Goal: Task Accomplishment & Management: Manage account settings

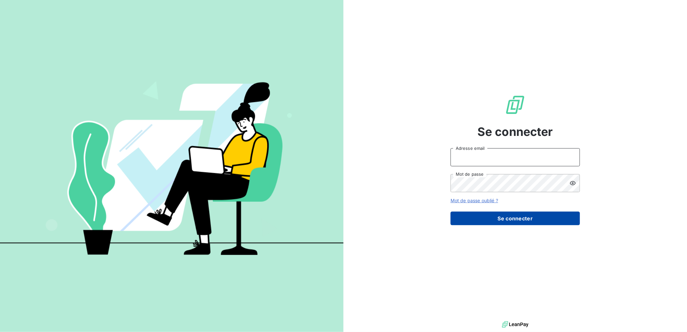
type input "[PERSON_NAME][EMAIL_ADDRESS][DOMAIN_NAME]"
click at [512, 219] on button "Se connecter" at bounding box center [515, 219] width 129 height 14
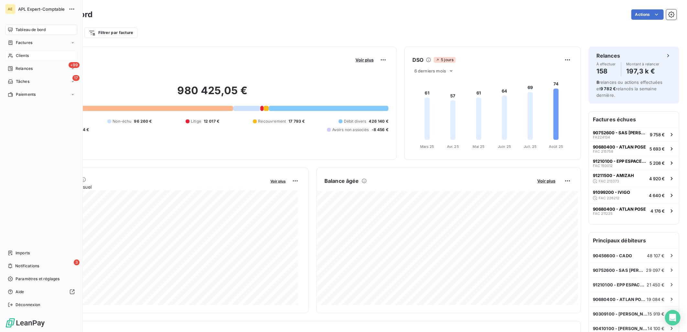
click at [26, 54] on span "Clients" at bounding box center [22, 56] width 13 height 6
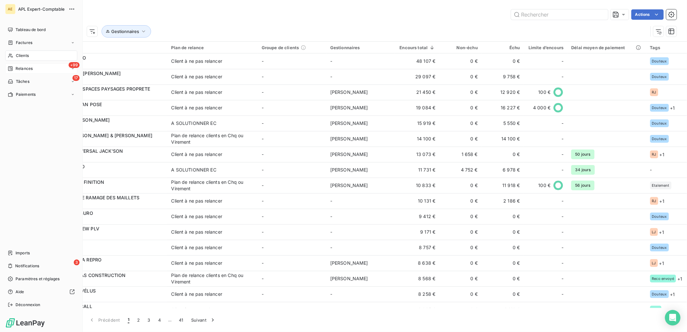
click at [18, 67] on span "Relances" at bounding box center [24, 69] width 17 height 6
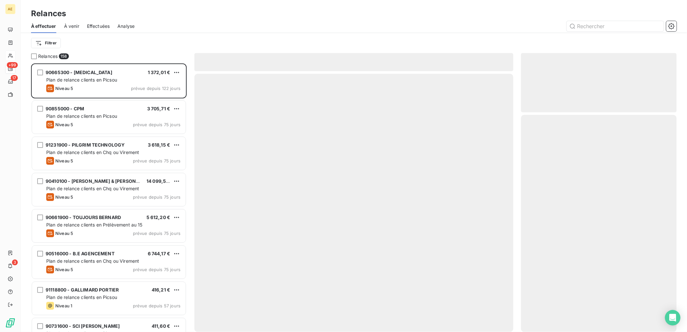
scroll to position [263, 150]
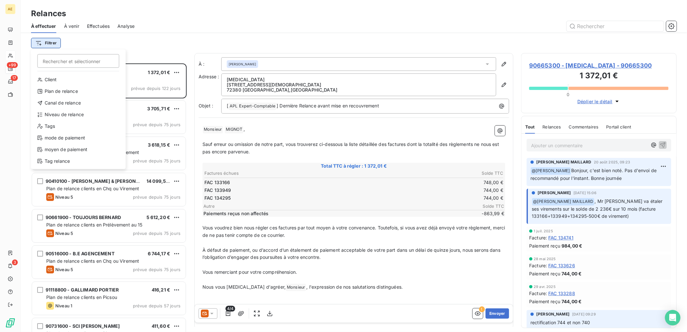
click at [56, 42] on html "AE +99 17 3 Relances À effectuer À venir Effectuées Analyse Filtrer Rechercher …" at bounding box center [343, 166] width 687 height 332
click at [72, 113] on div "Niveau de relance" at bounding box center [79, 114] width 90 height 10
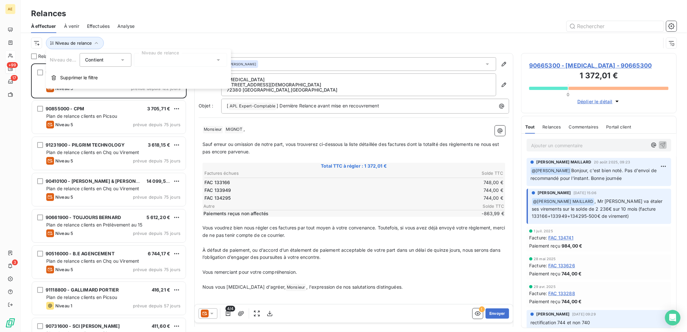
click at [177, 62] on div at bounding box center [180, 60] width 93 height 14
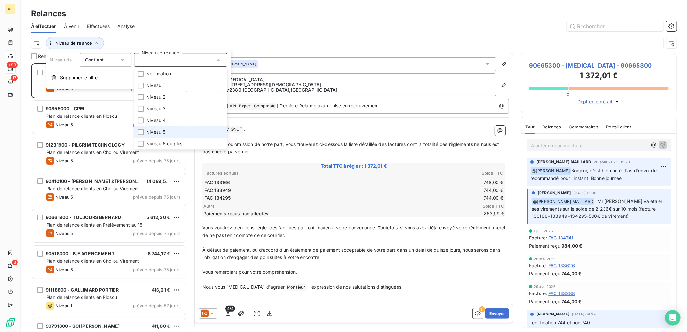
click at [166, 129] on li "Niveau 5" at bounding box center [180, 132] width 93 height 12
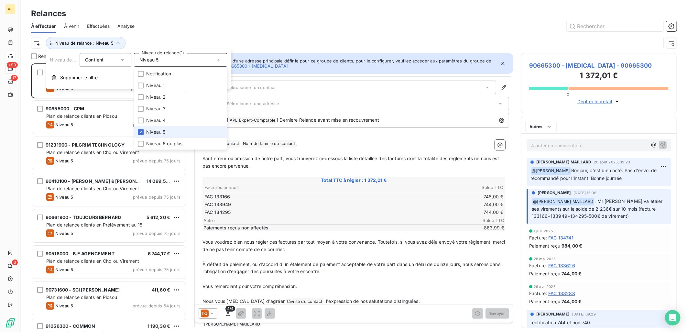
scroll to position [263, 150]
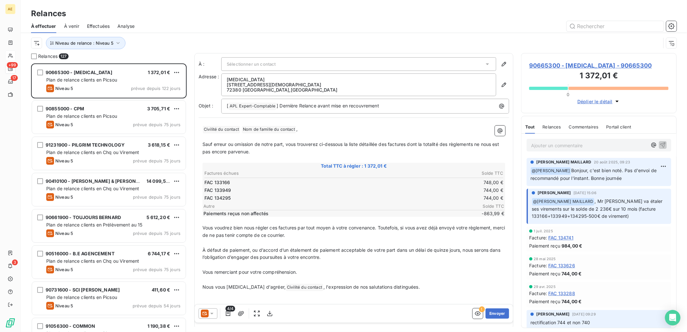
click at [205, 31] on div at bounding box center [409, 26] width 534 height 10
click at [672, 28] on icon "button" at bounding box center [671, 26] width 6 height 6
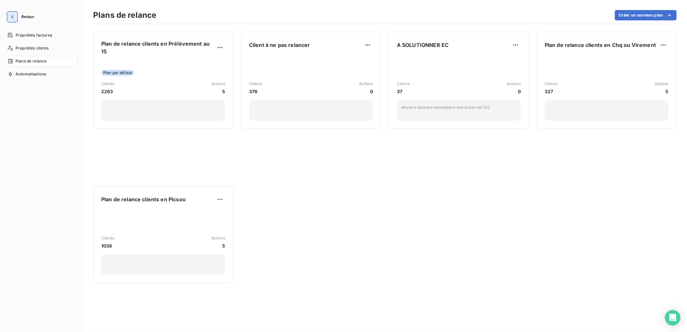
click at [12, 19] on icon "button" at bounding box center [12, 17] width 6 height 6
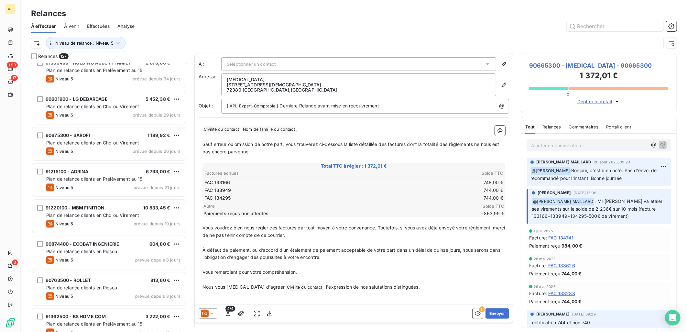
scroll to position [962, 0]
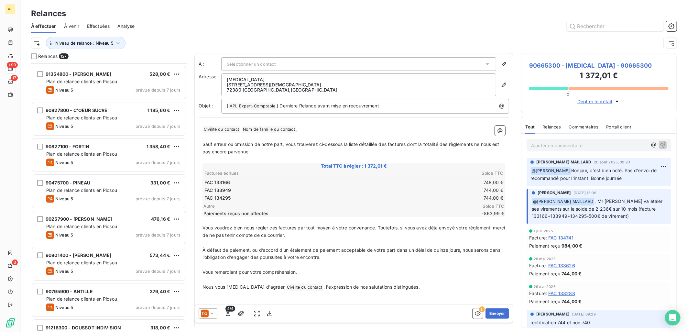
drag, startPoint x: 189, startPoint y: 71, endPoint x: 118, endPoint y: 326, distance: 264.8
click at [118, 326] on div "Relances 127 90254100 - H.C.R.M. 324,50 € Plan de relance clients en Picsou Niv…" at bounding box center [354, 192] width 666 height 279
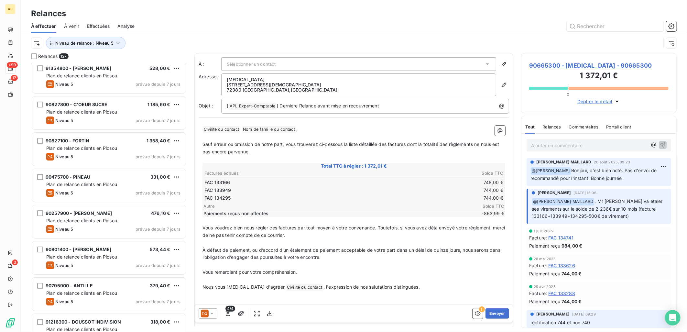
click at [138, 48] on div "Niveau de relance : Niveau 5" at bounding box center [346, 43] width 630 height 12
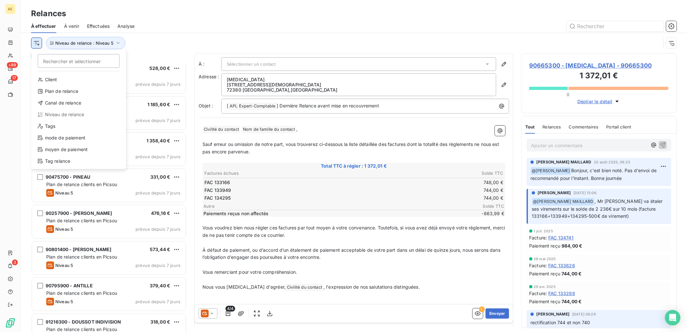
click at [38, 40] on html "AE +99 17 3 Relances À effectuer À venir Effectuées Analyse Rechercher et sélec…" at bounding box center [343, 166] width 687 height 332
click at [85, 91] on div "Plan de relance" at bounding box center [79, 91] width 90 height 10
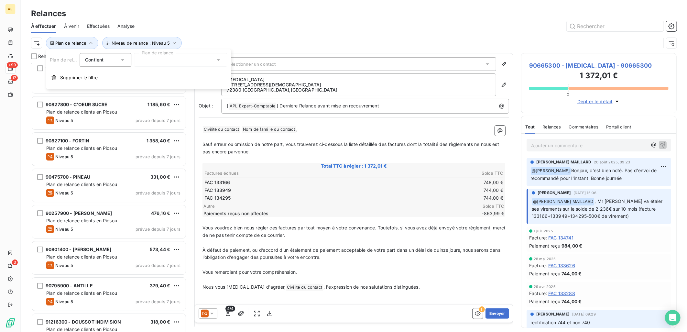
click at [119, 60] on div "Contient is" at bounding box center [102, 59] width 34 height 9
click at [115, 84] on span "Ne contient pas" at bounding box center [110, 86] width 35 height 5
click at [188, 60] on div at bounding box center [180, 60] width 93 height 14
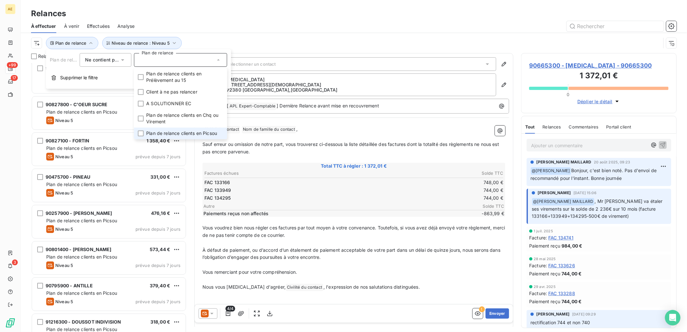
click at [180, 133] on span "Plan de relance clients en Picsou" at bounding box center [181, 133] width 71 height 6
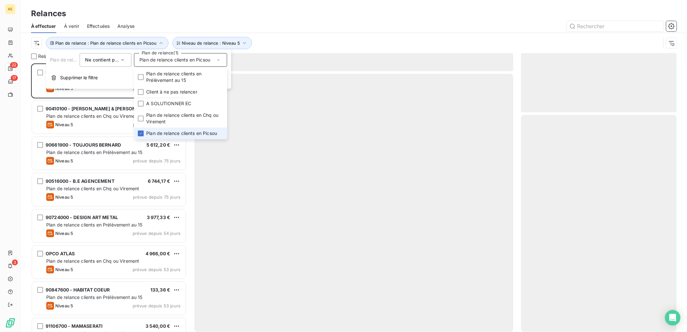
scroll to position [263, 150]
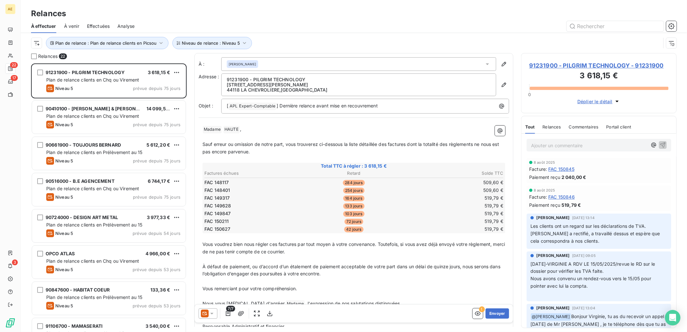
click at [281, 40] on div "Plan de relance : Plan de relance clients en Picsou Niveau de relance : Niveau 5" at bounding box center [346, 43] width 630 height 12
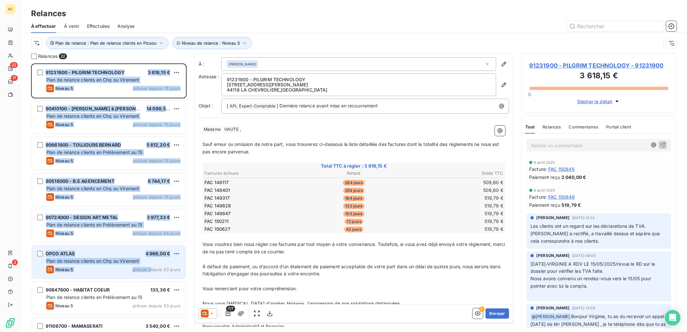
drag, startPoint x: 188, startPoint y: 65, endPoint x: 152, endPoint y: 276, distance: 214.2
click at [152, 276] on div "Relances 22 91231900 - PILGRIM TECHNOLOGY 3 618,15 € Plan de relance clients en…" at bounding box center [354, 192] width 666 height 279
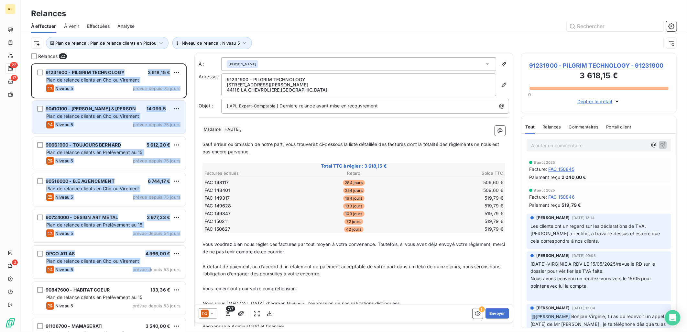
copy div "91231900 - PILGRIM TECHNOLOGY 3 618,15 € Plan de relance clients en Chq ou Vire…"
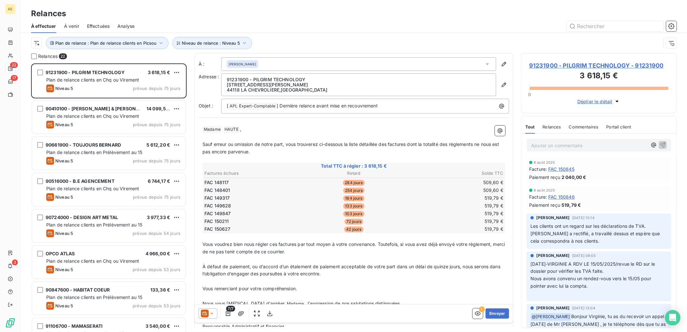
click at [191, 246] on div "Relances 22 91231900 - PILGRIM TECHNOLOGY 3 618,15 € Plan de relance clients en…" at bounding box center [354, 192] width 666 height 279
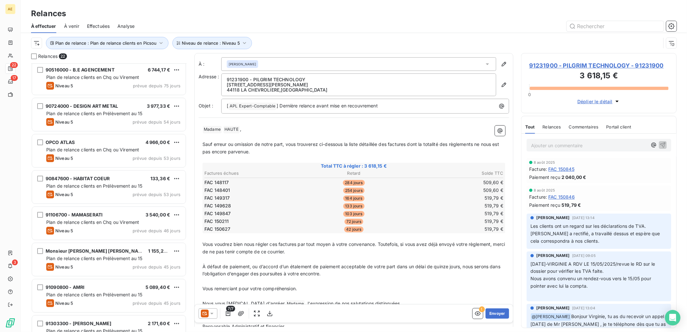
scroll to position [108, 0]
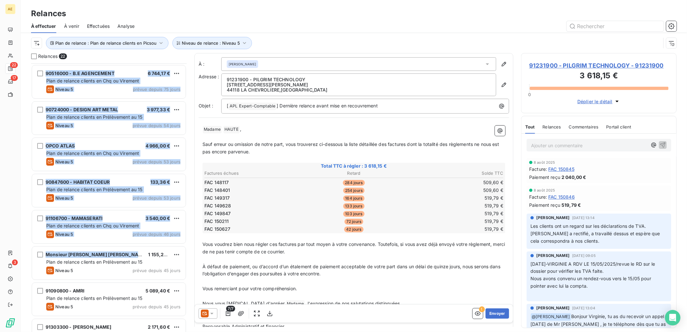
drag, startPoint x: 30, startPoint y: 177, endPoint x: 138, endPoint y: 244, distance: 127.4
click at [138, 244] on div "Relances 22 91231900 - PILGRIM TECHNOLOGY 3 618,15 € Plan de relance clients en…" at bounding box center [354, 192] width 666 height 279
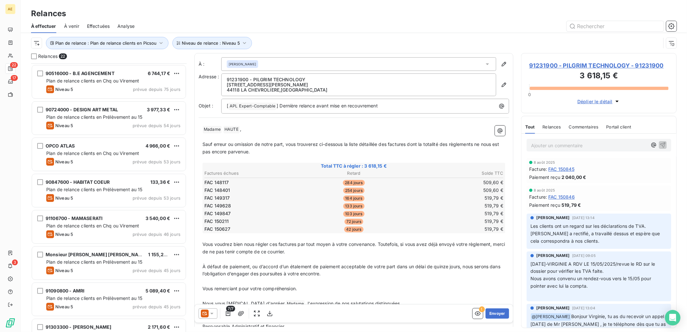
click at [189, 202] on div "Relances 22 91231900 - PILGRIM TECHNOLOGY 3 618,15 € Plan de relance clients en…" at bounding box center [354, 192] width 666 height 279
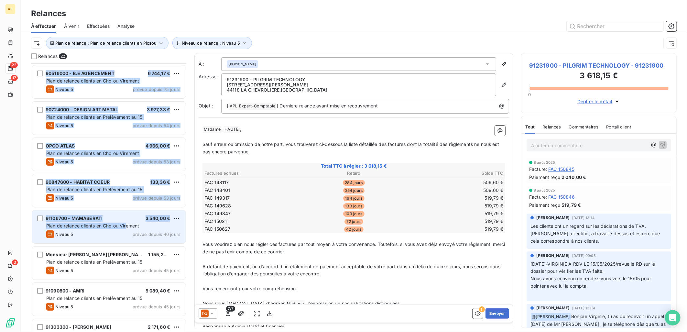
drag, startPoint x: 23, startPoint y: 180, endPoint x: 126, endPoint y: 227, distance: 113.3
click at [126, 227] on div "Relances 22 91231900 - PILGRIM TECHNOLOGY 3 618,15 € Plan de relance clients en…" at bounding box center [354, 192] width 666 height 279
copy div "91231900 - PILGRIM TECHNOLOGY 3 618,15 € Plan de relance clients en Chq ou Vire…"
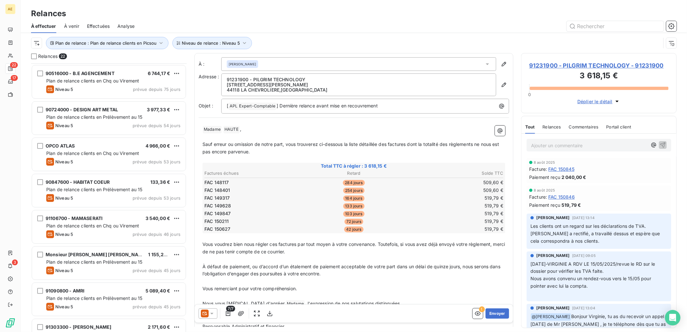
click at [190, 202] on div "Relances 22 91231900 - PILGRIM TECHNOLOGY 3 618,15 € Plan de relance clients en…" at bounding box center [354, 192] width 666 height 279
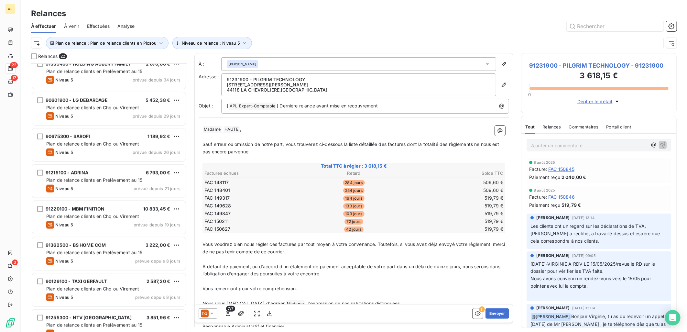
scroll to position [529, 0]
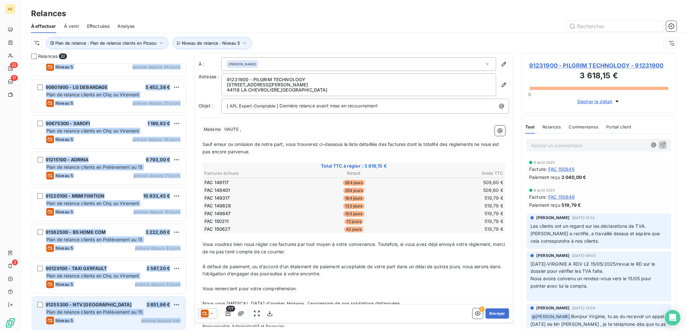
drag, startPoint x: 28, startPoint y: 184, endPoint x: 182, endPoint y: 328, distance: 211.7
click at [182, 328] on div "Relances 22 90329800 - HICAM 1 214,23 € Plan de relance clients en Prélèvement …" at bounding box center [354, 192] width 666 height 279
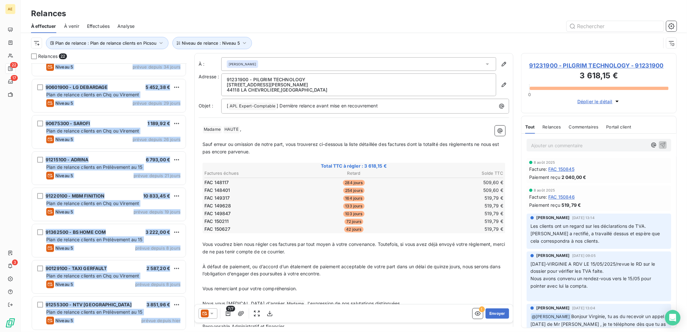
copy div "90329800 - HICAM 1 214,23 € Plan de relance clients en Prélèvement au 15 Niveau…"
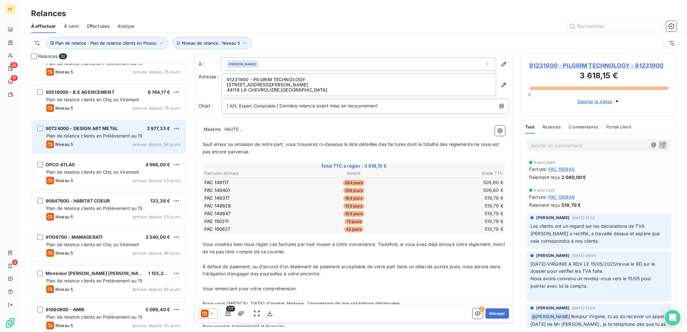
scroll to position [108, 0]
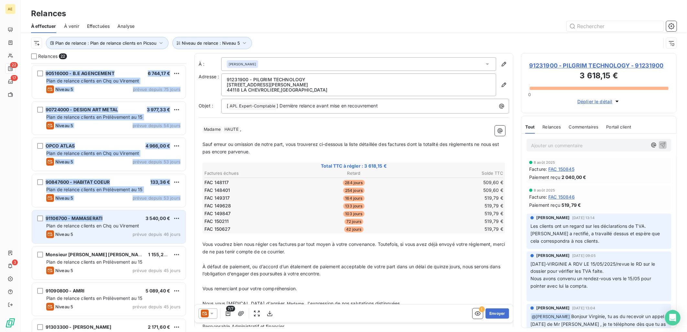
drag, startPoint x: 27, startPoint y: 190, endPoint x: 105, endPoint y: 219, distance: 84.1
click at [105, 219] on div "Relances 22 90410100 - BOURGET DAVID & MIREILLE 14 099,50 € Plan de relance cli…" at bounding box center [354, 192] width 666 height 279
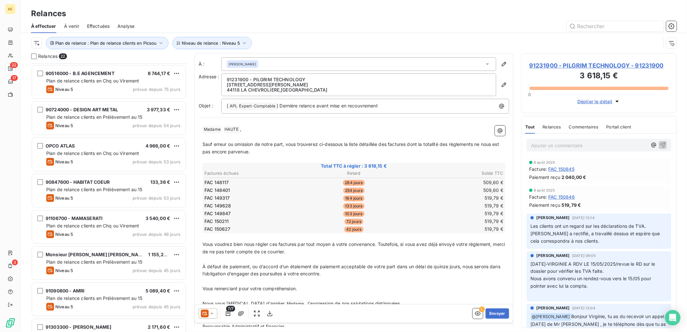
click at [25, 193] on div "Relances 22 90410100 - BOURGET DAVID & MIREILLE 14 099,50 € Plan de relance cli…" at bounding box center [354, 192] width 666 height 279
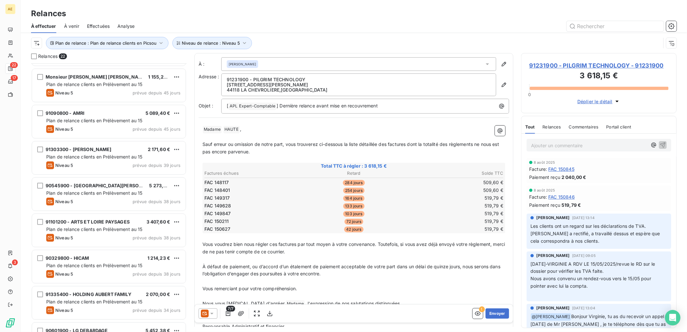
scroll to position [339, 0]
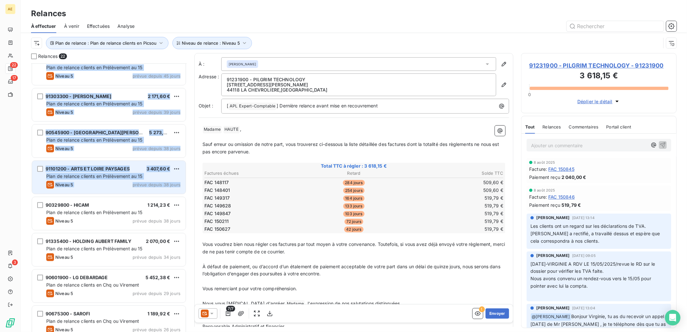
drag, startPoint x: 36, startPoint y: 185, endPoint x: 184, endPoint y: 188, distance: 148.5
click at [184, 188] on div "Relances 22 Monsieur PAVION Steve 1 155,22 € Plan de relance clients en Prélève…" at bounding box center [354, 192] width 666 height 279
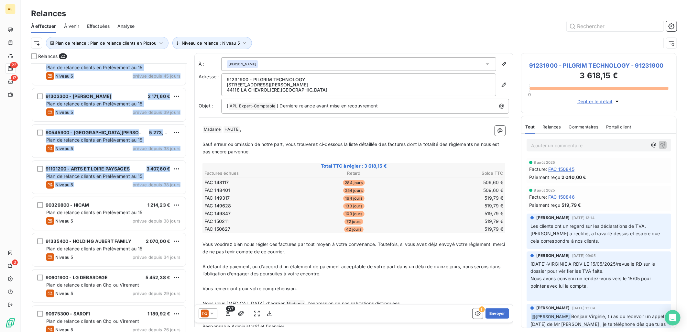
copy div "Monsieur PAVION Steve 1 155,22 € Plan de relance clients en Prélèvement au 15 N…"
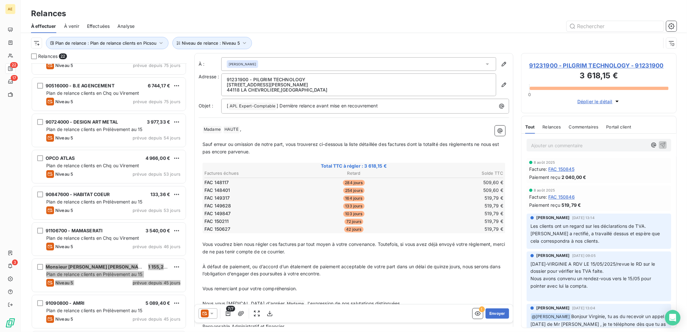
scroll to position [108, 0]
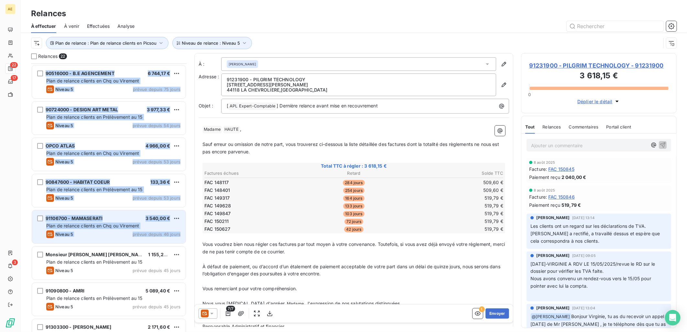
drag, startPoint x: 25, startPoint y: 162, endPoint x: 185, endPoint y: 240, distance: 178.5
click at [185, 240] on div "Relances 22 90410100 - BOURGET DAVID & MIREILLE 14 099,50 € Plan de relance cli…" at bounding box center [354, 192] width 666 height 279
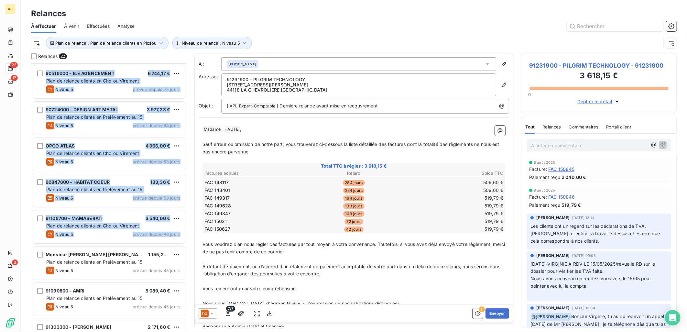
copy div "90410100 - BOURGET DAVID & MIREILLE 14 099,50 € Plan de relance clients en Chq …"
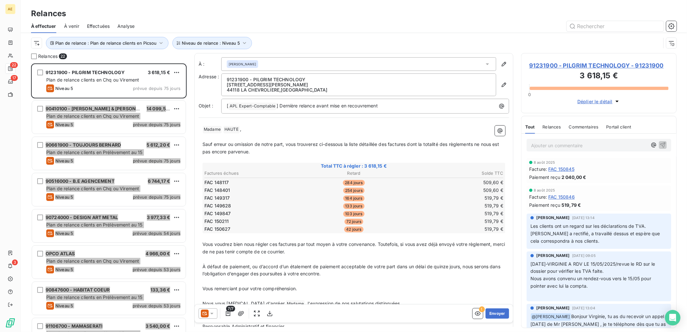
scroll to position [0, 0]
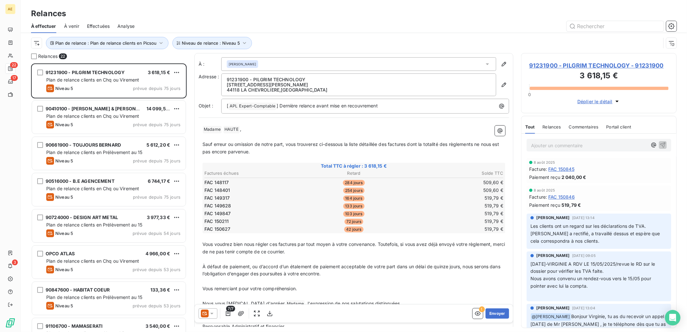
click at [193, 241] on div "Relances 22 91231900 - PILGRIM TECHNOLOGY 3 618,15 € Plan de relance clients en…" at bounding box center [354, 192] width 666 height 279
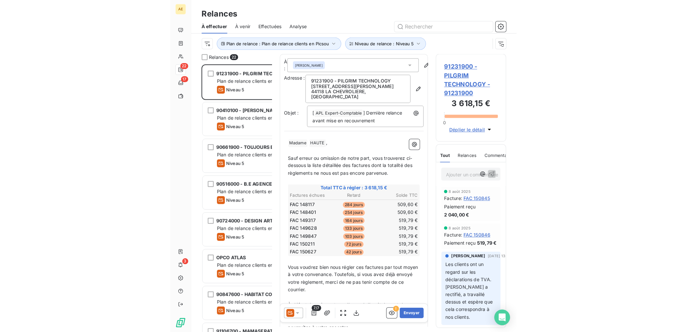
scroll to position [263, 150]
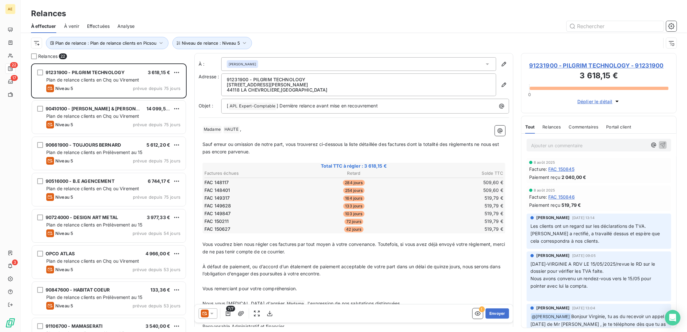
click at [591, 66] on span "91231900 - PILGRIM TECHNOLOGY - 91231900" at bounding box center [598, 65] width 139 height 9
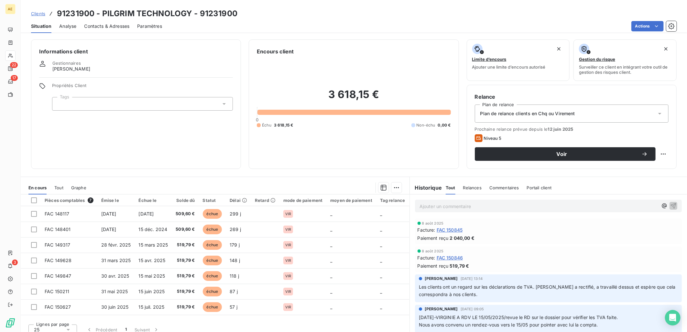
drag, startPoint x: 42, startPoint y: 15, endPoint x: 10, endPoint y: 1, distance: 35.5
click at [42, 15] on span "Clients" at bounding box center [38, 13] width 14 height 5
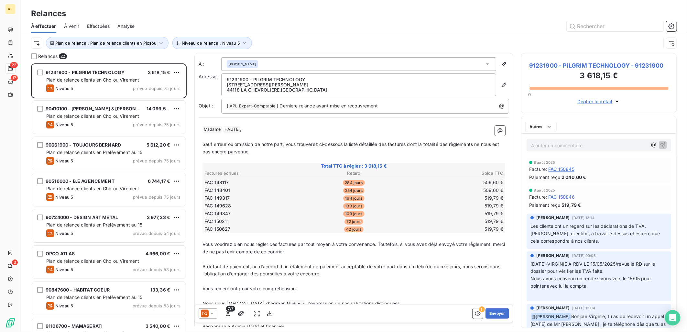
scroll to position [263, 150]
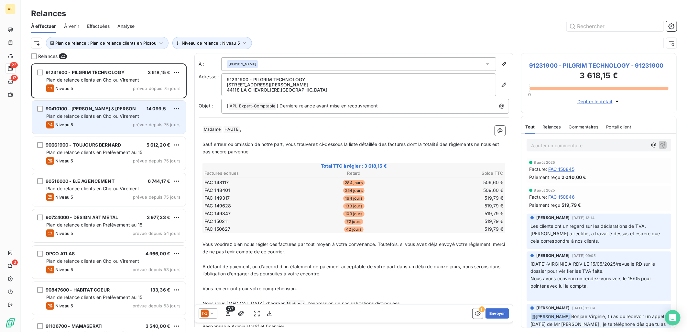
click at [108, 107] on span "90410100 - BOURGET DAVID & MIREILLE" at bounding box center [100, 108] width 108 height 5
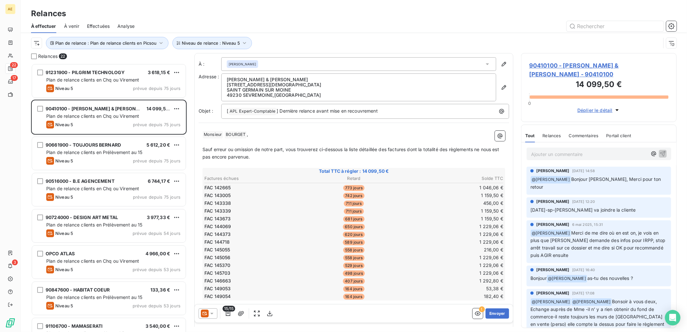
click at [599, 67] on span "90410100 - BOURGET DAVID & MIREILLE - 90410100" at bounding box center [598, 69] width 139 height 17
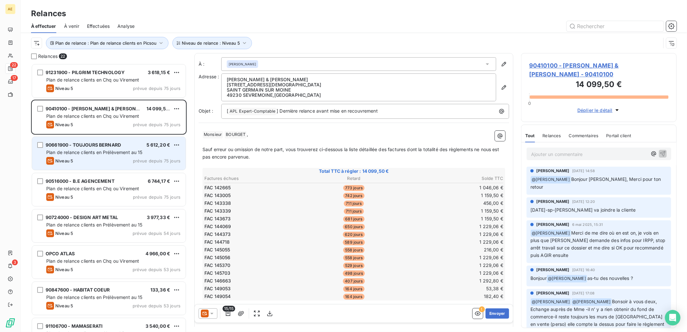
click at [93, 149] on div "Plan de relance clients en Prélèvement au 15" at bounding box center [113, 152] width 134 height 6
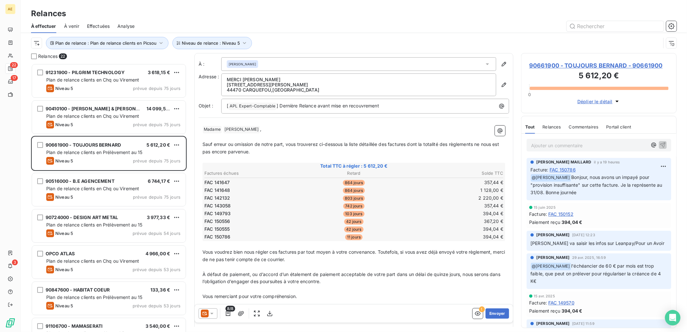
click at [607, 65] on span "90661900 - TOUJOURS BERNARD - 90661900" at bounding box center [598, 65] width 139 height 9
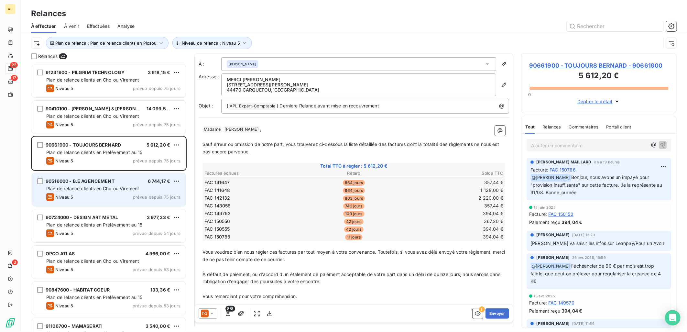
click at [88, 183] on span "90516000 - B.E AGENCEMENT" at bounding box center [80, 180] width 69 height 5
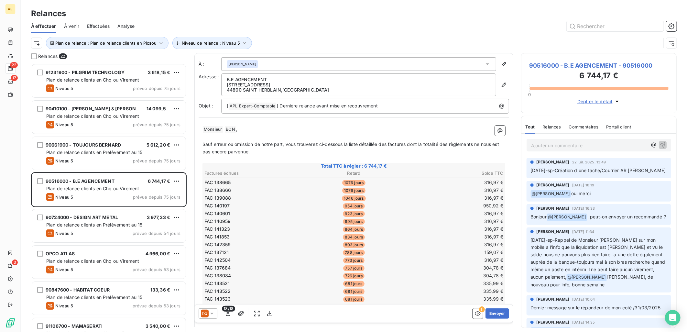
click at [608, 65] on span "90516000 - B.E AGENCEMENT - 90516000" at bounding box center [598, 65] width 139 height 9
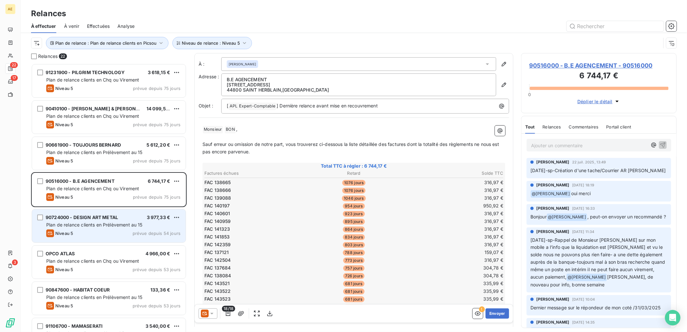
click at [98, 223] on span "Plan de relance clients en Prélèvement au 15" at bounding box center [94, 224] width 96 height 5
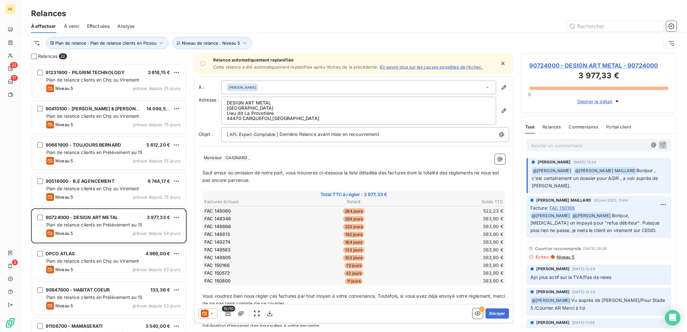
click at [597, 67] on span "90724000 - DESIGN ART METAL - 90724000" at bounding box center [598, 65] width 139 height 9
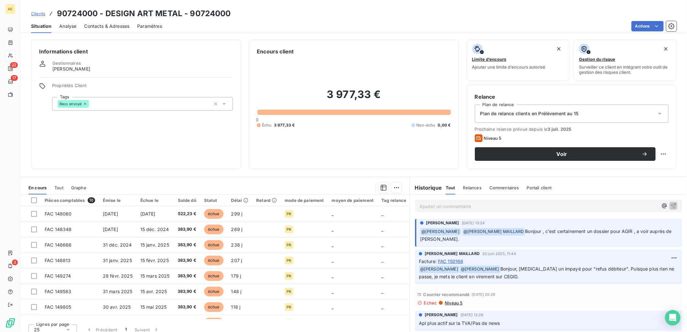
click at [452, 305] on span "Niveau 5" at bounding box center [453, 302] width 18 height 5
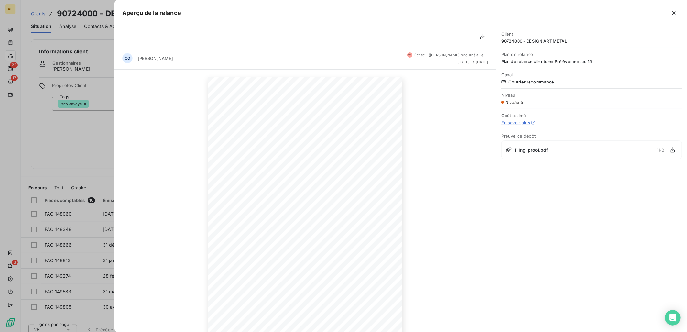
click at [554, 148] on div "filing_proof.pdf 1 KB" at bounding box center [591, 149] width 180 height 19
click at [675, 13] on icon "button" at bounding box center [674, 13] width 6 height 6
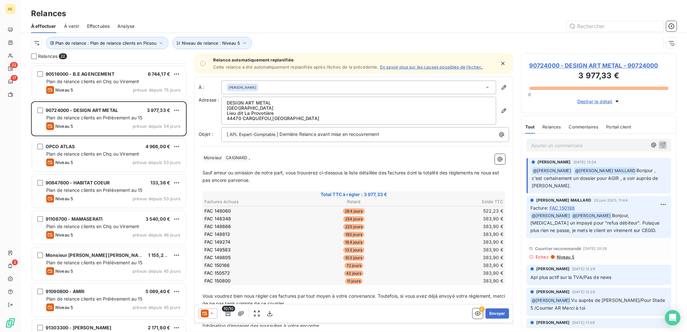
scroll to position [108, 0]
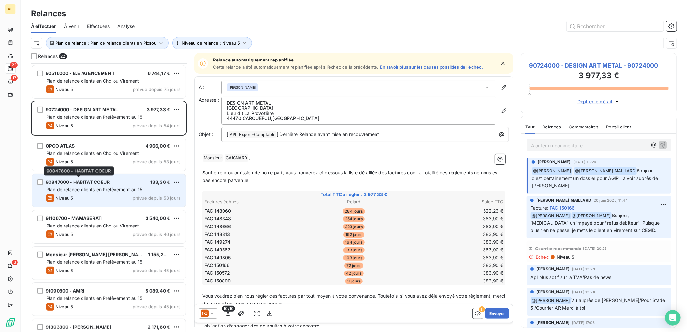
click at [90, 182] on span "90847600 - HABITAT COEUR" at bounding box center [78, 181] width 64 height 5
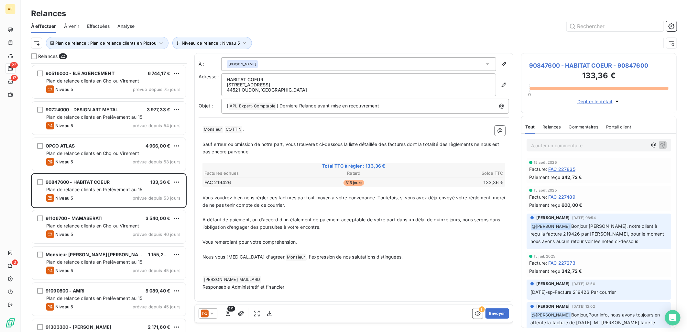
click at [600, 64] on span "90847600 - HABITAT COEUR - 90847600" at bounding box center [598, 65] width 139 height 9
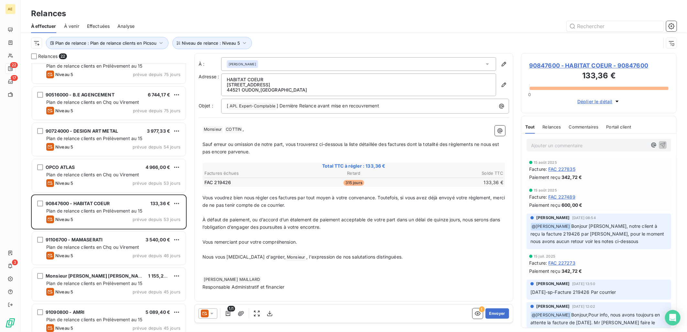
scroll to position [108, 0]
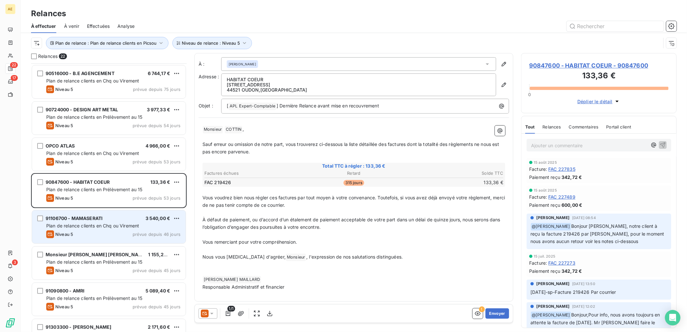
click at [94, 219] on span "91106700 - MAMASERATI" at bounding box center [74, 217] width 57 height 5
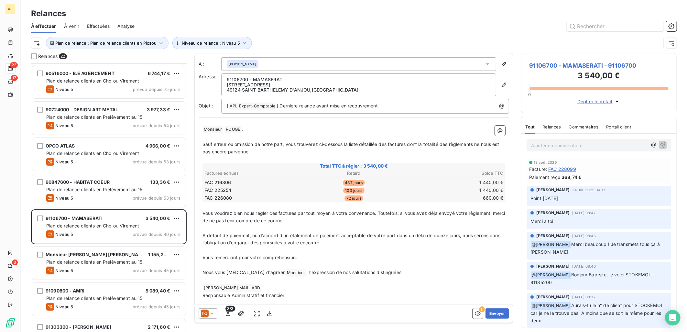
click at [616, 66] on span "91106700 - MAMASERATI - 91106700" at bounding box center [598, 65] width 139 height 9
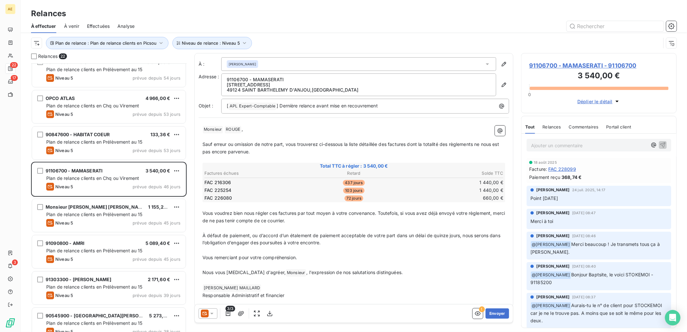
scroll to position [180, 0]
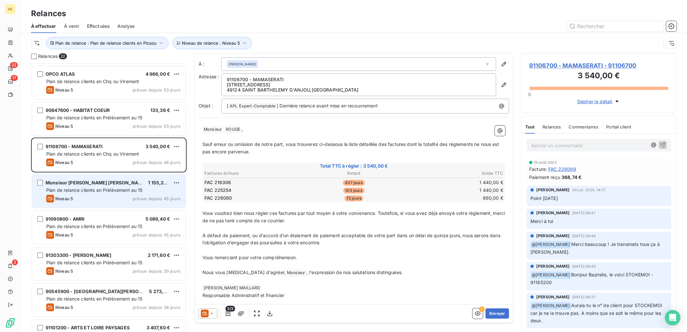
click at [99, 195] on div "Niveau 5 prévue depuis 45 jours" at bounding box center [113, 199] width 134 height 8
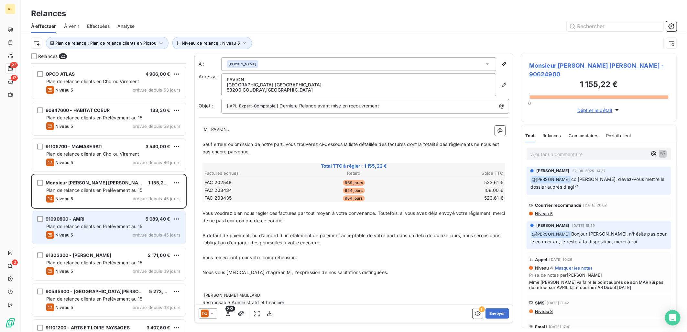
click at [72, 218] on span "91090800 - AMRI" at bounding box center [65, 218] width 39 height 5
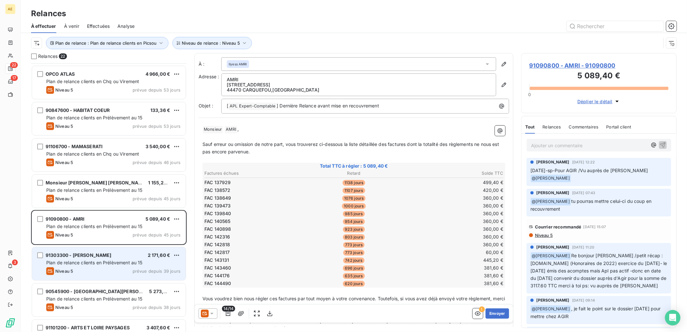
click at [92, 262] on span "Plan de relance clients en Prélèvement au 15" at bounding box center [94, 262] width 96 height 5
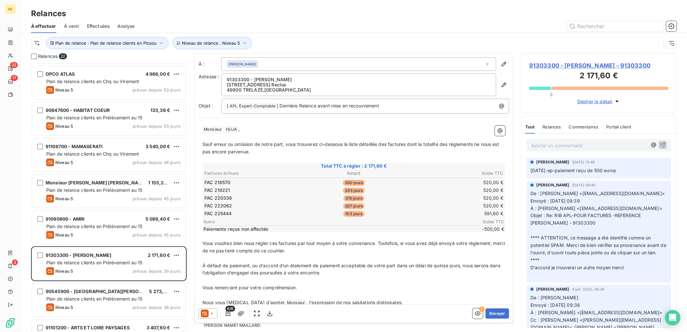
click at [590, 66] on span "91303300 - HUJA VASILE - 91303300" at bounding box center [598, 65] width 139 height 9
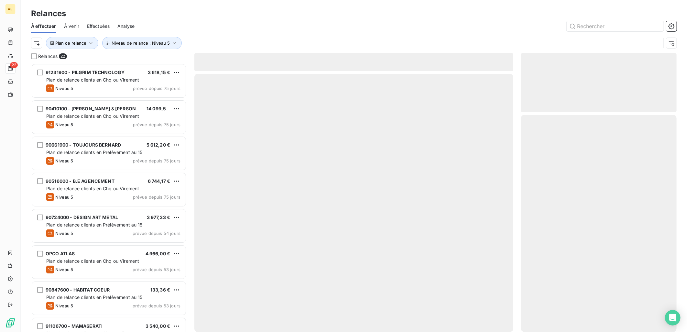
scroll to position [263, 150]
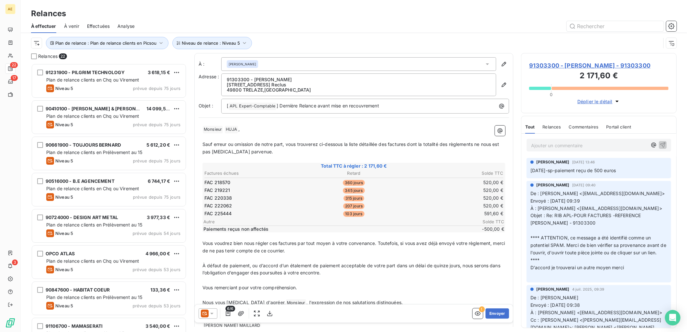
click at [586, 66] on span "91303300 - [PERSON_NAME] - 91303300" at bounding box center [598, 65] width 139 height 9
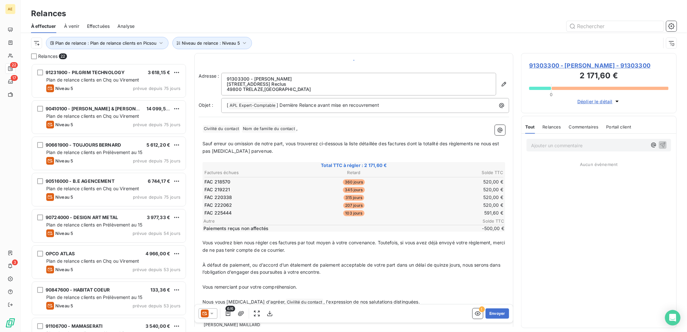
scroll to position [263, 150]
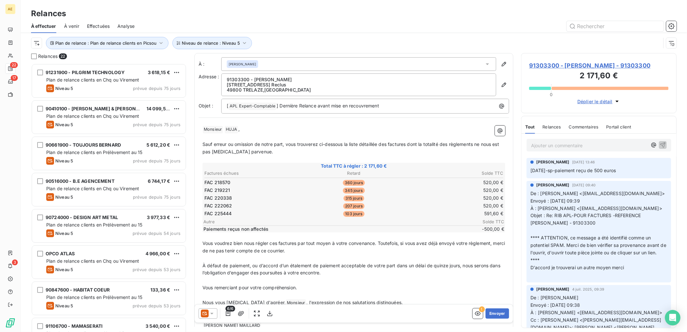
click at [602, 67] on span "91303300 - HUJA VASILE - 91303300" at bounding box center [598, 65] width 139 height 9
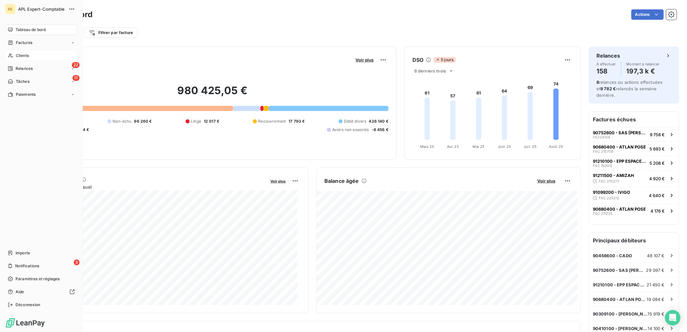
click at [14, 59] on div "Clients" at bounding box center [41, 55] width 72 height 10
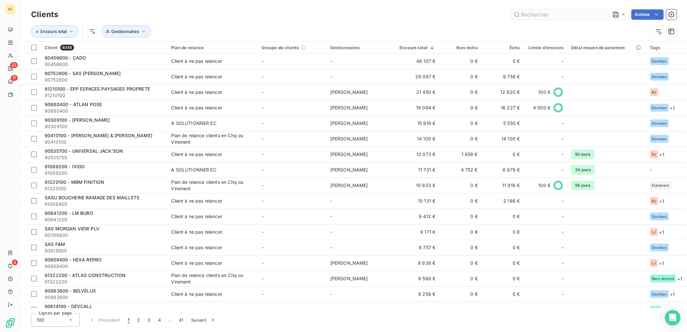
click at [548, 14] on input "text" at bounding box center [559, 14] width 97 height 10
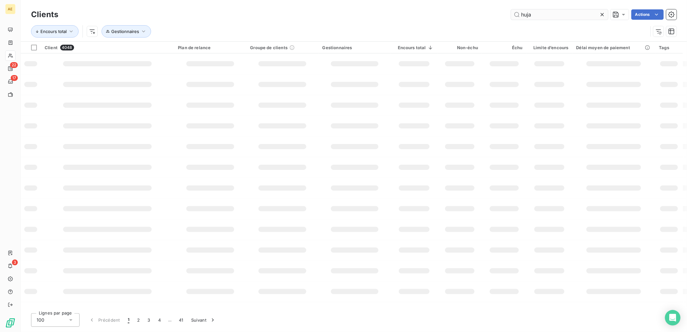
type input "huja"
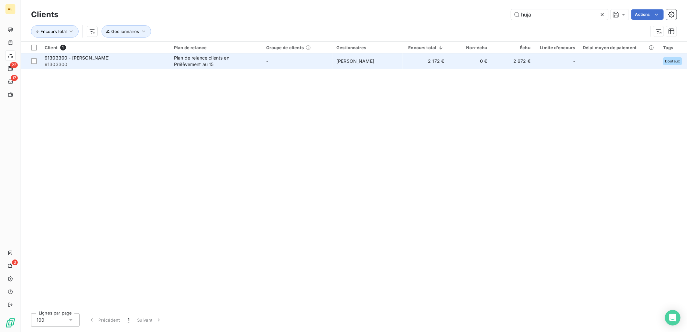
click at [117, 59] on div "91303300 - [PERSON_NAME]" at bounding box center [106, 58] width 122 height 6
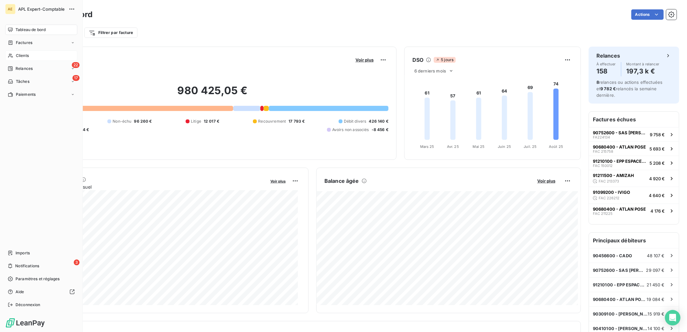
click at [17, 53] on span "Clients" at bounding box center [22, 56] width 13 height 6
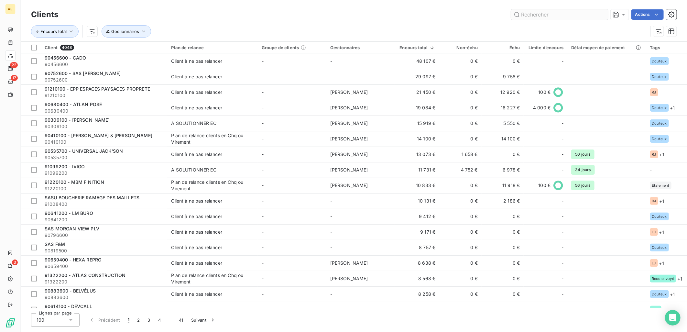
click at [582, 14] on input "text" at bounding box center [559, 14] width 97 height 10
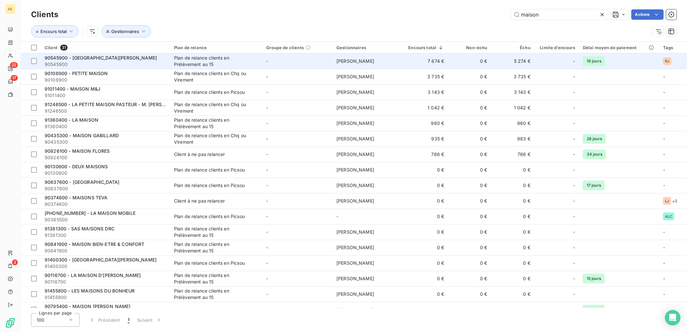
type input "maison"
click at [269, 63] on td "-" at bounding box center [297, 61] width 70 height 16
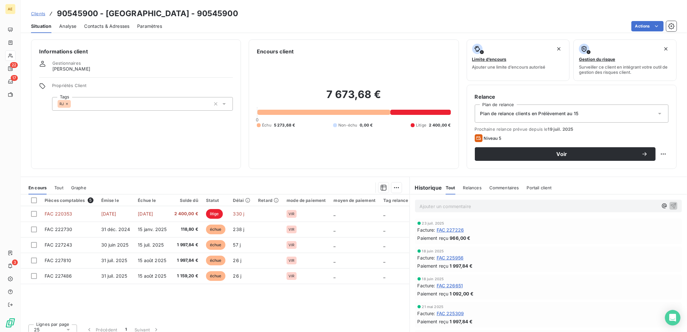
click at [38, 11] on span "Clients" at bounding box center [38, 13] width 14 height 5
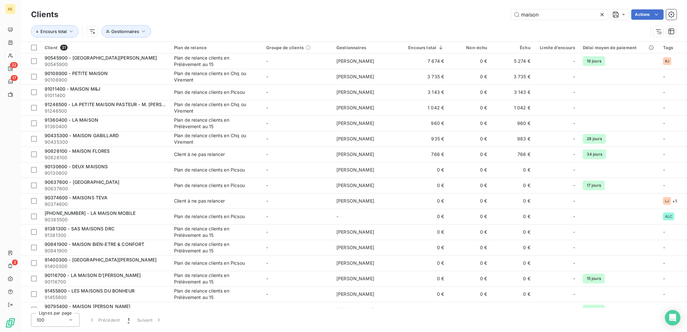
drag, startPoint x: 465, startPoint y: 14, endPoint x: 368, endPoint y: 15, distance: 97.0
click at [373, 14] on div "maison Actions" at bounding box center [371, 14] width 611 height 10
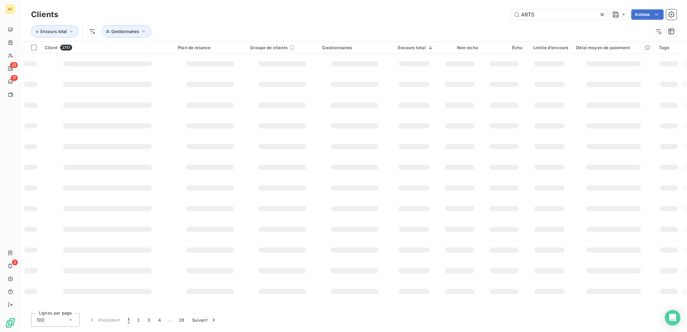
type input "ARTS"
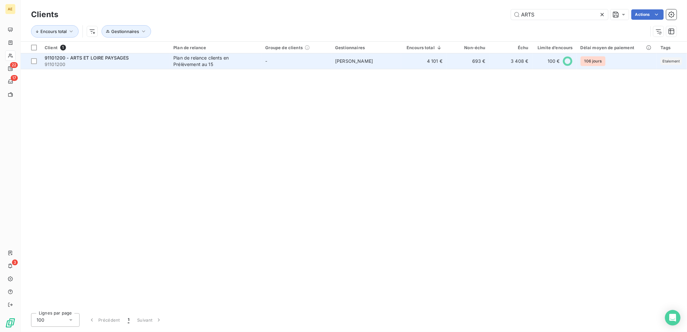
click at [118, 65] on span "91101200" at bounding box center [105, 64] width 121 height 6
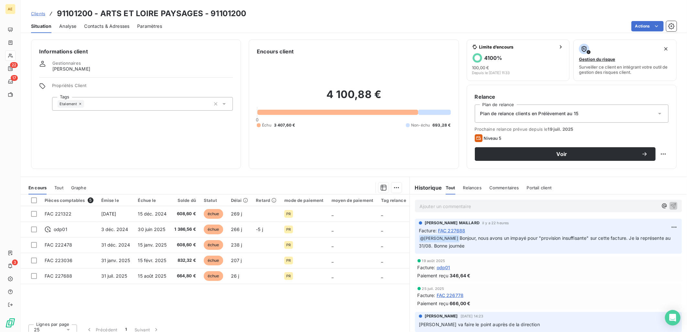
click at [34, 11] on span "Clients" at bounding box center [38, 13] width 14 height 5
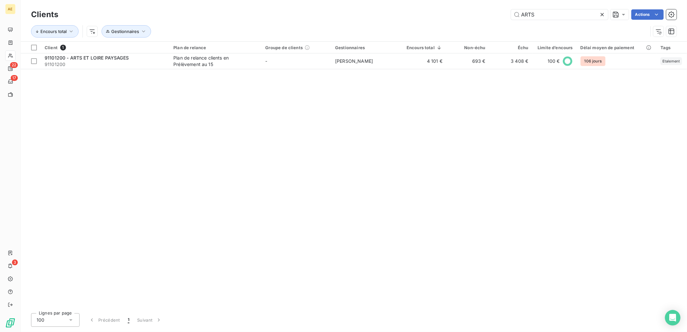
drag, startPoint x: 505, startPoint y: 14, endPoint x: 473, endPoint y: 12, distance: 31.8
click at [474, 12] on div "ARTS Actions" at bounding box center [371, 14] width 611 height 10
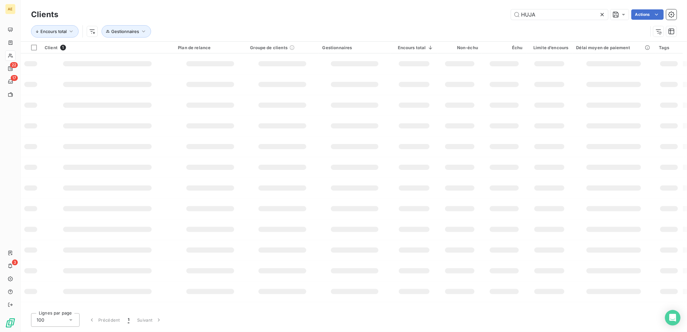
type input "HUJA"
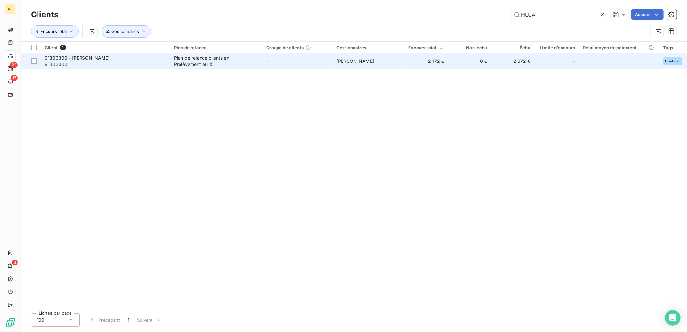
click at [127, 62] on span "91303300" at bounding box center [106, 64] width 122 height 6
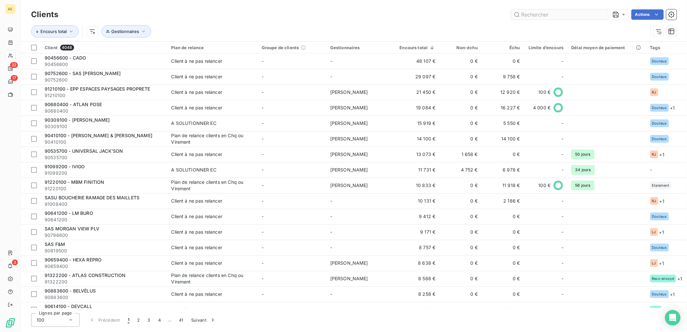
click at [564, 12] on input "text" at bounding box center [559, 14] width 97 height 10
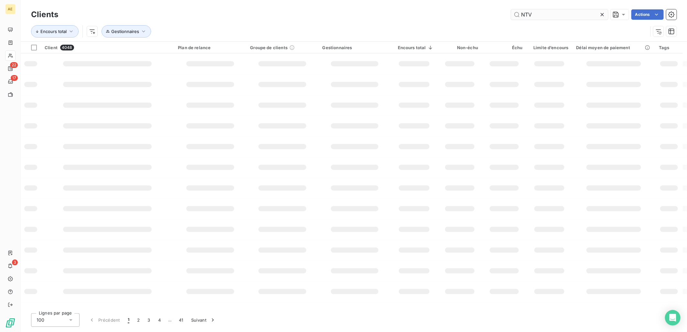
type input "NTV"
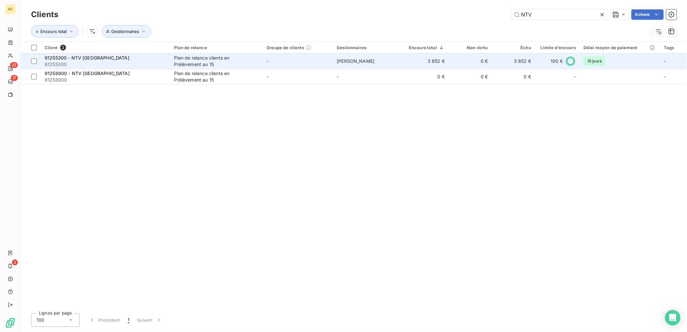
click at [228, 65] on div "Plan de relance clients en Prélèvement au 15" at bounding box center [214, 61] width 81 height 13
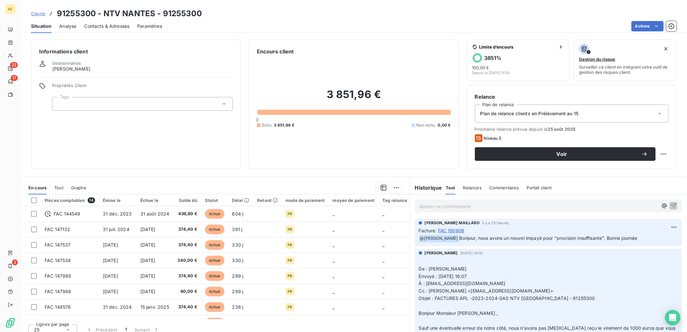
click at [39, 17] on div "Clients 91255300 - NTV NANTES - 91255300" at bounding box center [116, 14] width 171 height 12
click at [46, 14] on div "Clients 91255300 - NTV NANTES - 91255300" at bounding box center [116, 14] width 171 height 12
click at [39, 12] on span "Clients" at bounding box center [38, 13] width 14 height 5
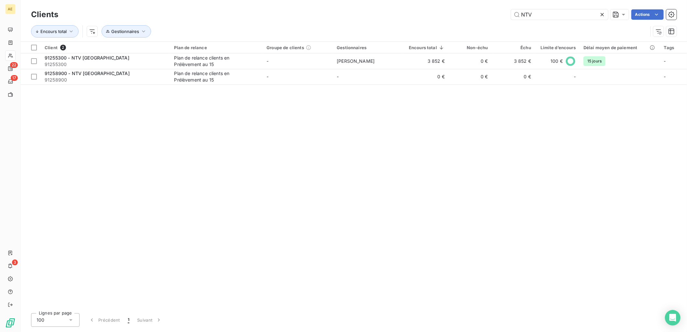
drag, startPoint x: 541, startPoint y: 13, endPoint x: 416, endPoint y: 14, distance: 124.5
click at [419, 14] on div "NTV Actions" at bounding box center [371, 14] width 611 height 10
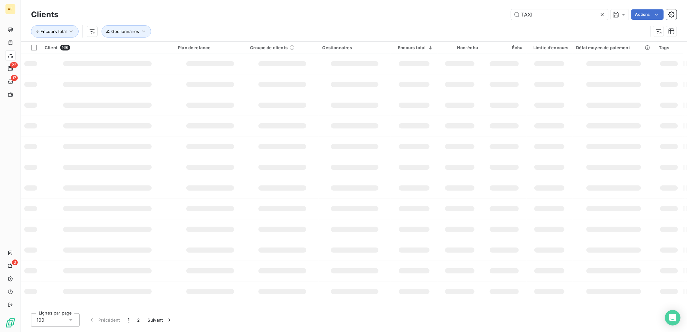
type input "TAXI"
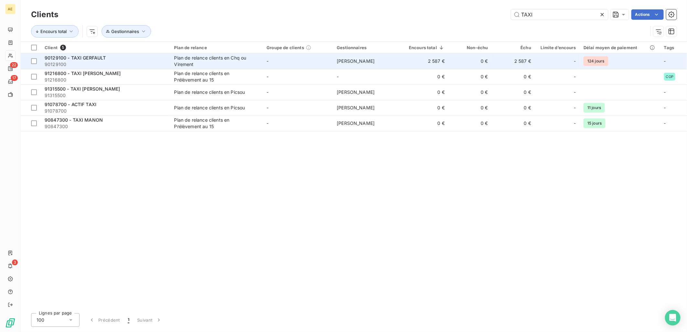
click at [232, 58] on div "Plan de relance clients en Chq ou Virement" at bounding box center [214, 61] width 81 height 13
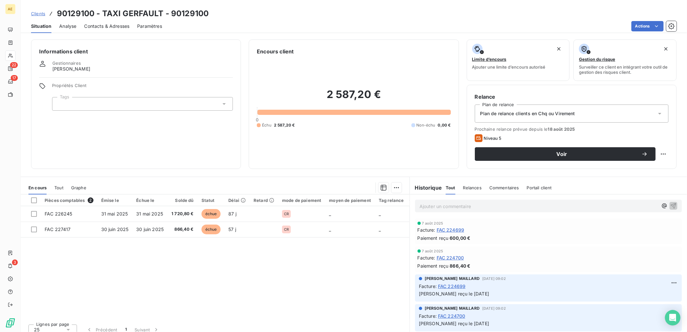
click at [36, 12] on span "Clients" at bounding box center [38, 13] width 14 height 5
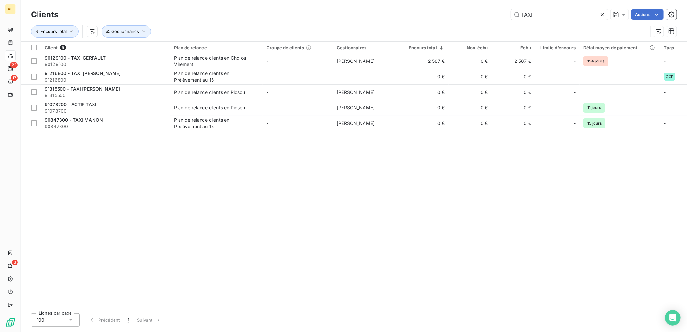
drag, startPoint x: 532, startPoint y: 14, endPoint x: 370, endPoint y: 15, distance: 162.1
click at [370, 15] on div "TAXI Actions" at bounding box center [371, 14] width 611 height 10
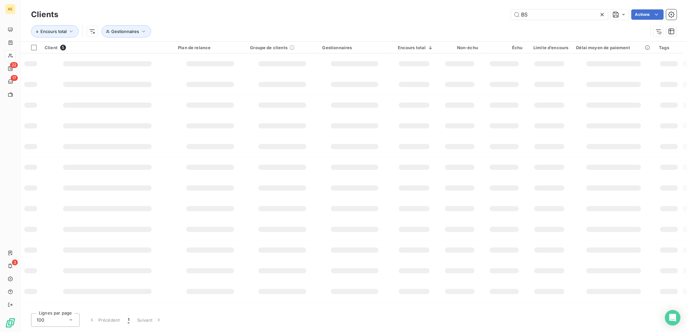
type input "BS"
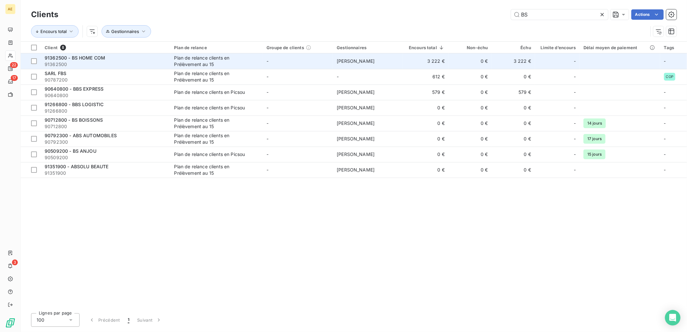
click at [292, 57] on td "-" at bounding box center [298, 61] width 70 height 16
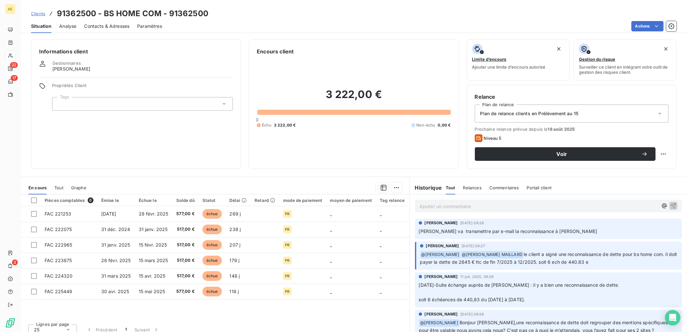
click at [28, 9] on div "Clients 91362500 - BS HOME COM - 91362500" at bounding box center [354, 14] width 666 height 12
click at [40, 11] on span "Clients" at bounding box center [38, 13] width 14 height 5
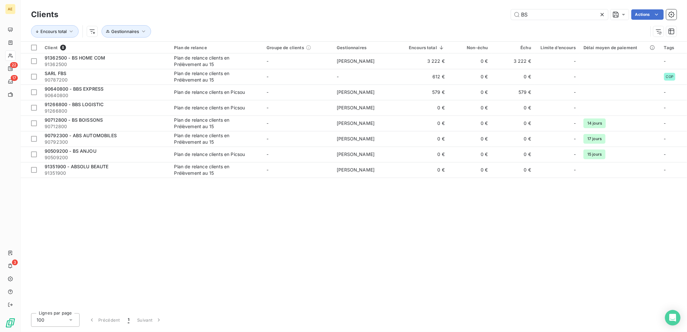
drag, startPoint x: 541, startPoint y: 18, endPoint x: 414, endPoint y: 18, distance: 127.1
click at [417, 17] on div "BS Actions" at bounding box center [371, 14] width 611 height 10
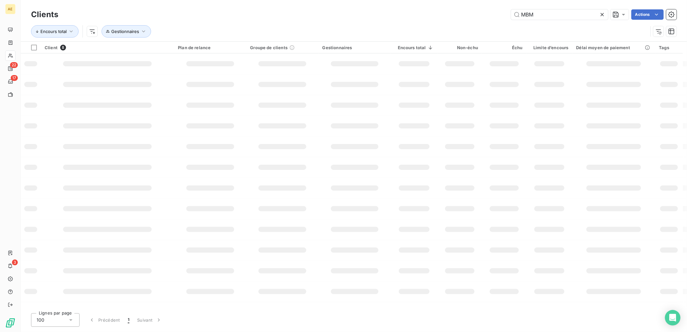
type input "MBM"
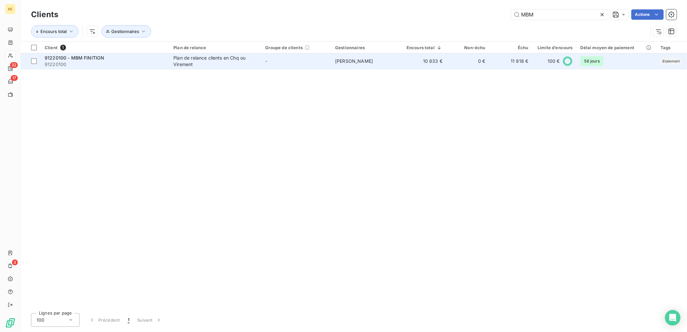
click at [235, 59] on div "Plan de relance clients en Chq ou Virement" at bounding box center [213, 61] width 81 height 13
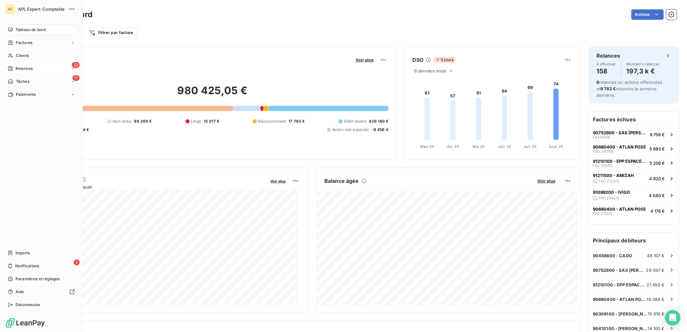
click at [22, 67] on span "Relances" at bounding box center [24, 69] width 17 height 6
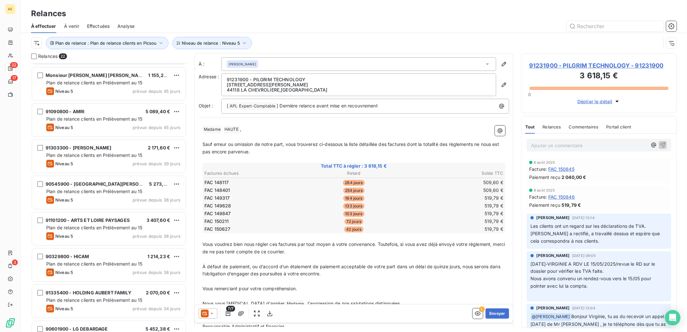
scroll to position [288, 0]
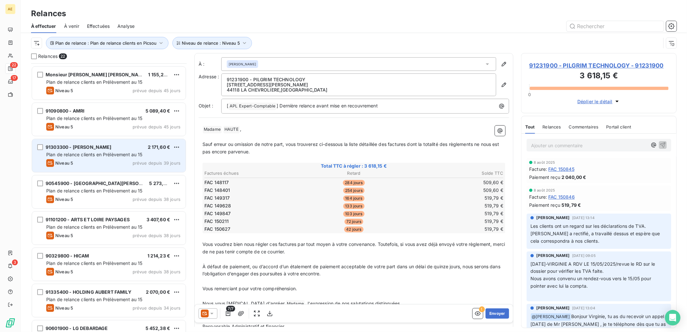
click at [89, 153] on span "Plan de relance clients en Prélèvement au 15" at bounding box center [94, 154] width 96 height 5
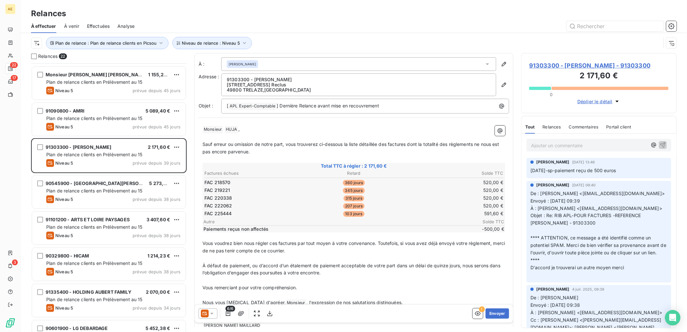
click at [605, 67] on span "91303300 - [PERSON_NAME] - 91303300" at bounding box center [598, 65] width 139 height 9
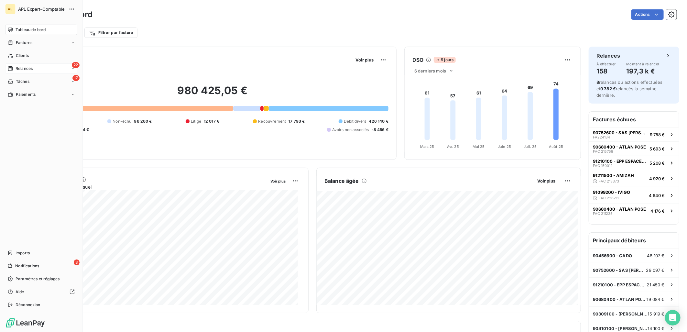
click at [20, 70] on span "Relances" at bounding box center [24, 69] width 17 height 6
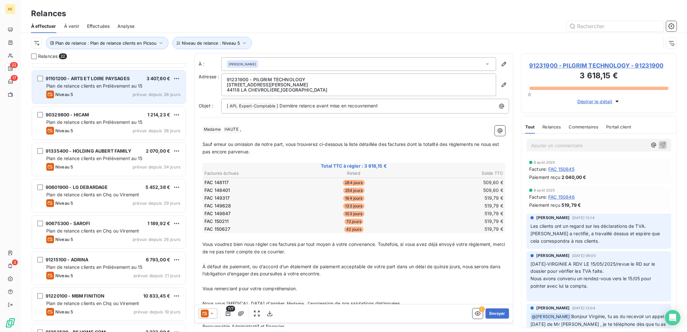
scroll to position [432, 0]
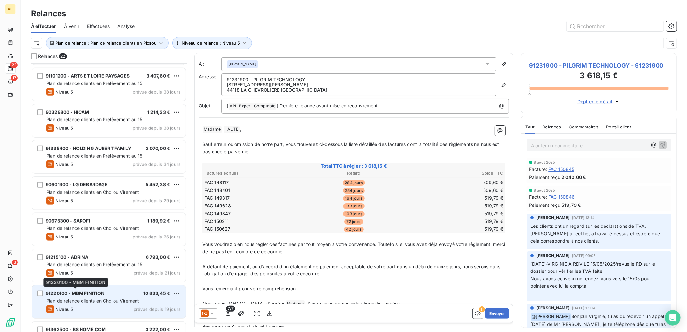
click at [91, 294] on span "91220100 - MBM FINITION" at bounding box center [75, 292] width 59 height 5
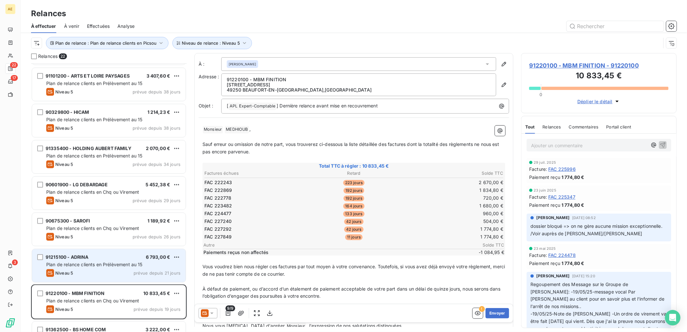
click at [111, 262] on span "Plan de relance clients en Prélèvement au 15" at bounding box center [94, 264] width 96 height 5
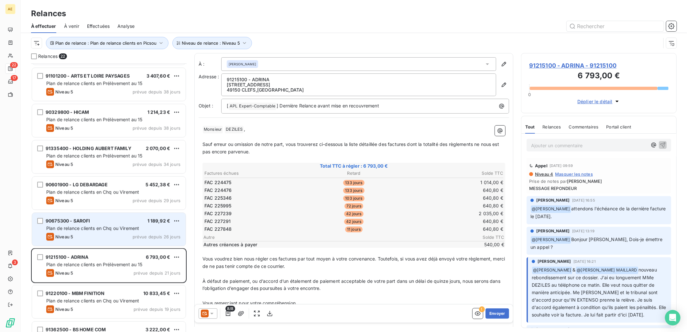
click at [106, 224] on div "90675300 - SAROFI 1 189,92 € Plan de relance clients en Chq ou Virement Niveau …" at bounding box center [109, 229] width 154 height 33
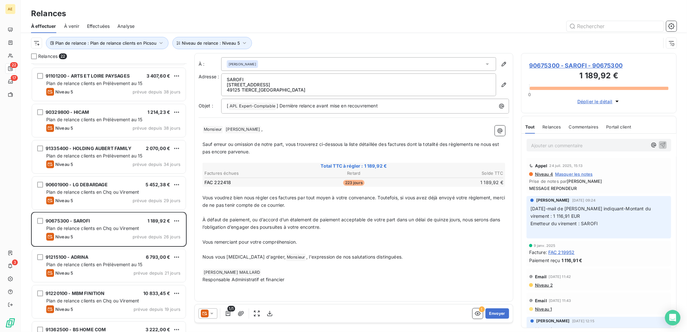
click at [603, 64] on span "90675300 - SAROFI - 90675300" at bounding box center [598, 65] width 139 height 9
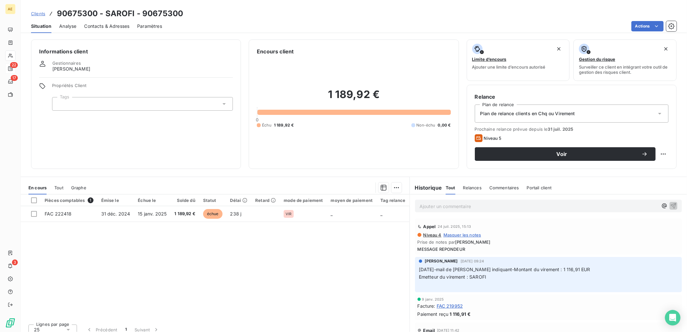
click at [41, 13] on span "Clients" at bounding box center [38, 13] width 14 height 5
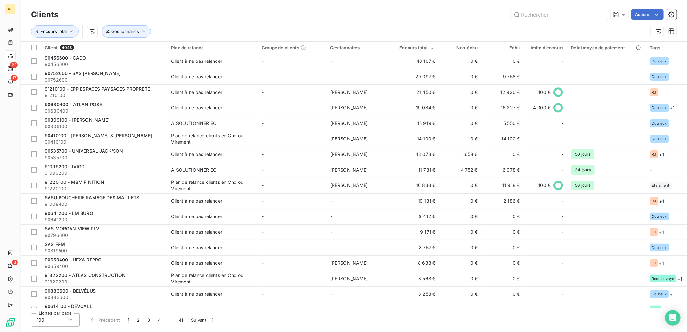
click at [14, 67] on span "22" at bounding box center [14, 65] width 8 height 6
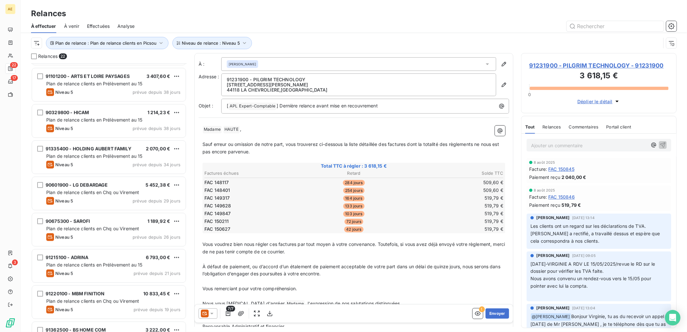
scroll to position [432, 0]
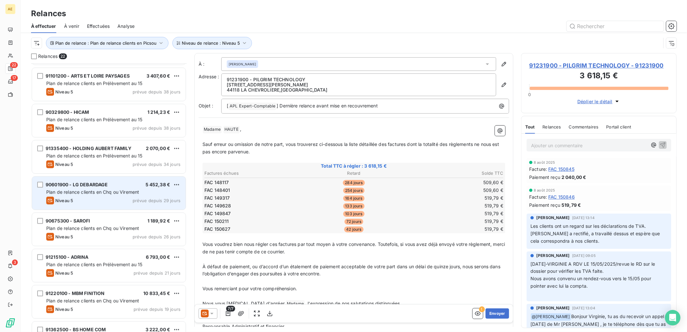
click at [98, 197] on div "Niveau 5 prévue depuis 29 jours" at bounding box center [113, 201] width 134 height 8
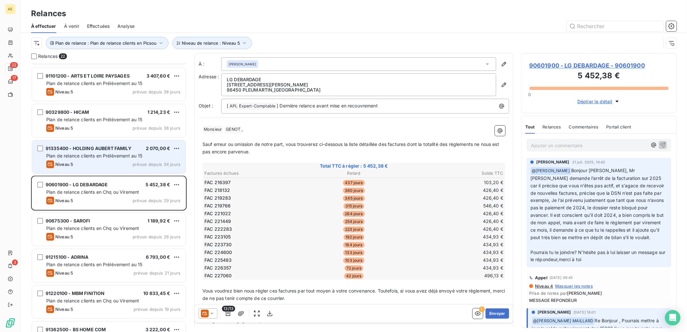
click at [103, 157] on span "Plan de relance clients en Prélèvement au 15" at bounding box center [94, 155] width 96 height 5
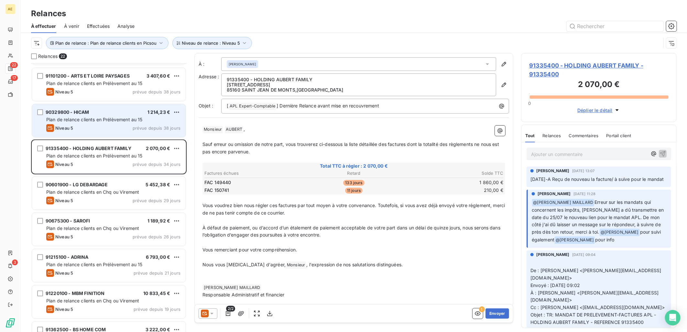
click at [92, 115] on div "90329800 - HICAM 1 214,23 €" at bounding box center [113, 112] width 134 height 6
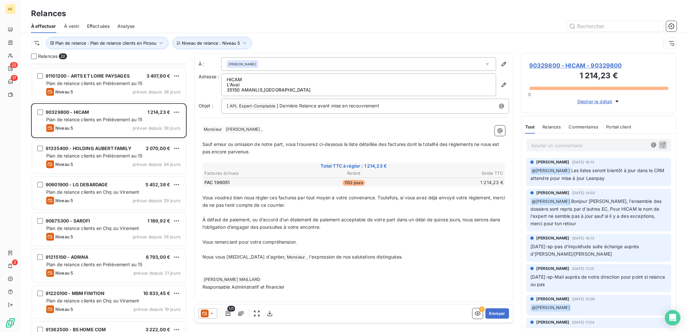
click at [565, 68] on span "90329800 - HICAM - 90329800" at bounding box center [598, 65] width 139 height 9
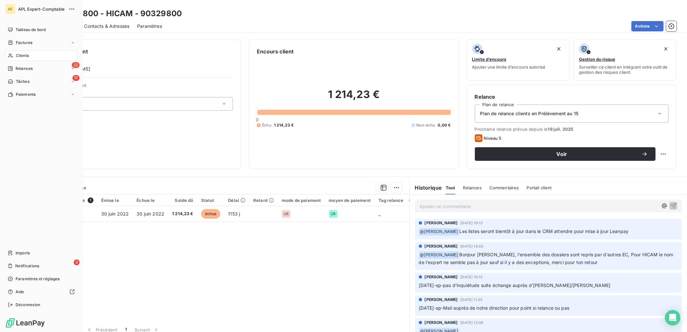
drag, startPoint x: 26, startPoint y: 67, endPoint x: 48, endPoint y: 71, distance: 22.3
click at [26, 67] on span "Relances" at bounding box center [24, 69] width 17 height 6
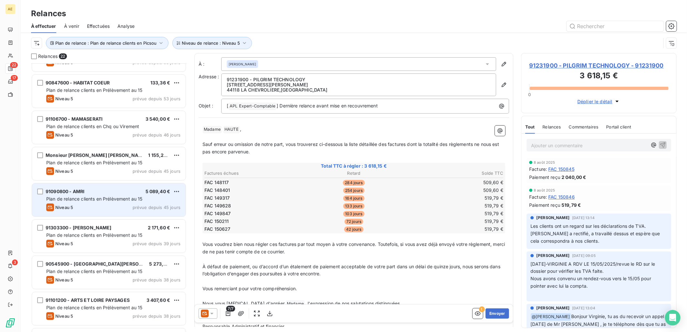
scroll to position [215, 0]
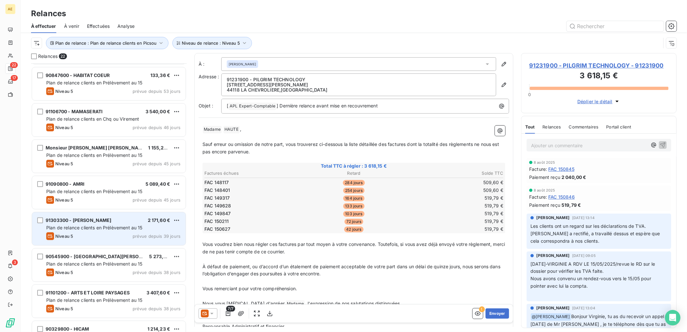
click at [93, 221] on span "91303300 - HUJA VASILE" at bounding box center [79, 219] width 66 height 5
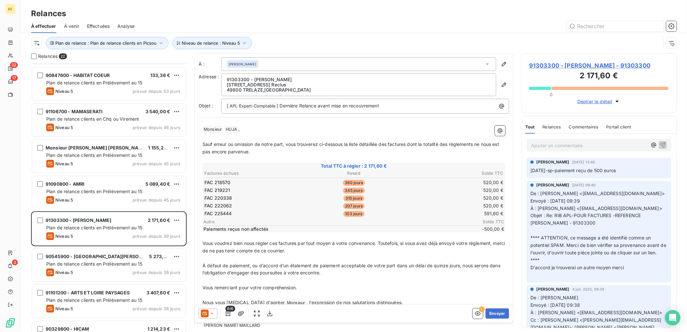
click at [571, 65] on span "91303300 - HUJA VASILE - 91303300" at bounding box center [598, 65] width 139 height 9
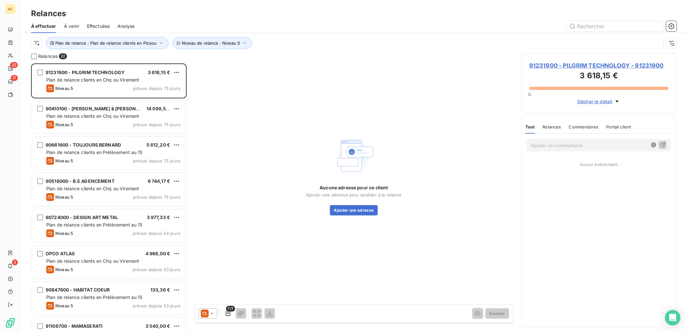
scroll to position [263, 150]
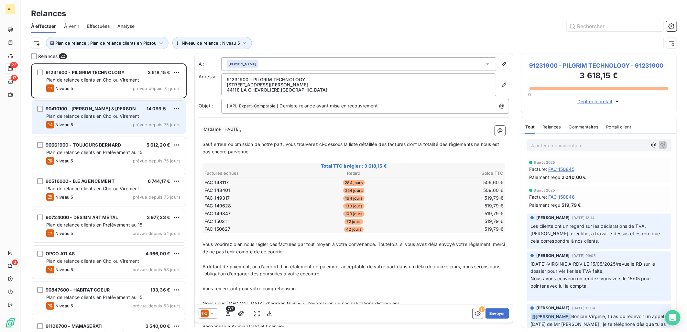
click at [104, 113] on div "Plan de relance clients en Chq ou Virement" at bounding box center [113, 116] width 134 height 6
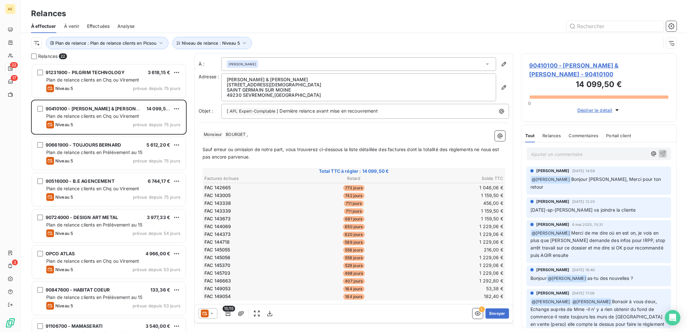
click at [585, 65] on span "90410100 - BOURGET DAVID & MIREILLE - 90410100" at bounding box center [598, 69] width 139 height 17
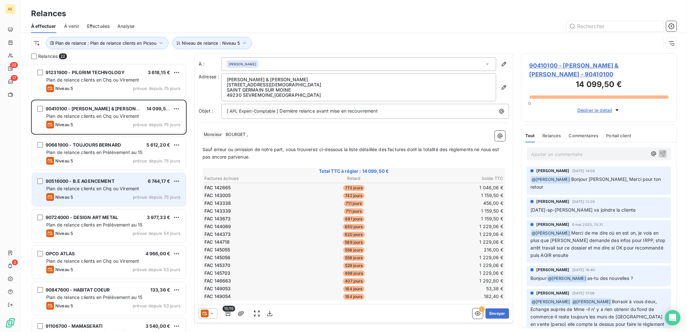
click at [104, 193] on div "Niveau 5 prévue depuis 75 jours" at bounding box center [113, 197] width 134 height 8
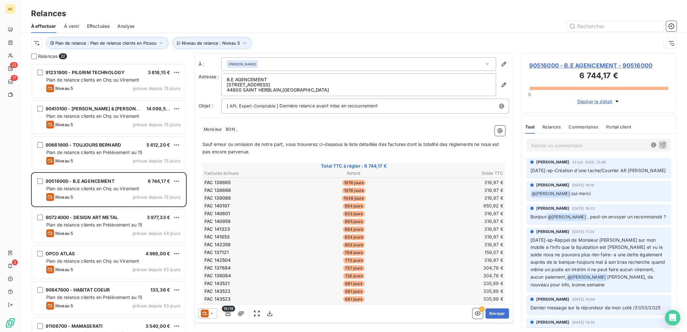
click at [585, 63] on span "90516000 - B.E AGENCEMENT - 90516000" at bounding box center [598, 65] width 139 height 9
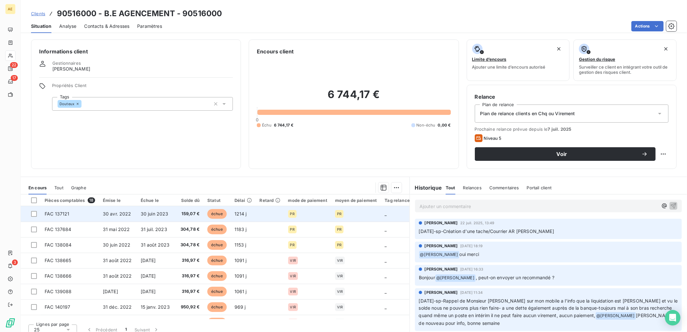
click at [75, 215] on td "FAC 137121" at bounding box center [70, 214] width 58 height 16
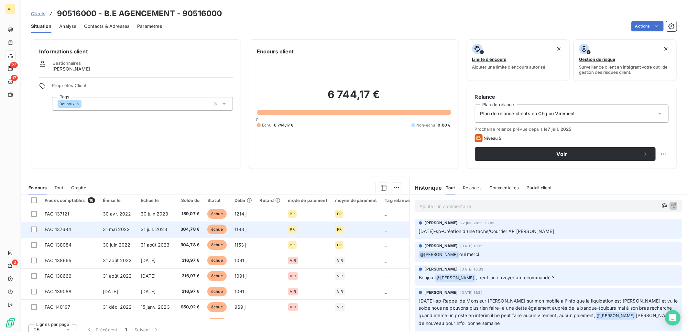
click at [115, 231] on span "31 mai 2022" at bounding box center [116, 228] width 27 height 5
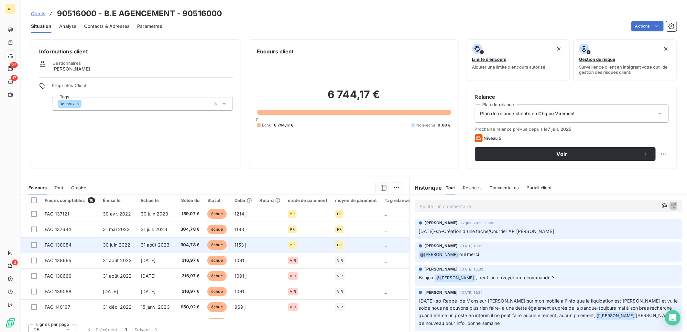
click at [130, 240] on td "30 juin 2022" at bounding box center [118, 245] width 38 height 16
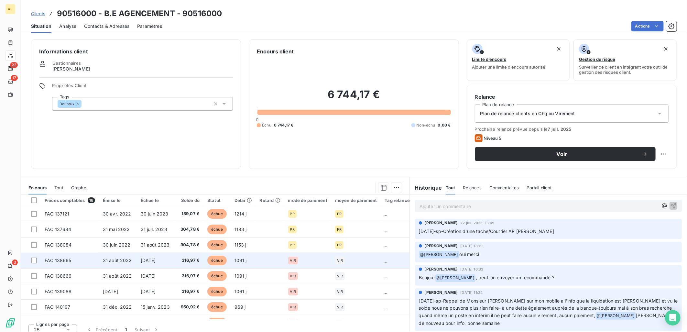
click at [94, 256] on td "FAC 138665" at bounding box center [70, 261] width 58 height 16
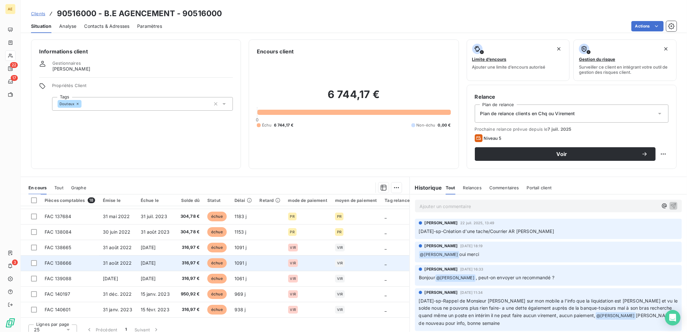
scroll to position [36, 0]
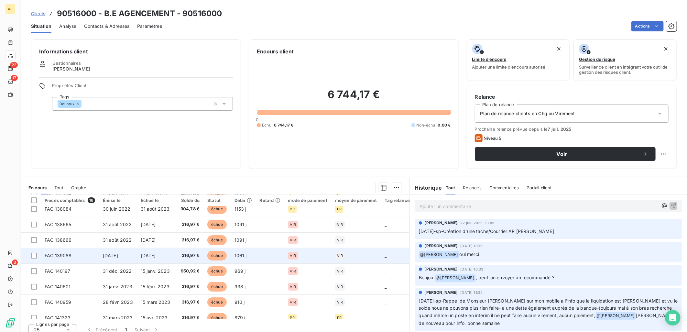
click at [114, 253] on span "[DATE]" at bounding box center [110, 255] width 15 height 5
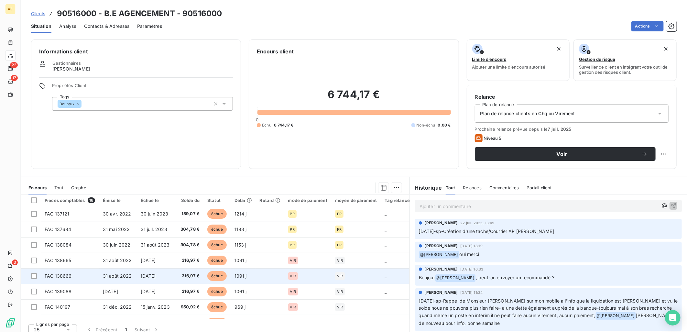
click at [94, 275] on td "FAC 138666" at bounding box center [70, 276] width 58 height 16
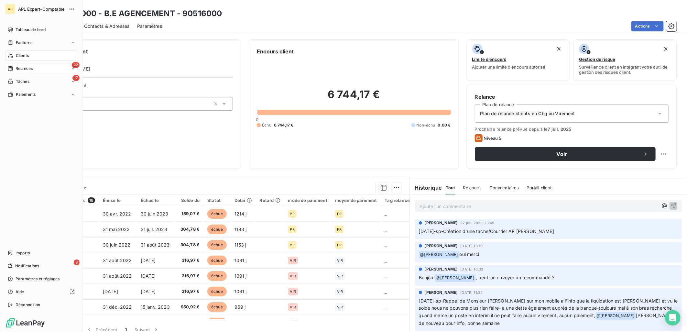
click at [27, 65] on div "22 Relances" at bounding box center [41, 68] width 72 height 10
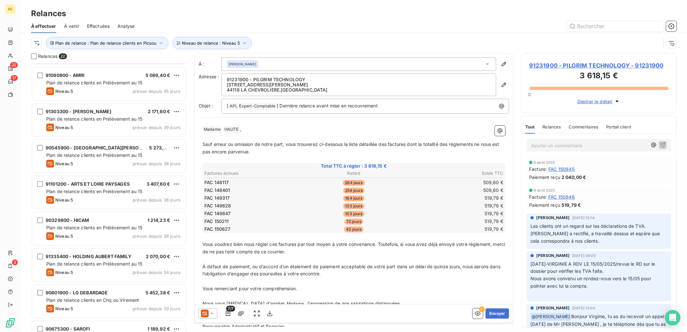
scroll to position [324, 0]
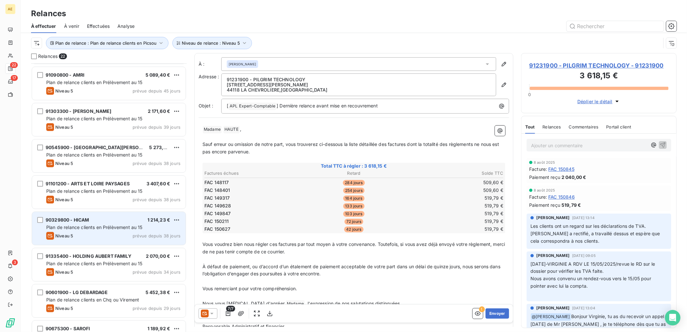
click at [103, 226] on span "Plan de relance clients en Prélèvement au 15" at bounding box center [94, 226] width 96 height 5
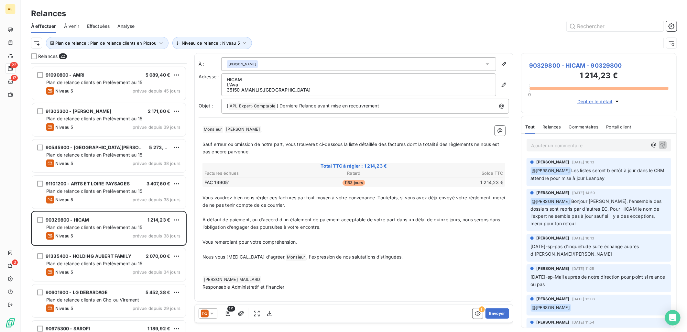
click at [601, 65] on span "90329800 - HICAM - 90329800" at bounding box center [598, 65] width 139 height 9
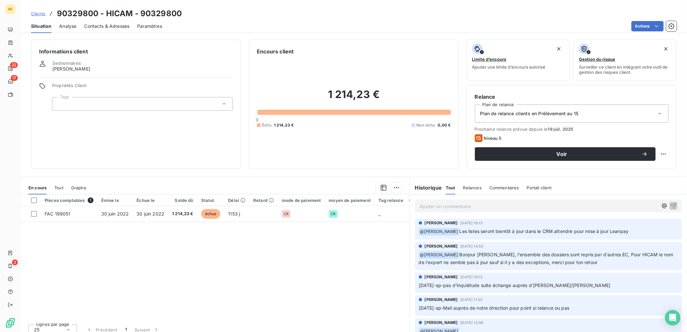
click at [242, 256] on div "Pièces comptables 1 Émise le Échue le Solde dû Statut Délai Retard mode de paie…" at bounding box center [215, 256] width 389 height 125
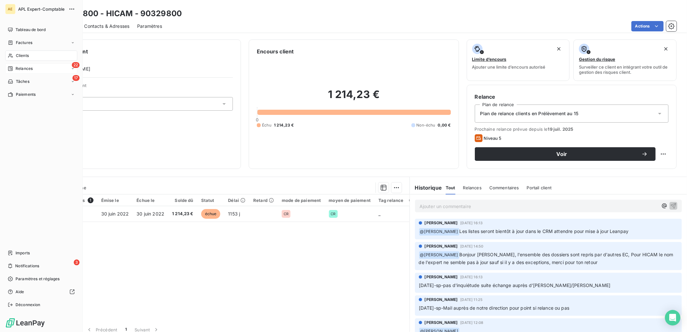
click at [16, 69] on span "Relances" at bounding box center [24, 69] width 17 height 6
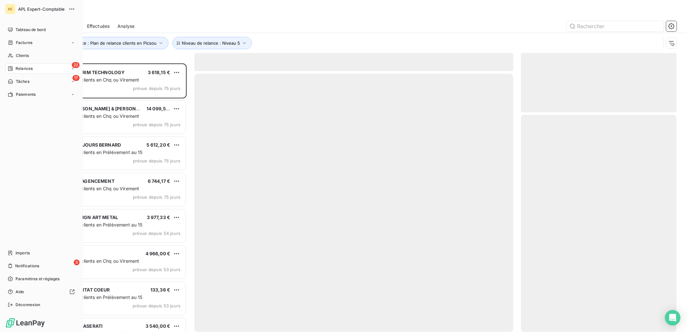
scroll to position [263, 150]
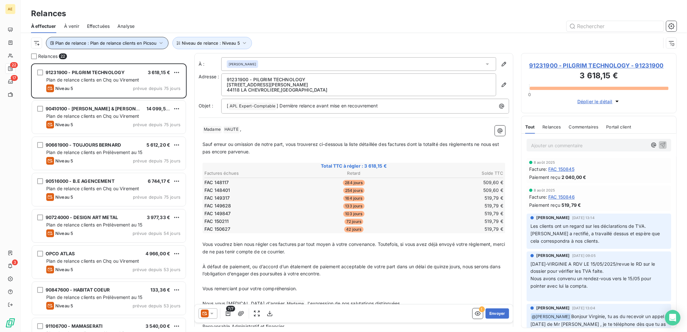
click at [162, 41] on icon "button" at bounding box center [161, 43] width 6 height 6
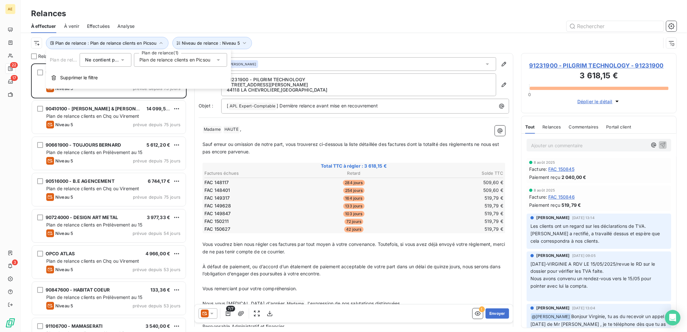
click at [125, 62] on icon at bounding box center [122, 60] width 6 height 6
click at [104, 73] on span "Contient" at bounding box center [102, 74] width 18 height 5
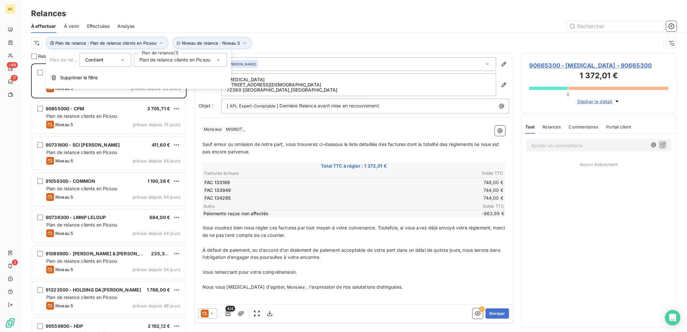
scroll to position [263, 150]
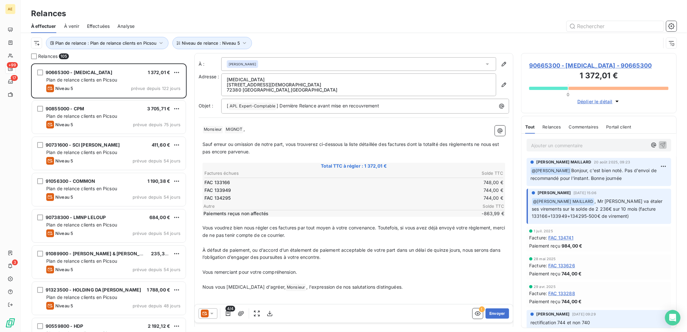
click at [329, 41] on div "Plan de relance : Plan de relance clients en Picsou Niveau de relance : Niveau 5" at bounding box center [346, 43] width 630 height 12
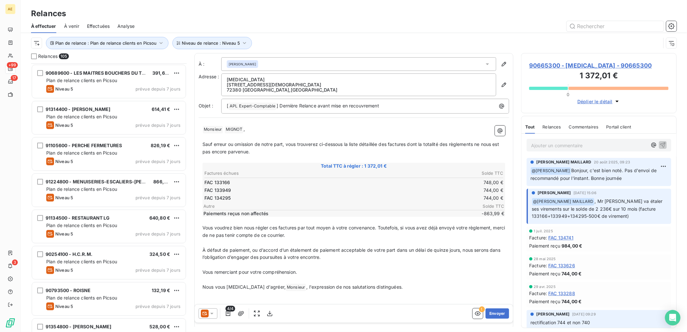
scroll to position [1949, 0]
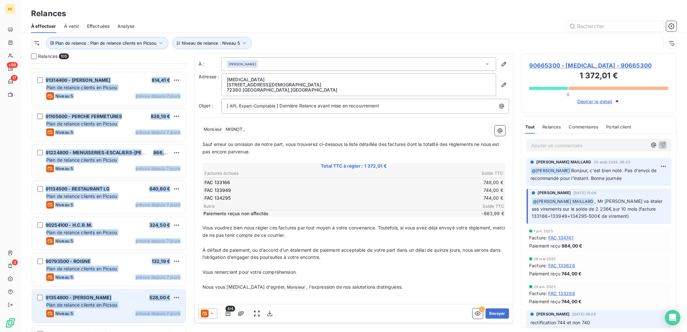
drag, startPoint x: 33, startPoint y: 66, endPoint x: 180, endPoint y: 316, distance: 290.1
copy div "91348800 - SKBAT 669,60 € Plan de relance clients en Picsou Niveau 5 prévue dep…"
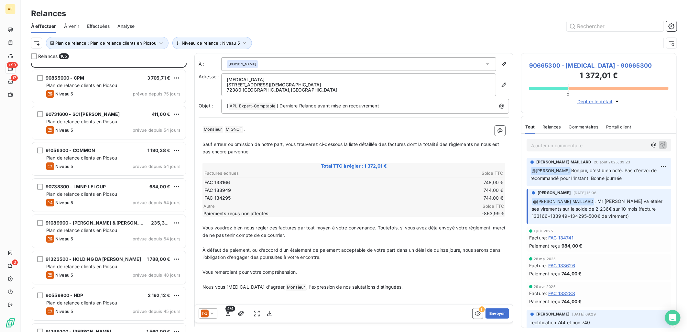
scroll to position [0, 0]
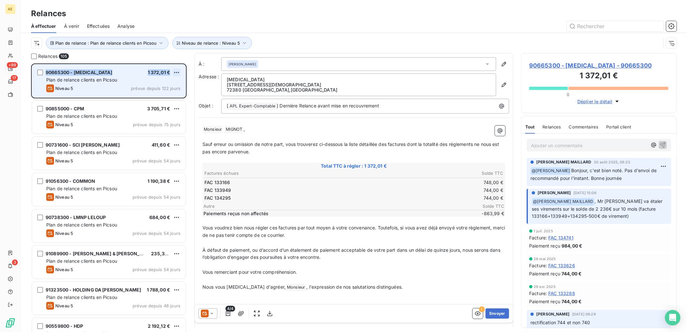
drag, startPoint x: 46, startPoint y: 72, endPoint x: 180, endPoint y: 75, distance: 133.6
click at [180, 75] on div "90665300 - STEMI 1 372,01 €" at bounding box center [113, 73] width 134 height 6
copy div "90665300 - STEMI 1 372,01 €"
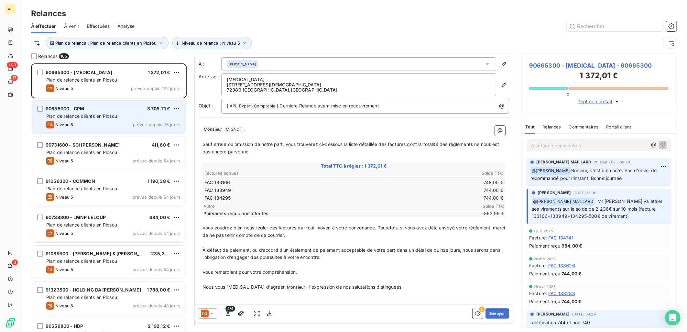
click at [73, 105] on div "90855000 - CPM 3 705,71 € Plan de relance clients en Picsou Niveau 5 prévue dep…" at bounding box center [109, 117] width 154 height 33
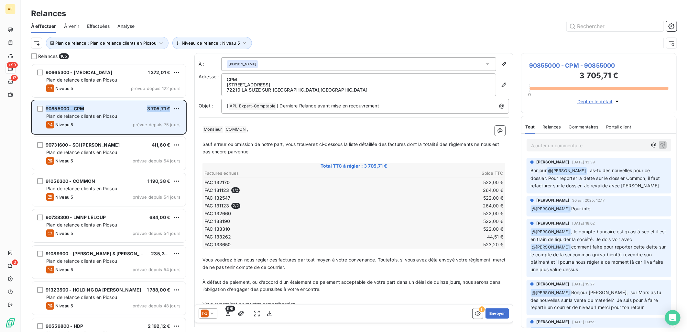
drag, startPoint x: 46, startPoint y: 109, endPoint x: 172, endPoint y: 109, distance: 125.5
click at [172, 109] on div "90855000 - CPM 3 705,71 €" at bounding box center [113, 109] width 134 height 6
copy div "90855000 - CPM 3 705,71 €"
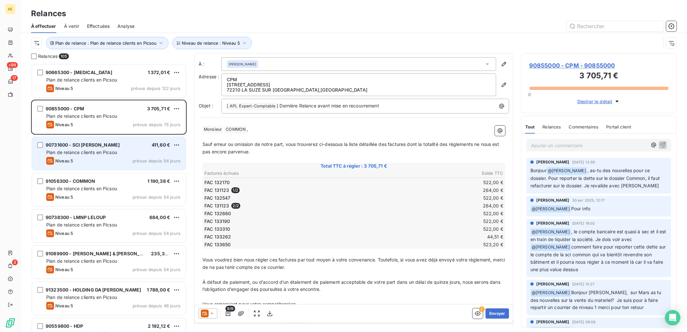
click at [95, 157] on div "Niveau 5 prévue depuis 54 jours" at bounding box center [113, 161] width 134 height 8
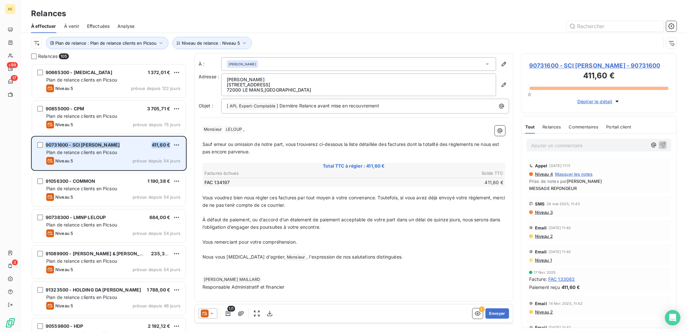
drag, startPoint x: 47, startPoint y: 146, endPoint x: 171, endPoint y: 146, distance: 124.2
click at [171, 146] on div "90731600 - SCI LELOUP JEREMY 411,60 €" at bounding box center [113, 145] width 134 height 6
copy div "90731600 - SCI LELOUP JEREMY 411,60 €"
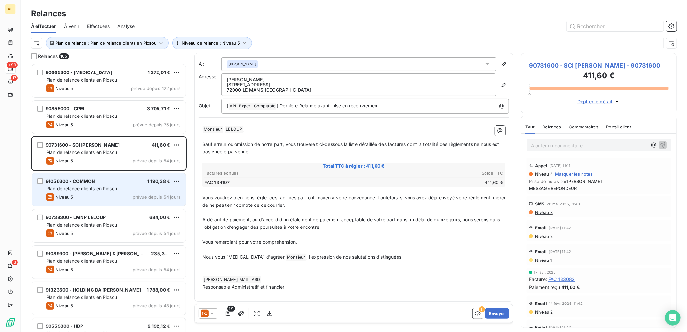
click at [99, 185] on div "91056300 - COMMON 1 190,38 € Plan de relance clients en Picsou Niveau 5 prévue …" at bounding box center [109, 189] width 154 height 33
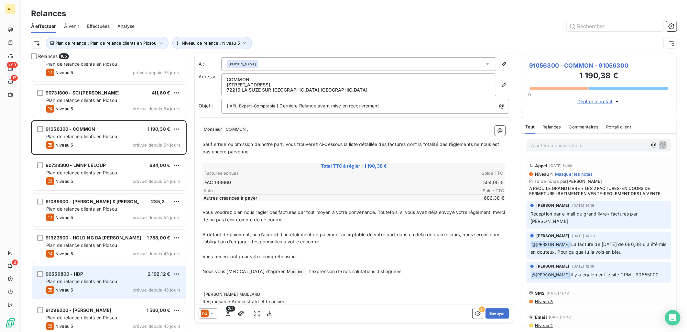
scroll to position [36, 0]
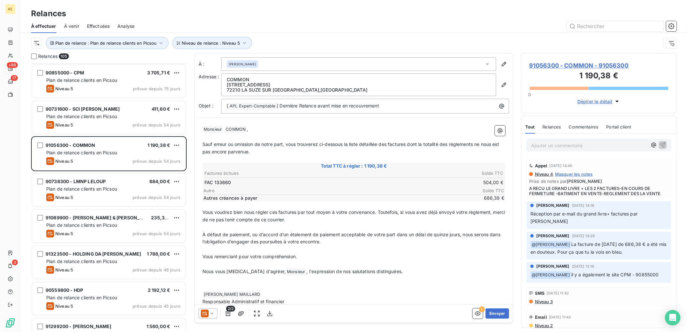
click at [590, 67] on span "91056300 - COMMON - 91056300" at bounding box center [598, 65] width 139 height 9
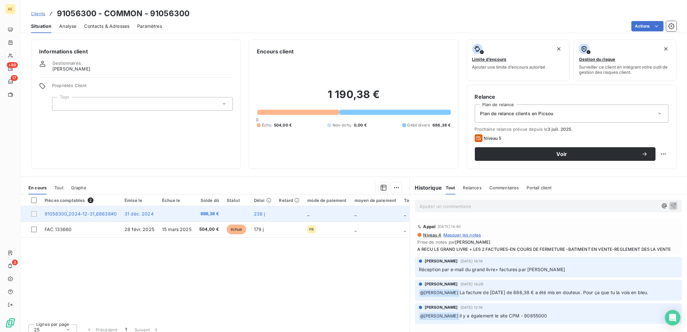
click at [80, 215] on span "91056300_2024-12-31_68638#0" at bounding box center [81, 213] width 72 height 5
click at [89, 213] on span "91056300_2024-12-31_68638#0" at bounding box center [81, 213] width 72 height 5
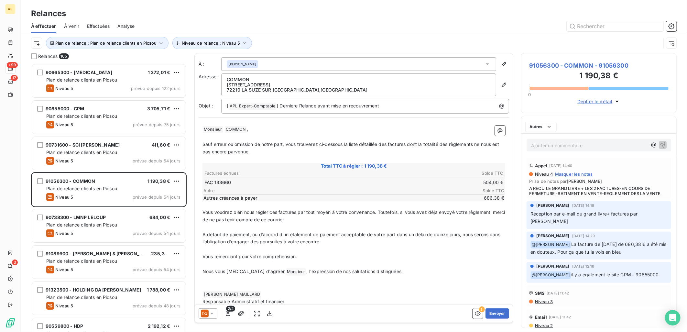
scroll to position [263, 150]
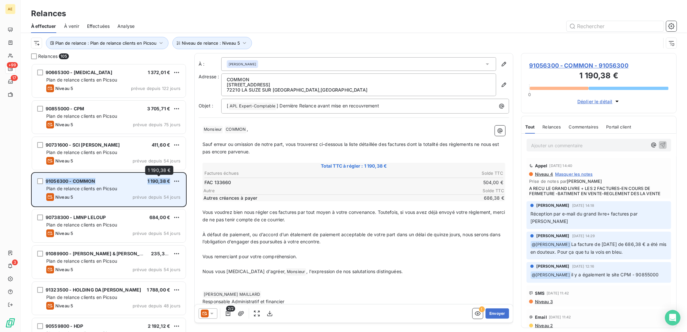
drag, startPoint x: 46, startPoint y: 182, endPoint x: 169, endPoint y: 182, distance: 122.3
click at [169, 182] on div "91056300 - COMMON 1 190,38 €" at bounding box center [113, 181] width 134 height 6
copy div "91056300 - COMMON 1 190,38 €"
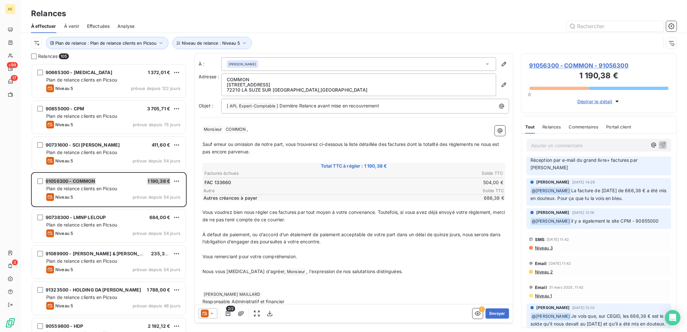
scroll to position [144, 0]
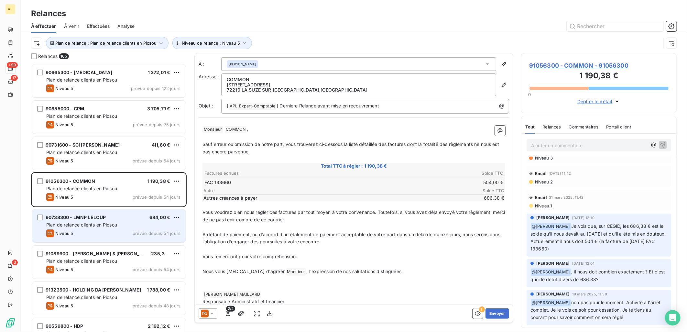
click at [48, 217] on span "90738300 - LMNP LELOUP" at bounding box center [76, 216] width 60 height 5
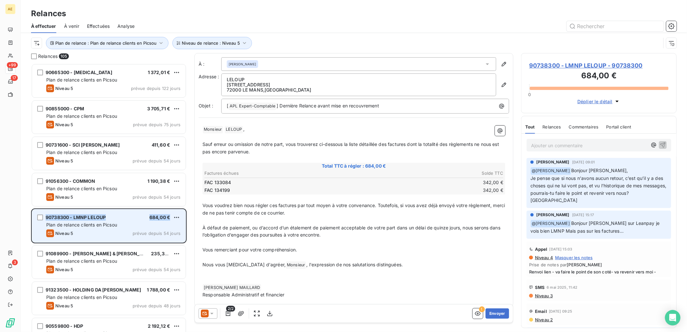
drag, startPoint x: 46, startPoint y: 218, endPoint x: 170, endPoint y: 219, distance: 124.5
click at [170, 219] on div "90738300 - LMNP LELOUP 684,00 €" at bounding box center [113, 217] width 134 height 6
copy div "90738300 - LMNP LELOUP 684,00 €"
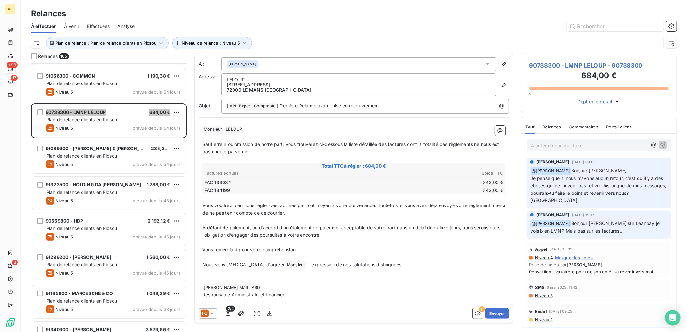
scroll to position [108, 0]
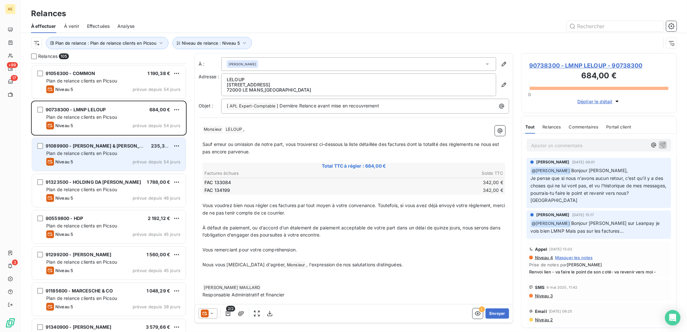
click at [102, 150] on span "Plan de relance clients en Picsou" at bounding box center [81, 152] width 71 height 5
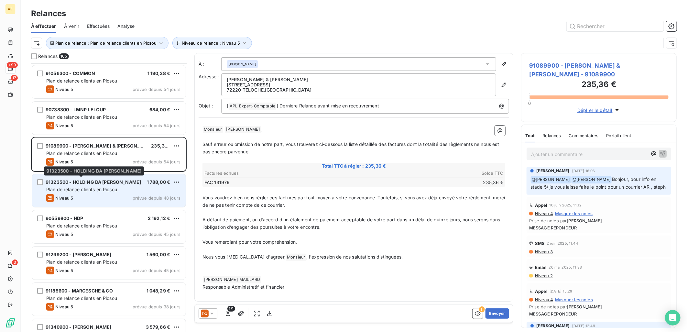
click at [106, 185] on div "91323500 - HOLDING DA [PERSON_NAME]" at bounding box center [93, 182] width 95 height 6
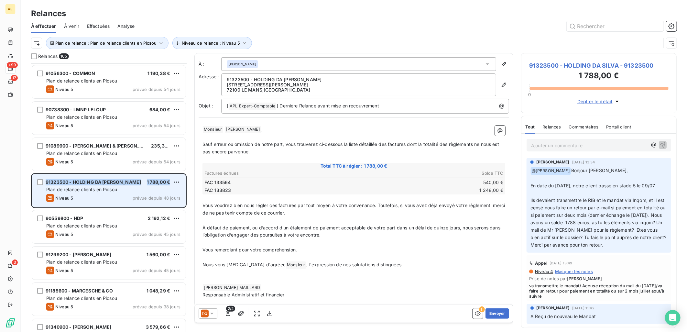
drag, startPoint x: 44, startPoint y: 183, endPoint x: 171, endPoint y: 183, distance: 127.1
click at [171, 183] on div "91323500 - HOLDING DA SILVA 1 788,00 € Plan de relance clients en Picsou Niveau…" at bounding box center [109, 190] width 154 height 33
copy div "91323500 - HOLDING DA SILVA 1 788,00 €"
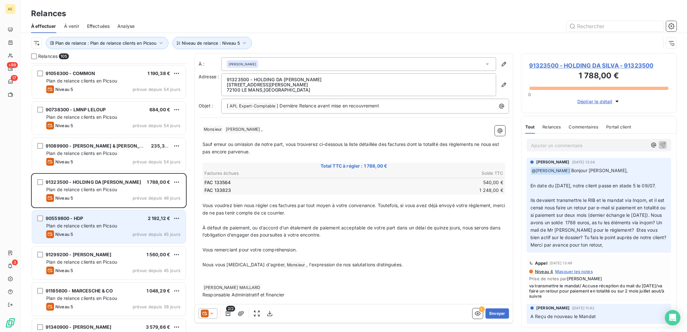
click at [82, 216] on span "90559800 - HDP" at bounding box center [65, 217] width 38 height 5
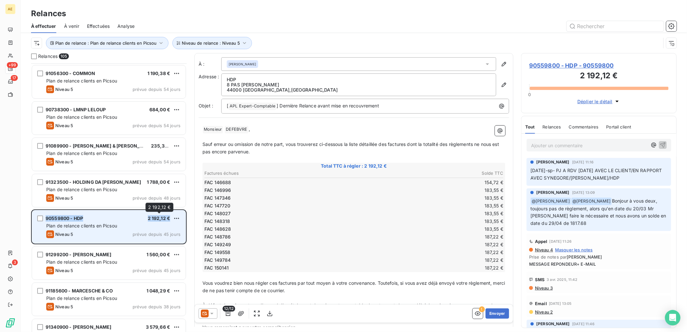
drag, startPoint x: 46, startPoint y: 218, endPoint x: 169, endPoint y: 220, distance: 123.6
click at [169, 220] on div "90559800 - HDP 2 192,12 €" at bounding box center [113, 218] width 134 height 6
copy div "90559800 - HDP 2 192,12 €"
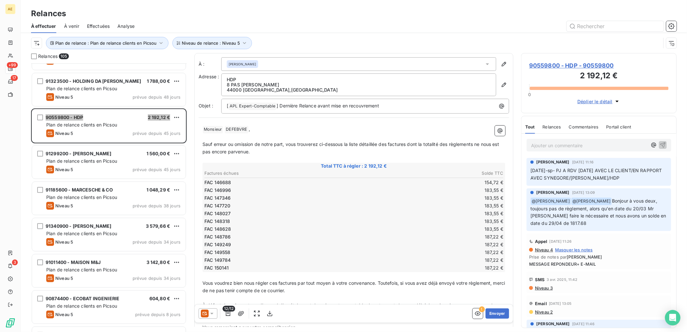
scroll to position [216, 0]
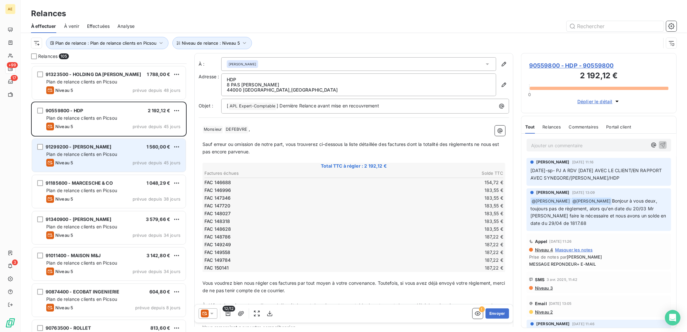
click at [86, 143] on div "91299200 - NICOLAS DEFEBVRE 1 560,00 € Plan de relance clients en Picsou Niveau…" at bounding box center [109, 155] width 154 height 33
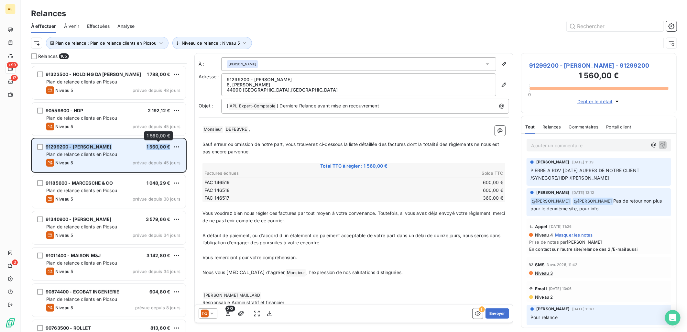
drag, startPoint x: 46, startPoint y: 147, endPoint x: 169, endPoint y: 149, distance: 122.6
click at [169, 149] on div "91299200 - NICOLAS DEFEBVRE 1 560,00 €" at bounding box center [113, 147] width 134 height 6
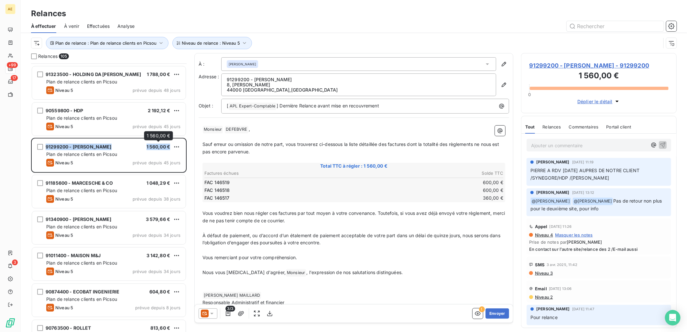
copy div "91299200 - NICOLAS DEFEBVRE 1 560,00 €"
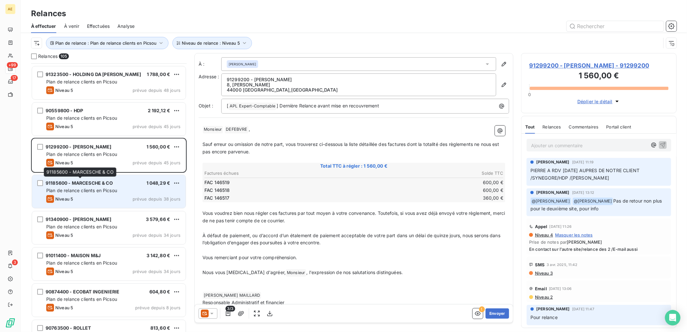
click at [89, 183] on span "91185600 - MARCESCHE & CO" at bounding box center [79, 182] width 67 height 5
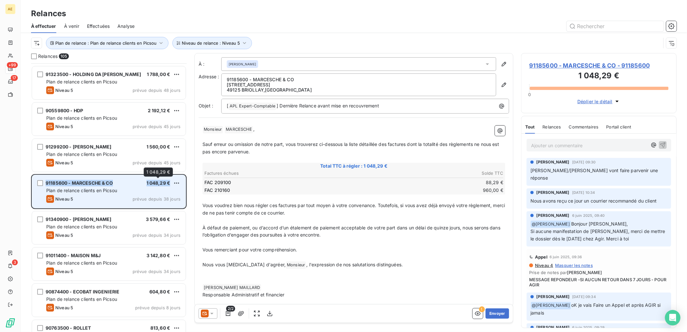
drag, startPoint x: 45, startPoint y: 182, endPoint x: 169, endPoint y: 183, distance: 124.2
click at [169, 183] on div "91185600 - MARCESCHE & CO 1 048,29 € Plan de relance clients en Picsou Niveau 5…" at bounding box center [109, 191] width 154 height 33
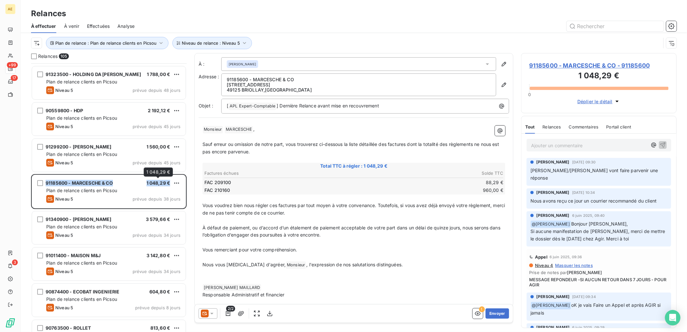
copy div "91185600 - MARCESCHE & CO 1 048,29 €"
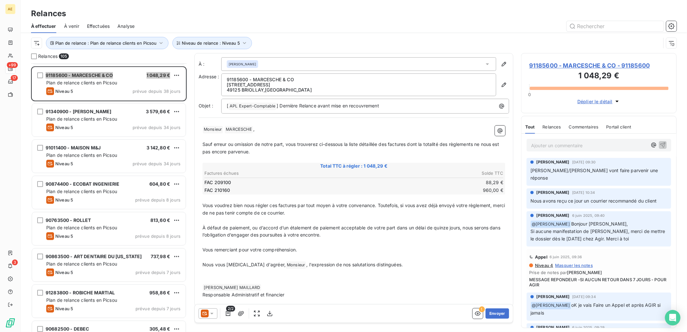
scroll to position [324, 0]
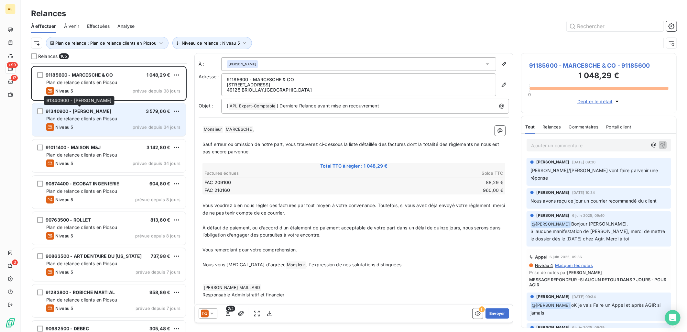
click at [47, 112] on span "91340900 - [PERSON_NAME]" at bounding box center [79, 110] width 66 height 5
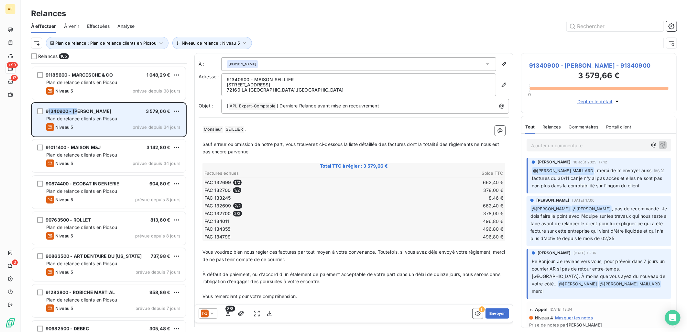
drag, startPoint x: 47, startPoint y: 112, endPoint x: 80, endPoint y: 112, distance: 32.7
click at [80, 112] on span "91340900 - [PERSON_NAME]" at bounding box center [79, 110] width 66 height 5
drag, startPoint x: 80, startPoint y: 112, endPoint x: 47, endPoint y: 112, distance: 32.7
click at [47, 112] on span "91340900 - [PERSON_NAME]" at bounding box center [79, 110] width 66 height 5
click at [86, 113] on span "91340900 - [PERSON_NAME]" at bounding box center [79, 110] width 66 height 5
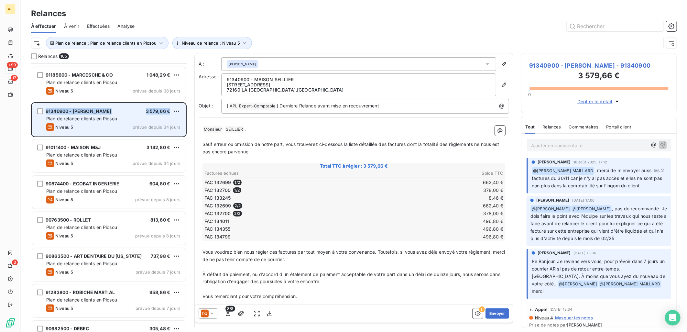
drag, startPoint x: 46, startPoint y: 113, endPoint x: 170, endPoint y: 114, distance: 124.5
click at [170, 114] on div "91340900 - ROMAIN SEILLIER 3 579,66 €" at bounding box center [113, 111] width 134 height 6
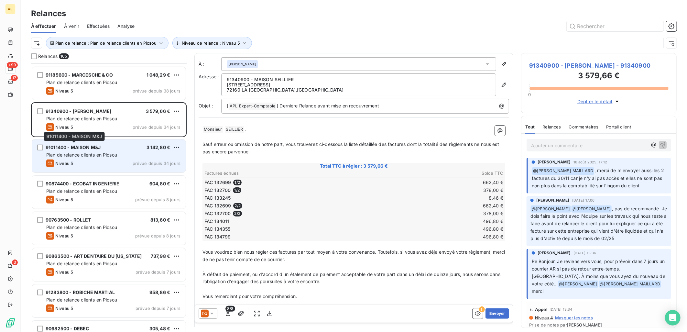
click at [83, 150] on span "91011400 - MAISON M&J" at bounding box center [73, 147] width 55 height 5
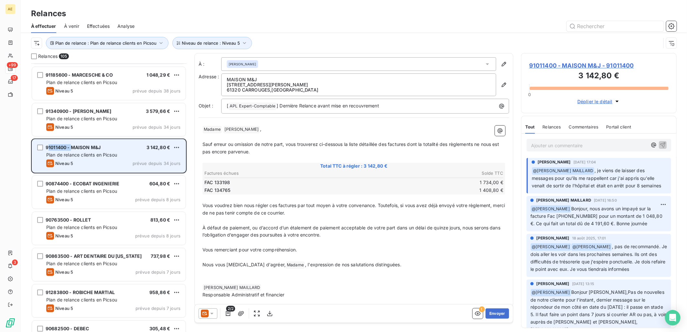
drag, startPoint x: 47, startPoint y: 149, endPoint x: 72, endPoint y: 148, distance: 25.6
click at [72, 148] on span "91011400 - MAISON M&J" at bounding box center [73, 147] width 55 height 5
click at [70, 148] on span "91011400 - MAISON M&J" at bounding box center [73, 147] width 55 height 5
click at [46, 148] on span "91011400 - MAISON M&J" at bounding box center [73, 147] width 55 height 5
drag, startPoint x: 45, startPoint y: 148, endPoint x: 169, endPoint y: 149, distance: 124.5
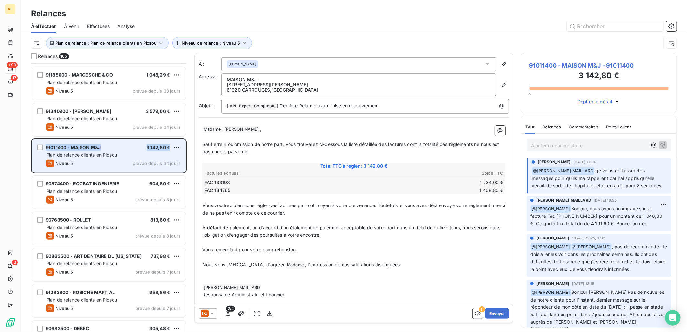
click at [169, 149] on div "91011400 - MAISON M&J 3 142,80 € Plan de relance clients en Picsou Niveau 5 pré…" at bounding box center [109, 155] width 154 height 33
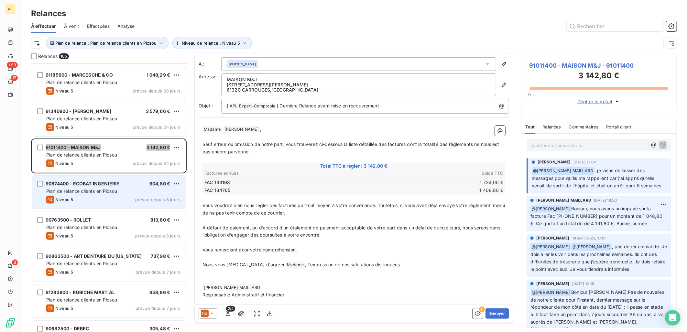
scroll to position [5, 5]
click at [103, 186] on div "90874400 - ECOBAT INGENIERIE" at bounding box center [83, 183] width 74 height 6
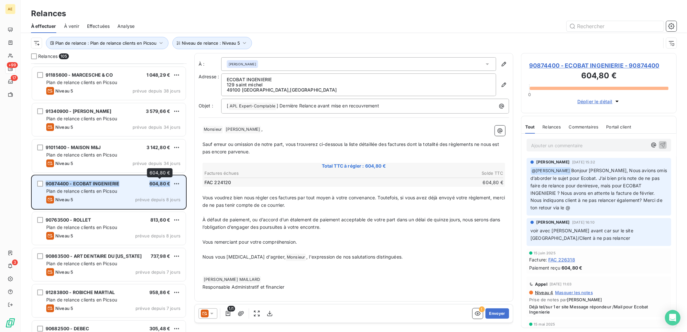
drag, startPoint x: 46, startPoint y: 185, endPoint x: 169, endPoint y: 186, distance: 122.6
click at [169, 186] on div "90874400 - ECOBAT INGENIERIE 604,80 €" at bounding box center [113, 184] width 134 height 6
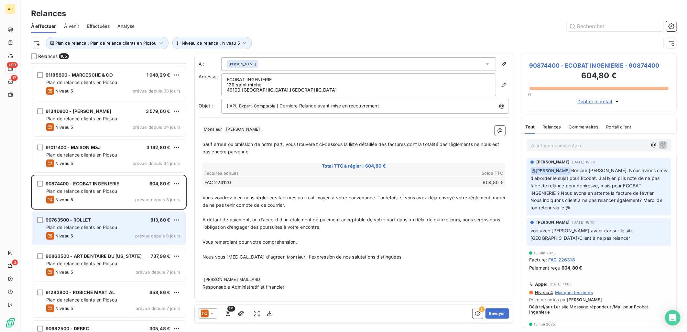
click at [106, 223] on div "90763500 - ROLLET 813,60 € Plan de relance clients en Picsou Niveau 5 prévue de…" at bounding box center [109, 228] width 154 height 33
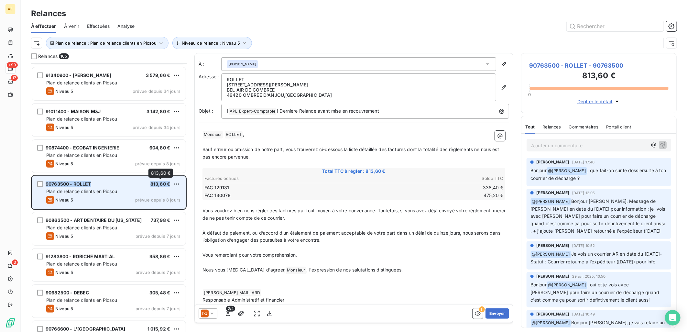
drag, startPoint x: 46, startPoint y: 185, endPoint x: 169, endPoint y: 187, distance: 122.9
click at [169, 187] on div "90763500 - ROLLET 813,60 €" at bounding box center [113, 184] width 134 height 6
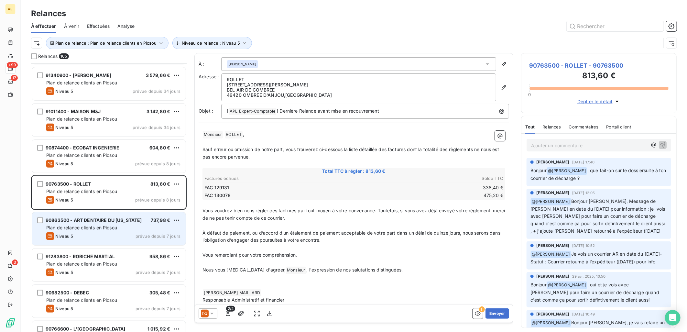
click at [92, 218] on span "90863500 - ART DENTAIRE DU MAINE" at bounding box center [94, 219] width 96 height 5
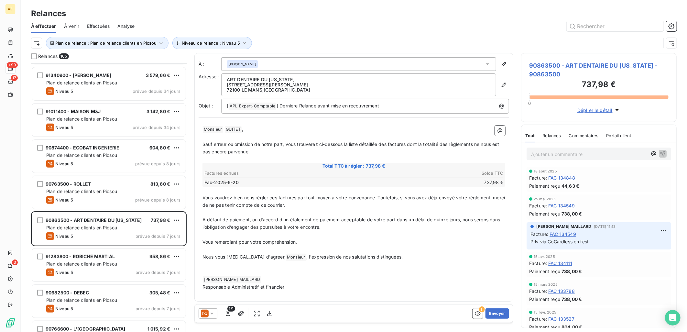
click at [597, 65] on span "90863500 - ART DENTAIRE DU MAINE - 90863500" at bounding box center [598, 69] width 139 height 17
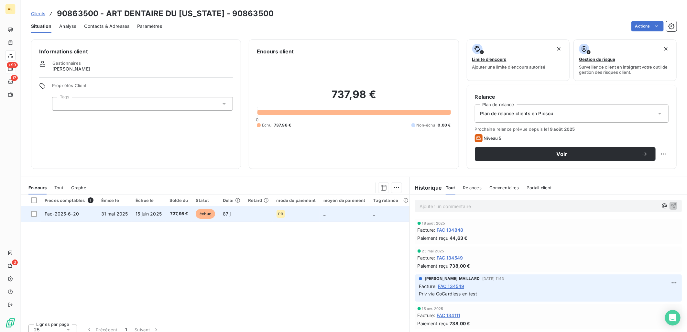
click at [151, 218] on td "15 juin 2025" at bounding box center [149, 214] width 34 height 16
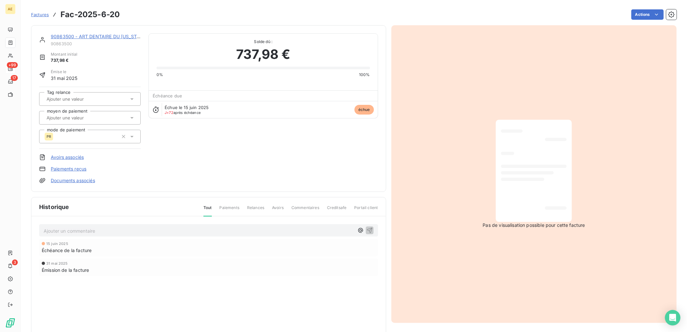
click at [65, 170] on link "Paiements reçus" at bounding box center [69, 169] width 36 height 6
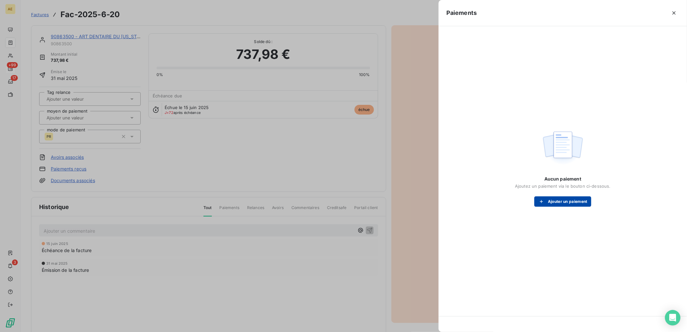
click at [547, 201] on button "Ajouter un paiement" at bounding box center [562, 201] width 57 height 10
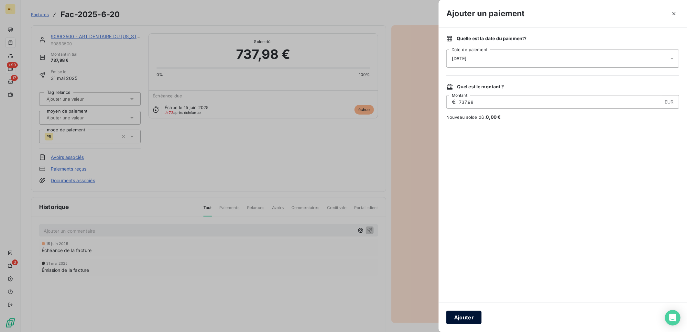
click at [467, 319] on button "Ajouter" at bounding box center [463, 318] width 35 height 14
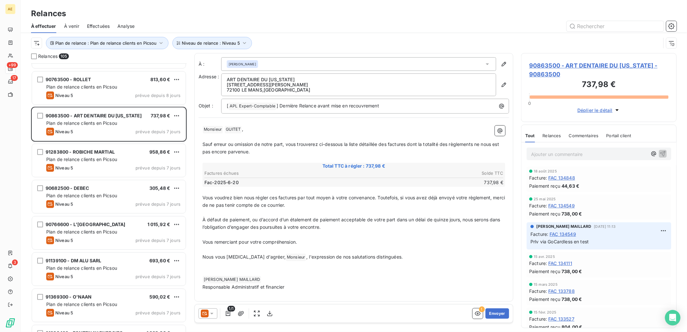
scroll to position [467, 0]
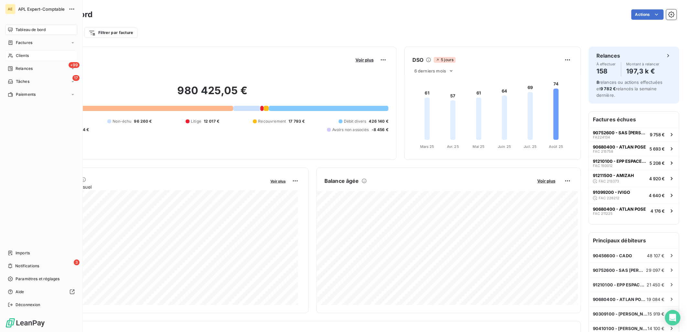
click at [25, 57] on span "Clients" at bounding box center [22, 56] width 13 height 6
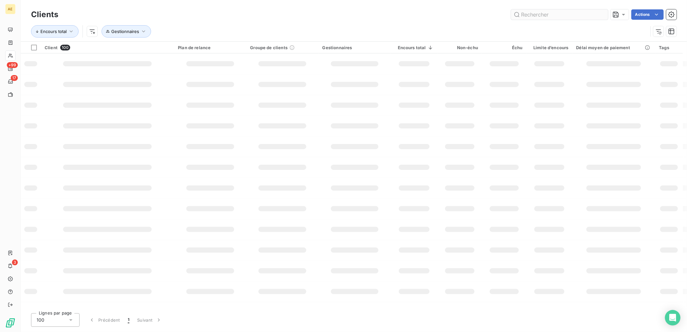
click at [547, 14] on input "text" at bounding box center [559, 14] width 97 height 10
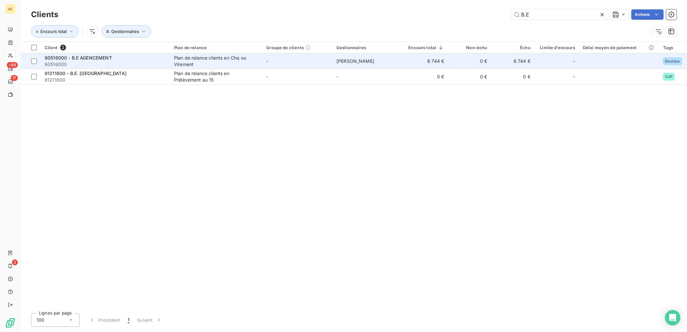
type input "B.E"
click at [263, 64] on td "-" at bounding box center [297, 61] width 70 height 16
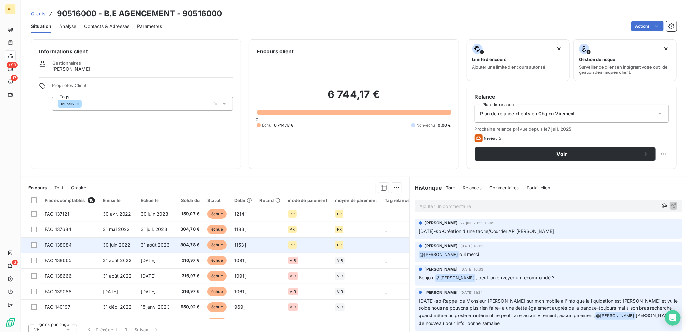
click at [156, 244] on span "31 août 2023" at bounding box center [155, 244] width 29 height 5
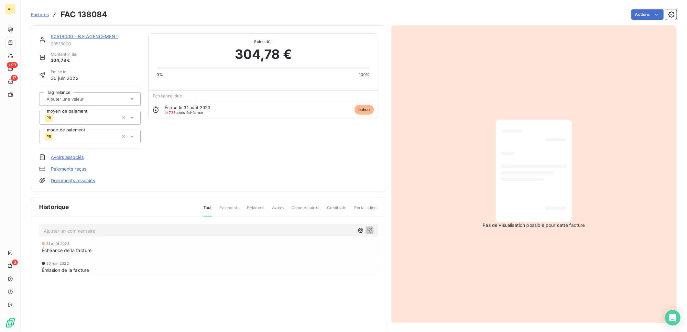
click at [94, 36] on link "90516000 - B.E AGENCEMENT" at bounding box center [85, 36] width 68 height 5
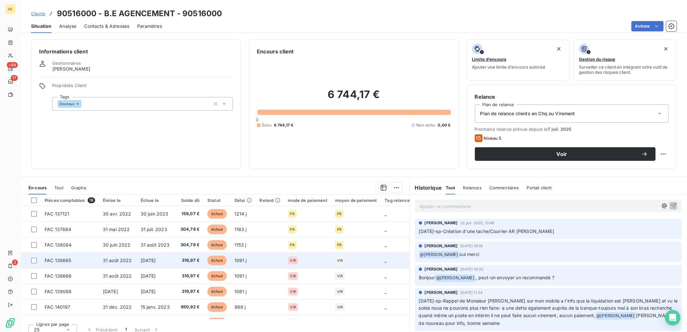
click at [124, 257] on span "31 août 2022" at bounding box center [117, 259] width 29 height 5
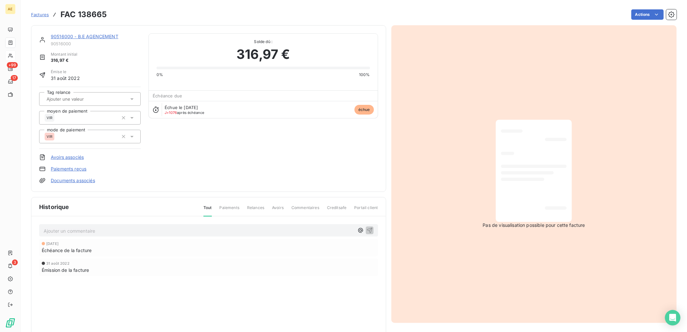
click at [76, 37] on link "90516000 - B.E AGENCEMENT" at bounding box center [85, 36] width 68 height 5
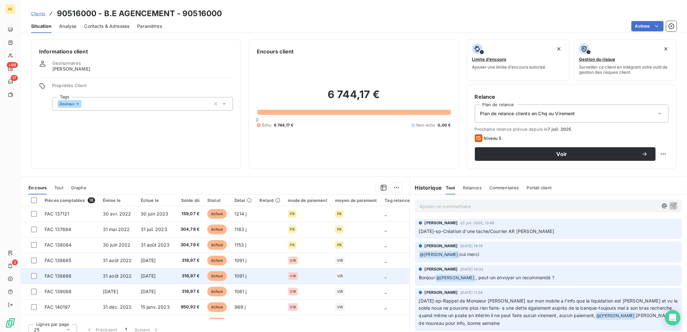
click at [112, 275] on span "31 août 2022" at bounding box center [117, 275] width 29 height 5
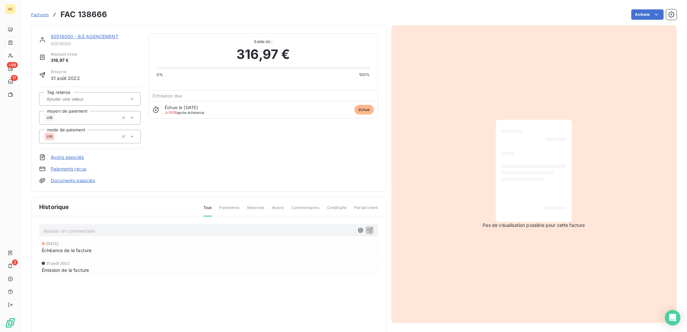
click at [105, 37] on link "90516000 - B.E AGENCEMENT" at bounding box center [85, 36] width 68 height 5
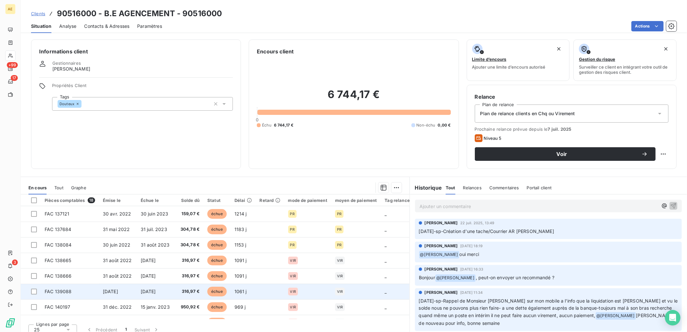
click at [121, 288] on td "[DATE]" at bounding box center [118, 292] width 38 height 16
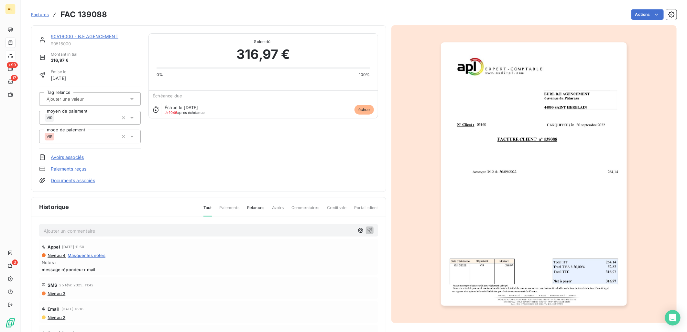
click at [98, 35] on link "90516000 - B.E AGENCEMENT" at bounding box center [85, 36] width 68 height 5
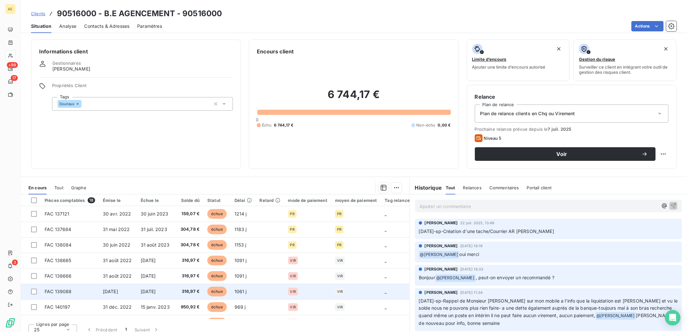
click at [156, 291] on span "[DATE]" at bounding box center [148, 291] width 15 height 5
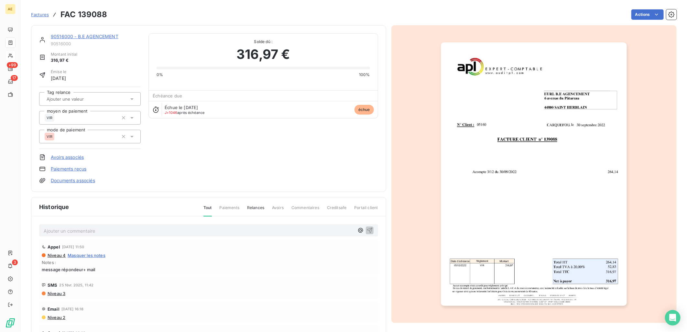
click at [88, 34] on link "90516000 - B.E AGENCEMENT" at bounding box center [85, 36] width 68 height 5
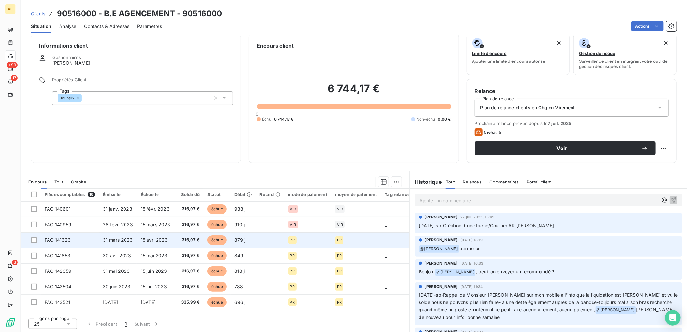
scroll to position [72, 0]
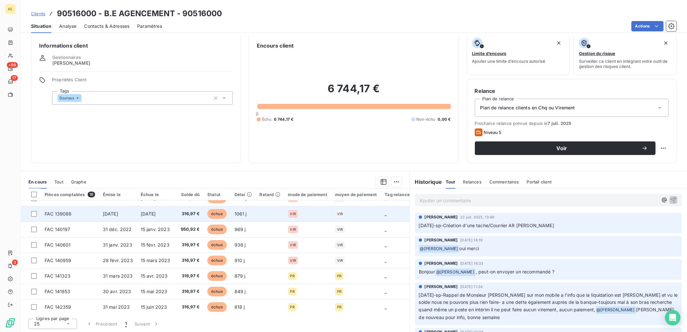
click at [126, 217] on td "[DATE]" at bounding box center [118, 214] width 38 height 16
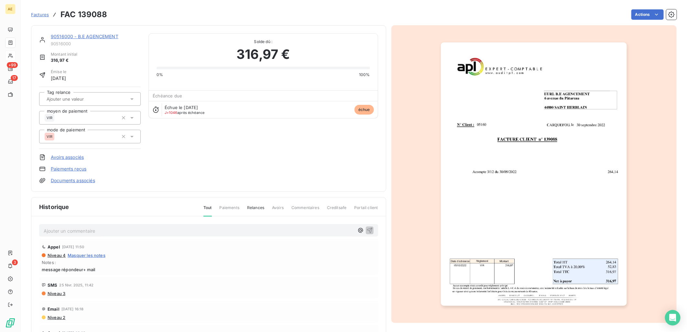
click at [82, 36] on link "90516000 - B.E AGENCEMENT" at bounding box center [85, 36] width 68 height 5
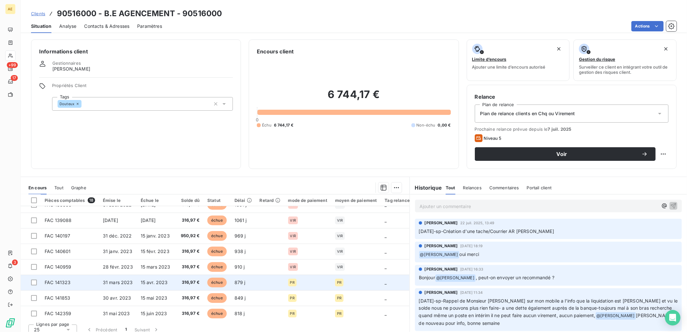
scroll to position [72, 0]
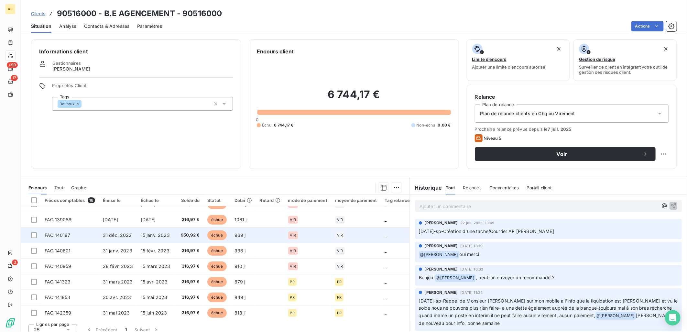
click at [117, 235] on span "31 déc. 2022" at bounding box center [117, 234] width 29 height 5
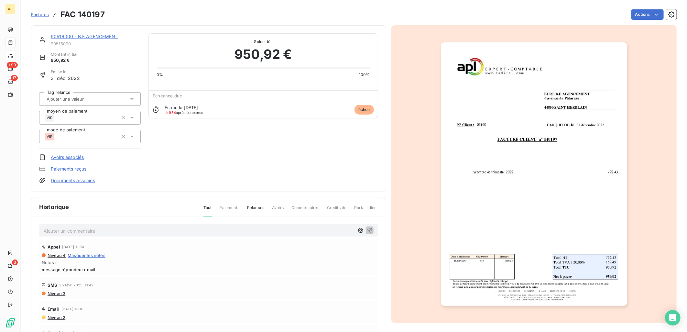
click at [95, 34] on link "90516000 - B.E AGENCEMENT" at bounding box center [85, 36] width 68 height 5
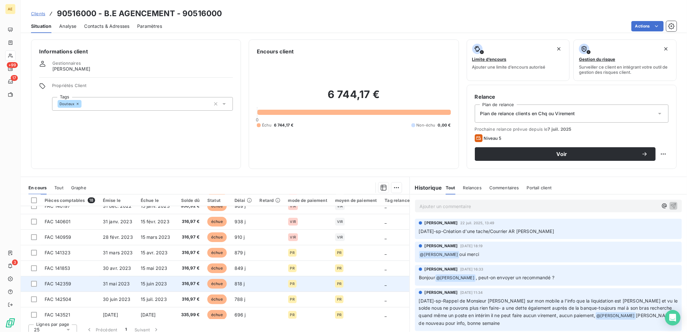
scroll to position [108, 0]
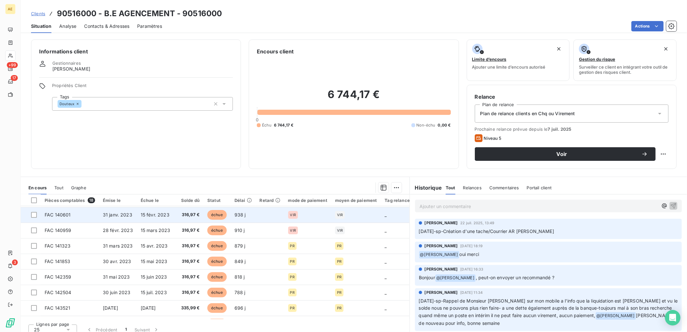
click at [114, 216] on span "31 janv. 2023" at bounding box center [117, 214] width 29 height 5
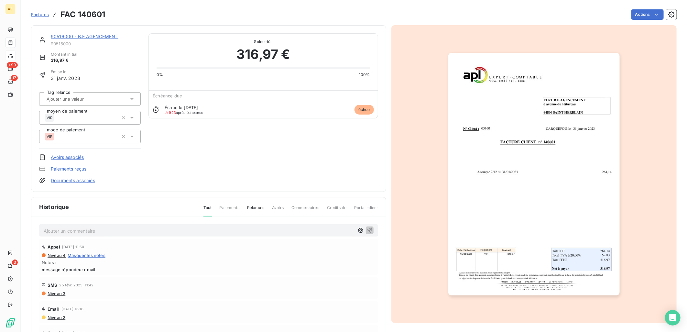
click at [68, 37] on link "90516000 - B.E AGENCEMENT" at bounding box center [85, 36] width 68 height 5
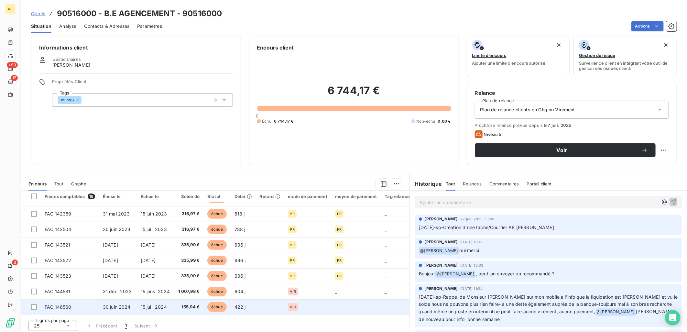
scroll to position [6, 0]
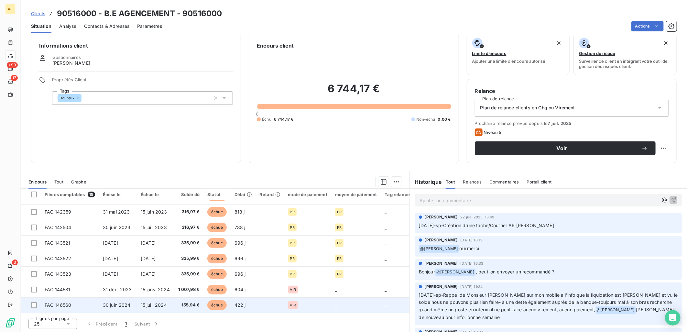
click at [132, 302] on td "30 juin 2024" at bounding box center [118, 305] width 38 height 16
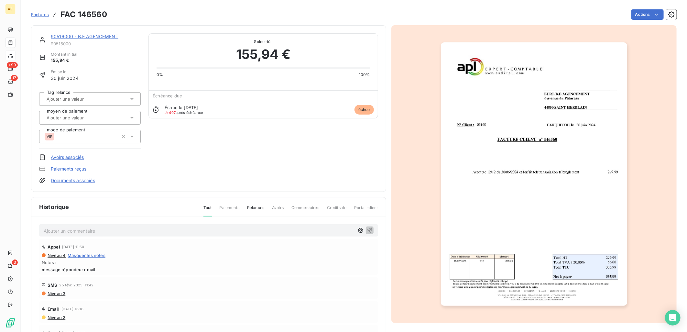
click at [85, 38] on link "90516000 - B.E AGENCEMENT" at bounding box center [85, 36] width 68 height 5
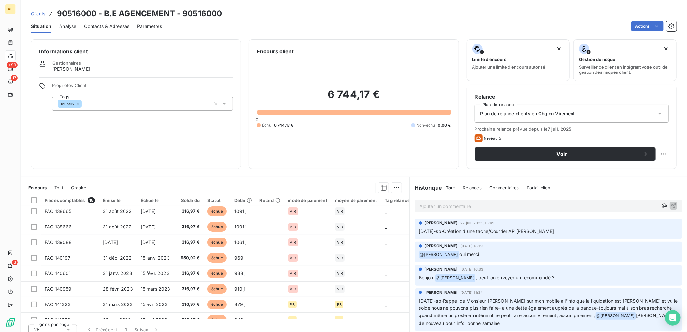
scroll to position [169, 0]
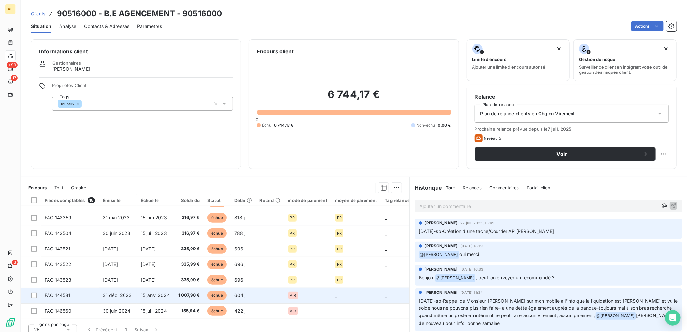
click at [125, 295] on span "31 déc. 2023" at bounding box center [117, 294] width 29 height 5
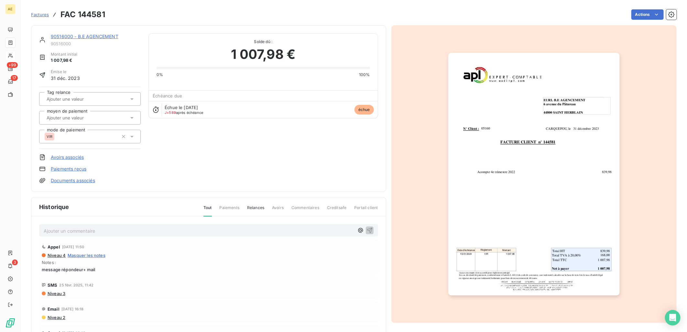
click at [92, 37] on link "90516000 - B.E AGENCEMENT" at bounding box center [85, 36] width 68 height 5
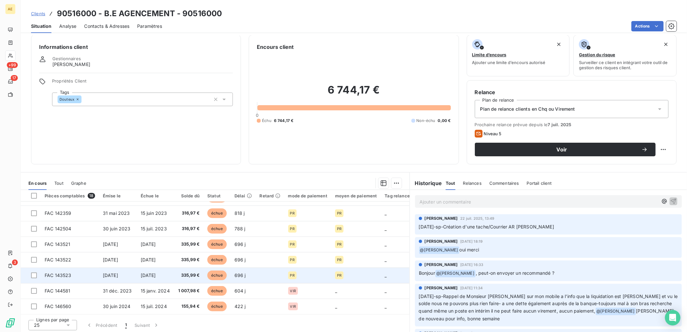
scroll to position [6, 0]
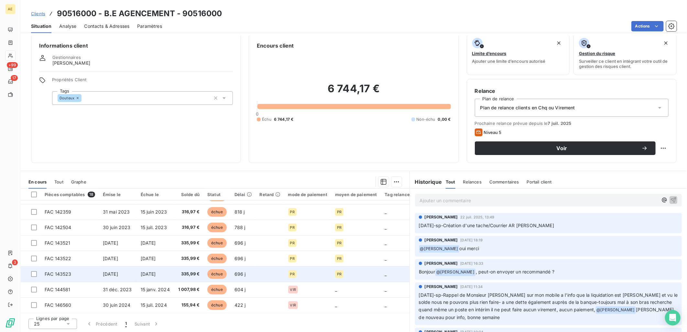
click at [118, 273] on span "30 sept. 2023" at bounding box center [110, 273] width 15 height 5
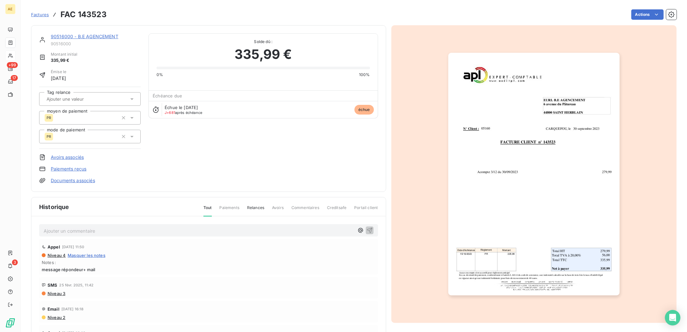
click at [79, 34] on link "90516000 - B.E AGENCEMENT" at bounding box center [85, 36] width 68 height 5
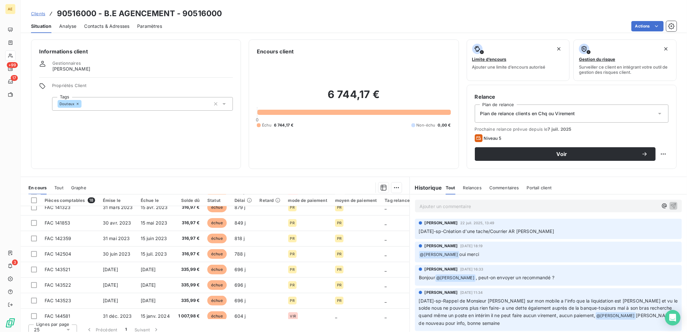
scroll to position [169, 0]
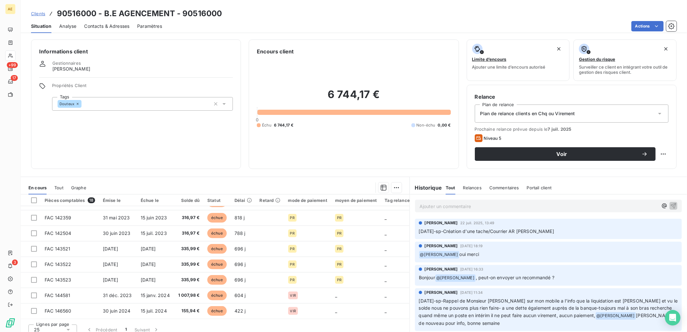
click at [126, 272] on td "30 sept. 2023" at bounding box center [118, 280] width 38 height 16
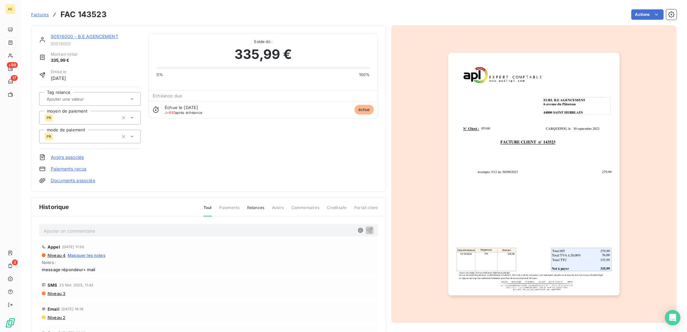
click at [101, 39] on div "90516000 - B.E AGENCEMENT" at bounding box center [96, 36] width 90 height 6
click at [91, 34] on link "90516000 - B.E AGENCEMENT" at bounding box center [85, 36] width 68 height 5
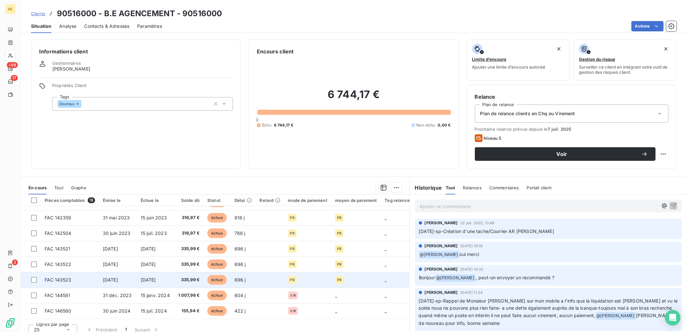
scroll to position [6, 0]
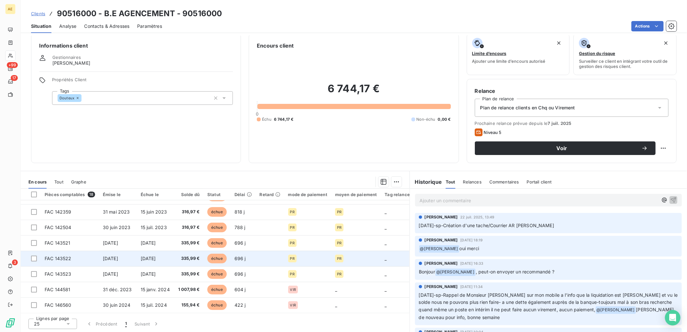
click at [120, 259] on td "30 sept. 2023" at bounding box center [118, 259] width 38 height 16
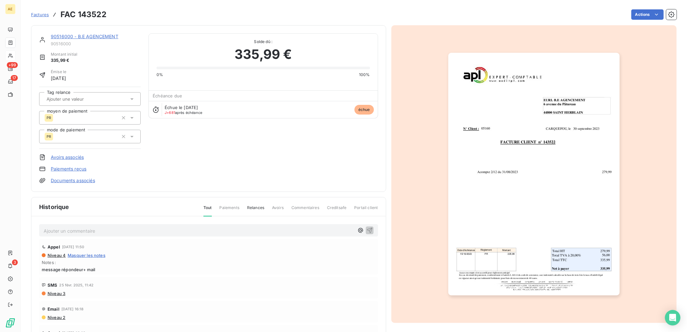
click at [95, 36] on link "90516000 - B.E AGENCEMENT" at bounding box center [85, 36] width 68 height 5
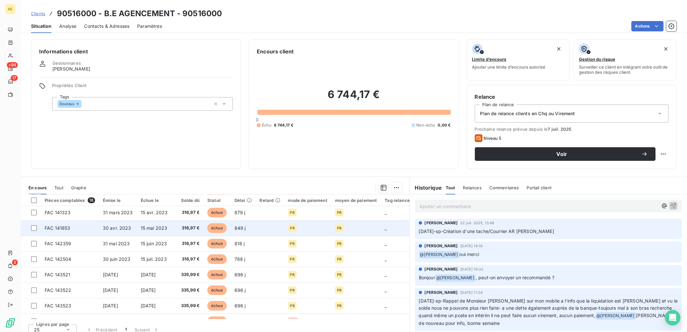
scroll to position [169, 0]
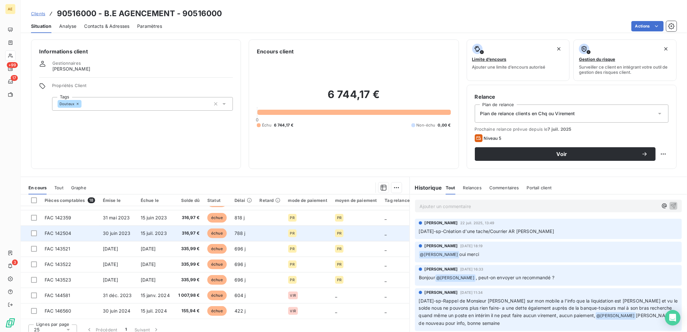
click at [114, 234] on span "30 juin 2023" at bounding box center [117, 232] width 28 height 5
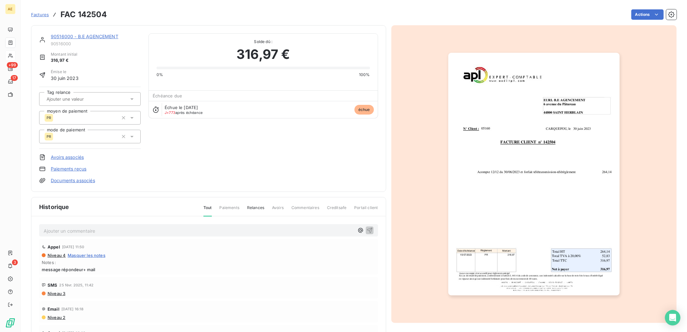
click at [102, 37] on link "90516000 - B.E AGENCEMENT" at bounding box center [85, 36] width 68 height 5
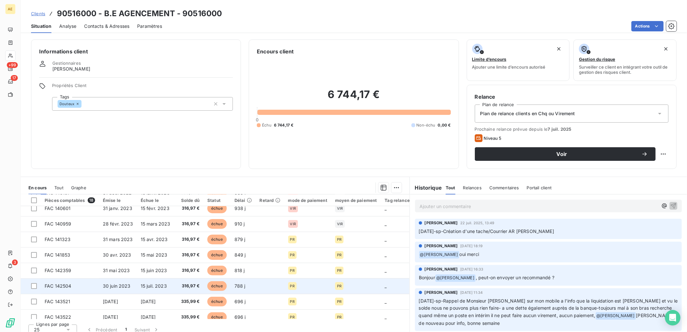
scroll to position [144, 0]
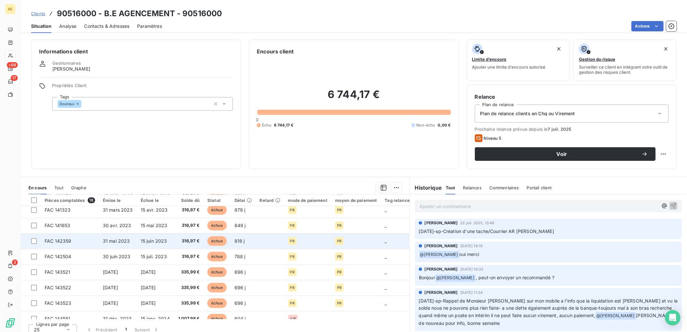
click at [124, 240] on span "31 mai 2023" at bounding box center [116, 240] width 27 height 5
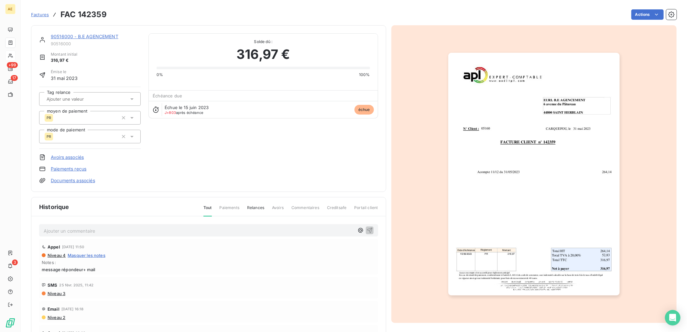
click at [77, 36] on link "90516000 - B.E AGENCEMENT" at bounding box center [85, 36] width 68 height 5
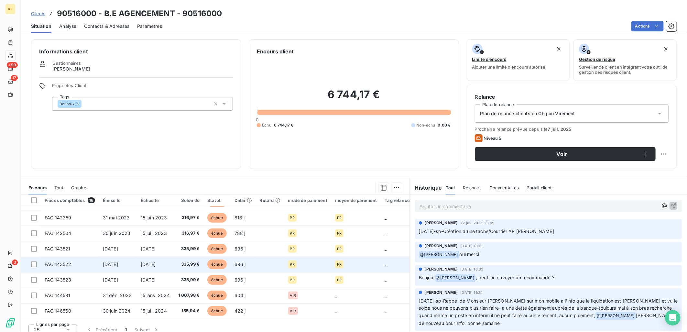
scroll to position [169, 0]
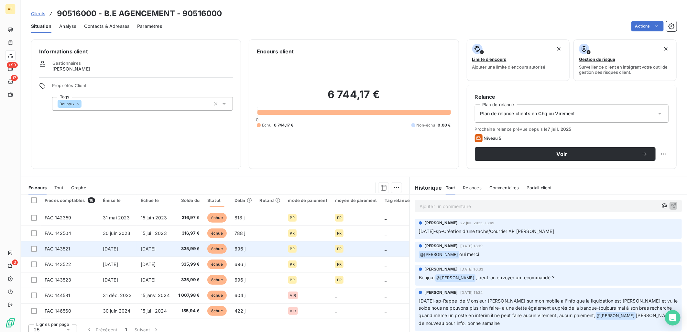
click at [118, 246] on span "30 sept. 2023" at bounding box center [110, 248] width 15 height 5
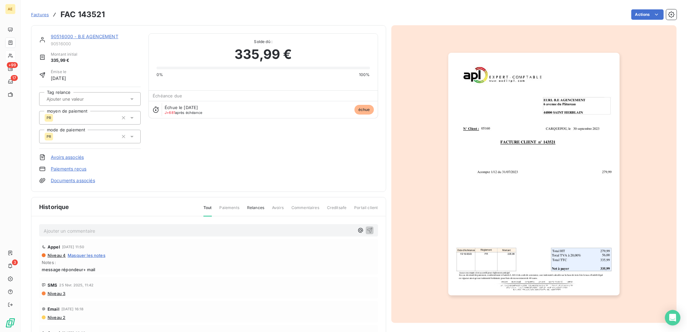
click at [99, 38] on link "90516000 - B.E AGENCEMENT" at bounding box center [85, 36] width 68 height 5
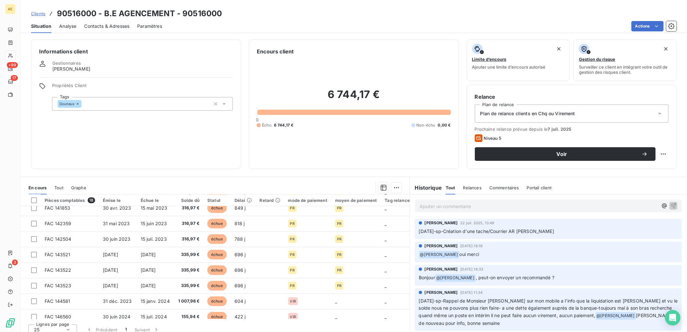
scroll to position [169, 0]
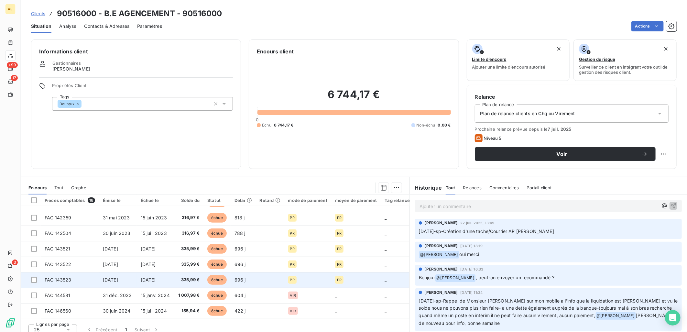
click at [121, 273] on td "30 sept. 2023" at bounding box center [118, 280] width 38 height 16
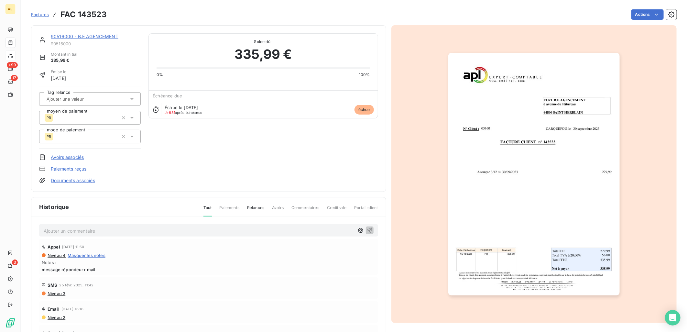
click at [98, 34] on link "90516000 - B.E AGENCEMENT" at bounding box center [85, 36] width 68 height 5
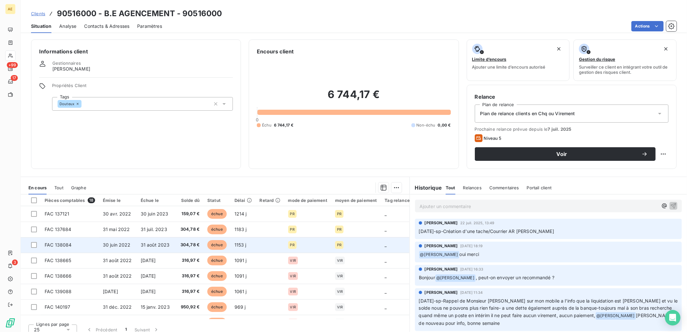
click at [108, 248] on td "30 juin 2022" at bounding box center [118, 245] width 38 height 16
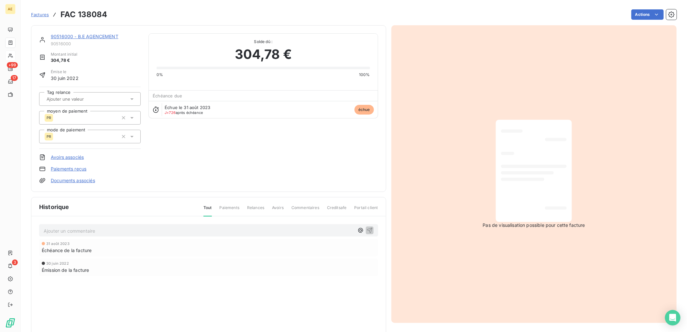
click at [96, 37] on link "90516000 - B.E AGENCEMENT" at bounding box center [85, 36] width 68 height 5
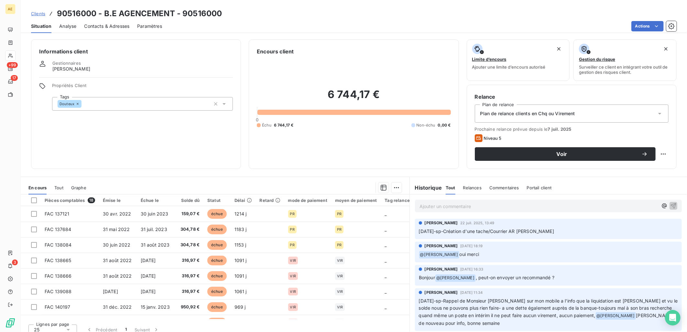
click at [43, 13] on span "Clients" at bounding box center [38, 13] width 14 height 5
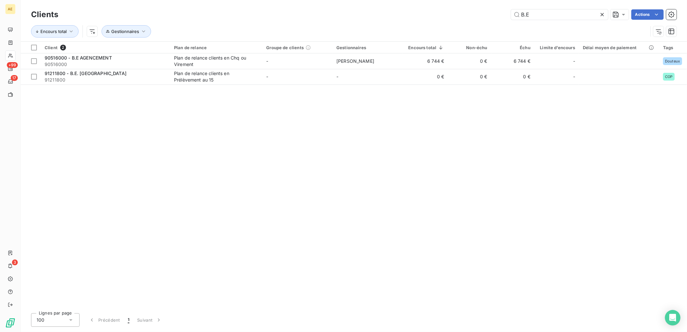
drag, startPoint x: 555, startPoint y: 12, endPoint x: 321, endPoint y: 40, distance: 235.9
click at [321, 40] on div "Clients B.E Actions Encours total Gestionnaires" at bounding box center [354, 25] width 646 height 34
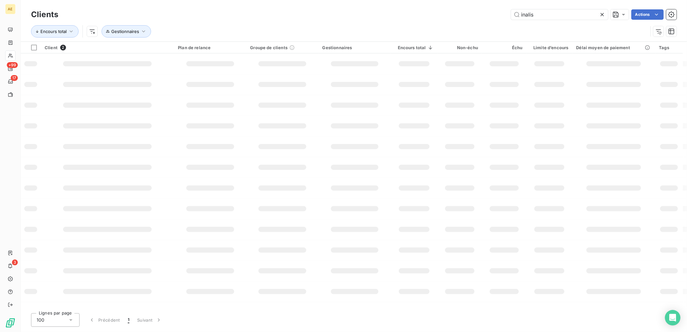
type input "inalis"
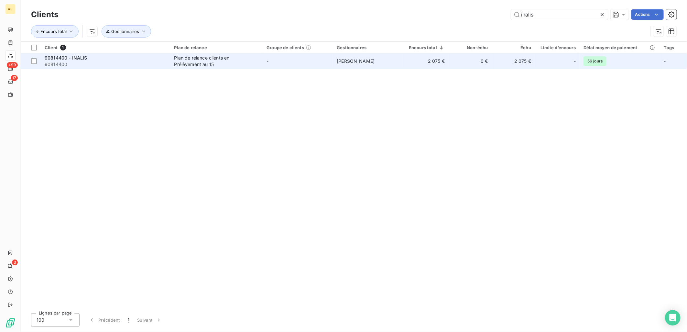
click at [94, 66] on span "90814400" at bounding box center [106, 64] width 122 height 6
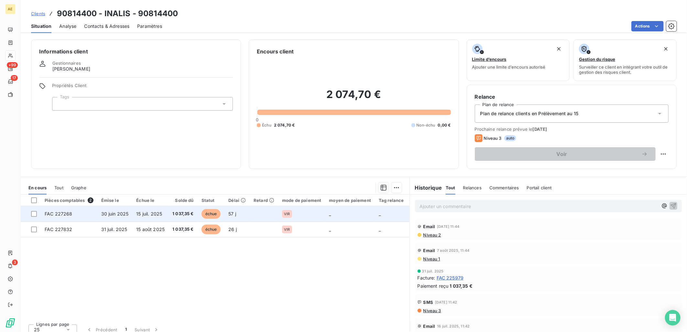
click at [144, 216] on td "15 juil. 2025" at bounding box center [150, 214] width 36 height 16
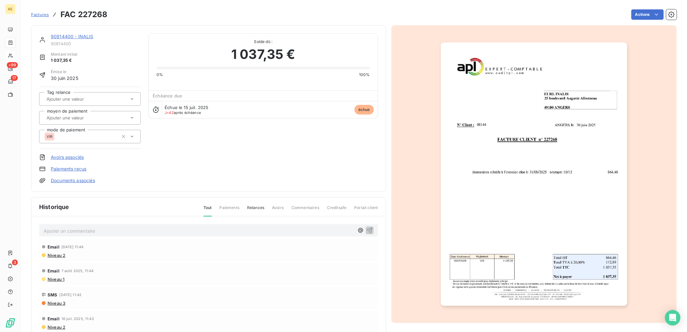
click at [327, 228] on p "Ajouter un commentaire ﻿" at bounding box center [199, 231] width 311 height 8
click at [366, 228] on icon "button" at bounding box center [369, 230] width 6 height 6
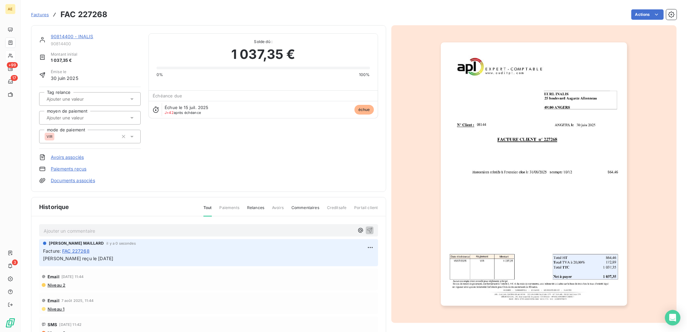
click at [70, 169] on link "Paiements reçus" at bounding box center [69, 169] width 36 height 6
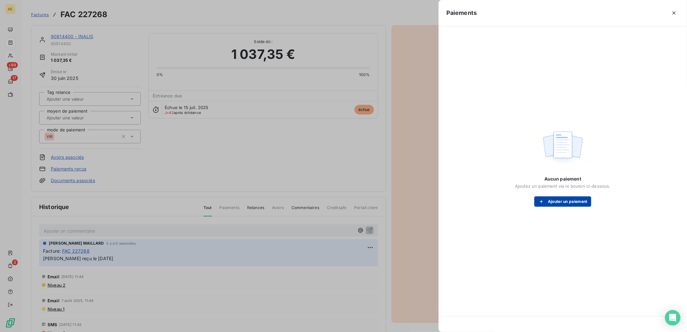
click at [570, 199] on button "Ajouter un paiement" at bounding box center [562, 201] width 57 height 10
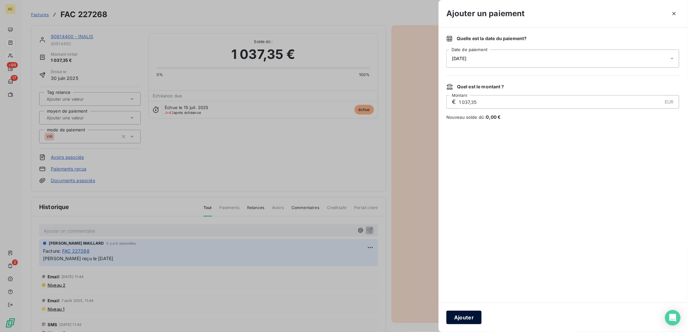
click at [478, 321] on button "Ajouter" at bounding box center [463, 318] width 35 height 14
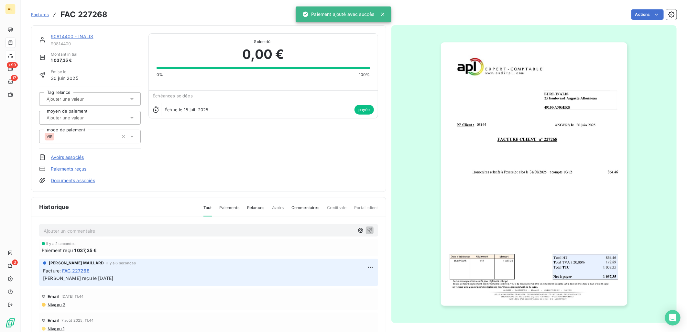
click at [86, 38] on link "90814400 - INALIS" at bounding box center [72, 36] width 43 height 5
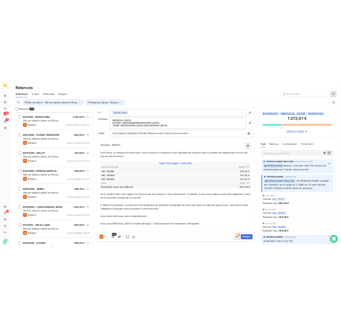
scroll to position [432, 0]
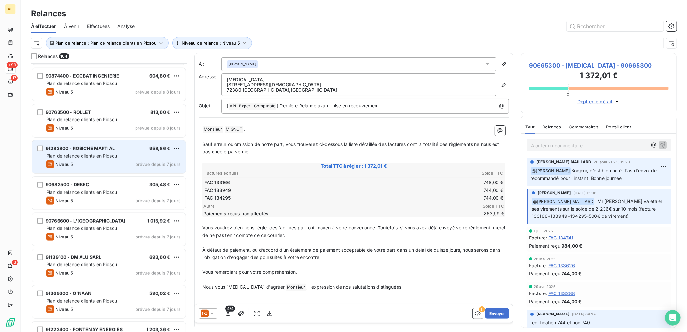
click at [58, 147] on span "91283800 - ROBICHE MARTIAL" at bounding box center [80, 148] width 69 height 5
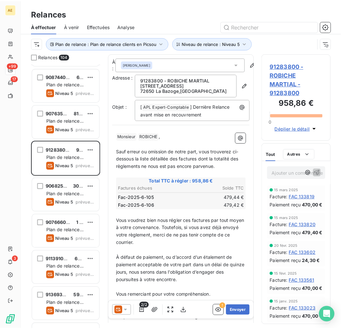
scroll to position [260, 63]
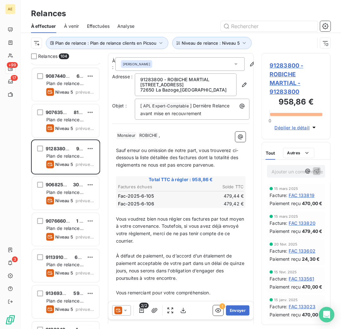
click at [290, 70] on span "91283800 - ROBICHE MARTIAL - 91283800" at bounding box center [296, 78] width 53 height 35
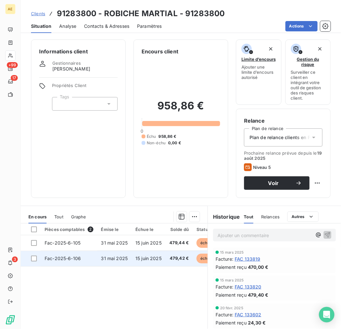
click at [95, 259] on td "Fac-2025-6-106" at bounding box center [69, 259] width 57 height 16
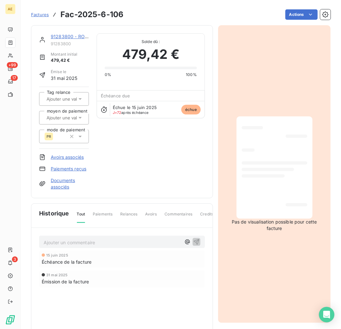
click at [68, 170] on link "Paiements reçus" at bounding box center [69, 169] width 36 height 6
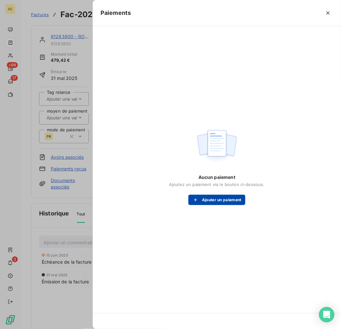
click at [208, 202] on button "Ajouter un paiement" at bounding box center [217, 200] width 57 height 10
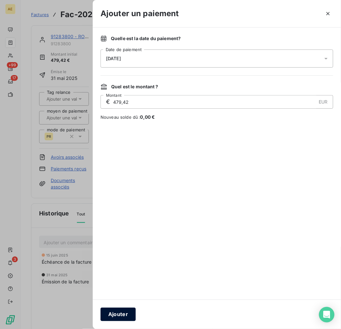
click at [121, 314] on button "Ajouter" at bounding box center [118, 315] width 35 height 14
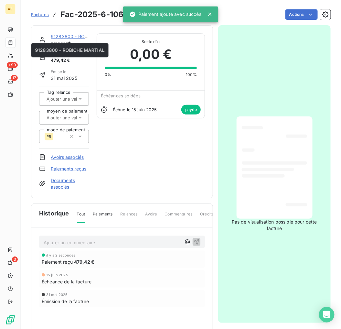
click at [63, 34] on link "91283800 - ROBICHE MARTIAL" at bounding box center [86, 36] width 70 height 5
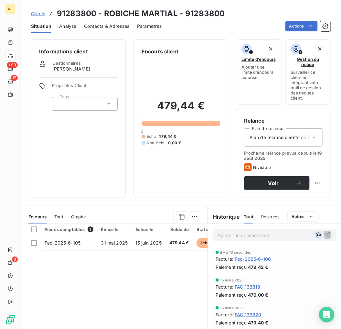
click at [315, 234] on icon "button" at bounding box center [318, 235] width 6 height 6
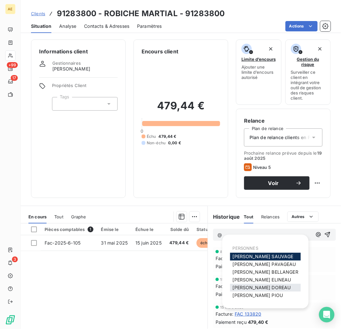
click at [258, 287] on span "Jeremy DOREAU" at bounding box center [262, 287] width 58 height 5
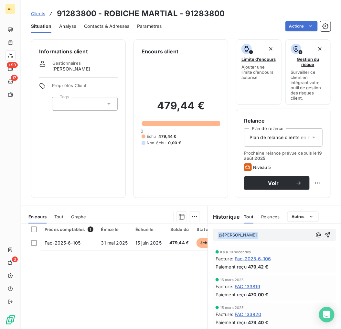
click at [264, 236] on p "﻿ @ Jeremy DOREAU ﻿ ﻿" at bounding box center [265, 235] width 94 height 8
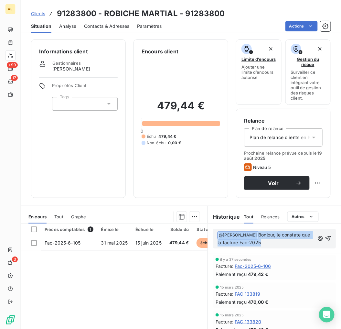
drag, startPoint x: 274, startPoint y: 244, endPoint x: 202, endPoint y: 234, distance: 72.4
click at [202, 234] on div "En cours Tout Graphe Pièces comptables 1 Émise le Échue le Solde dû Statut Déla…" at bounding box center [181, 287] width 321 height 162
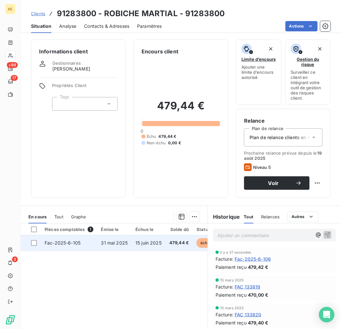
click at [126, 240] on span "31 mai 2025" at bounding box center [114, 242] width 27 height 5
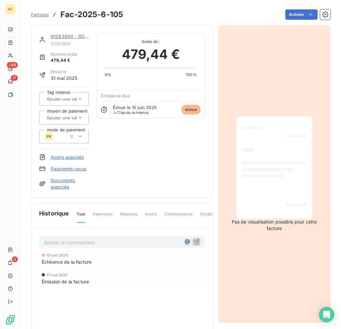
click at [184, 241] on icon "button" at bounding box center [187, 242] width 6 height 6
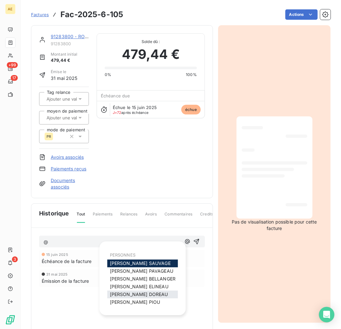
click at [137, 295] on span "Jeremy DOREAU" at bounding box center [139, 294] width 58 height 5
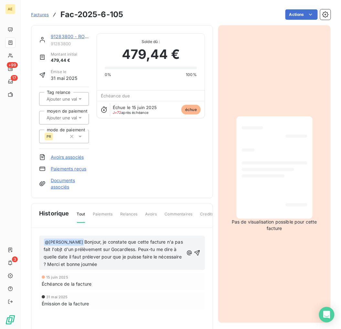
click at [71, 249] on span "Bonjour, je constate que cette facture n'a pas fait l'objt d'un prélèvement sur…" at bounding box center [114, 253] width 141 height 28
click at [195, 253] on icon "button" at bounding box center [197, 253] width 6 height 6
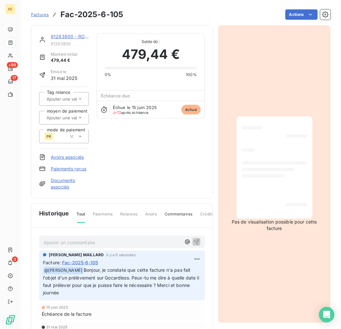
click at [61, 180] on link "Documents associés" at bounding box center [70, 183] width 38 height 13
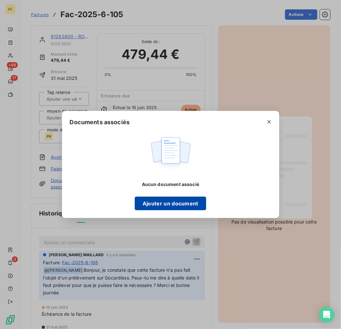
click at [175, 206] on button "Ajouter un document" at bounding box center [170, 204] width 71 height 14
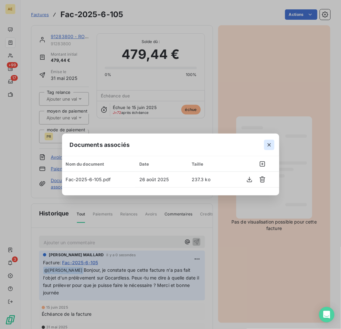
click at [269, 144] on icon "button" at bounding box center [269, 145] width 6 height 6
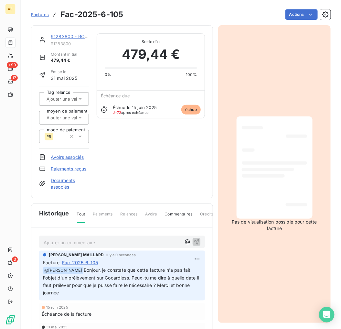
click at [63, 182] on link "Documents associés" at bounding box center [70, 183] width 38 height 13
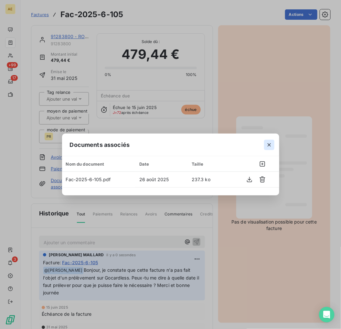
click at [269, 143] on icon "button" at bounding box center [269, 145] width 6 height 6
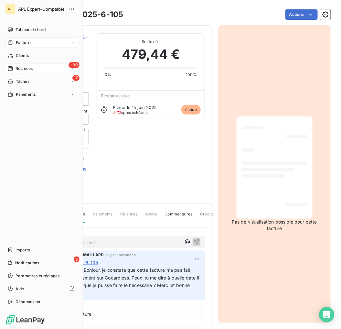
click at [22, 68] on span "Relances" at bounding box center [24, 69] width 17 height 6
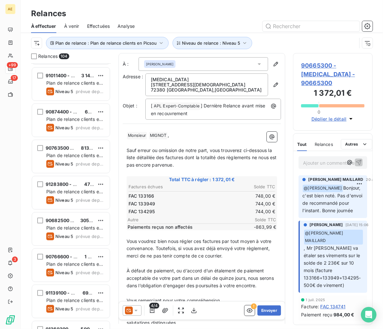
scroll to position [263, 150]
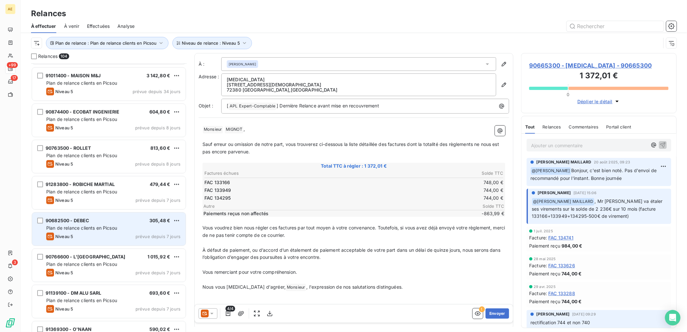
click at [86, 219] on span "90682500 - DEBEC" at bounding box center [67, 220] width 43 height 5
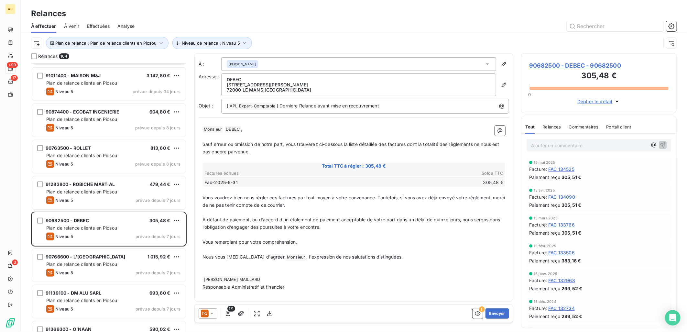
click at [594, 63] on span "90682500 - DEBEC - 90682500" at bounding box center [598, 65] width 139 height 9
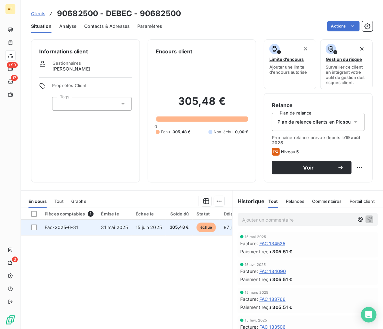
click at [138, 231] on td "15 juin 2025" at bounding box center [149, 228] width 34 height 16
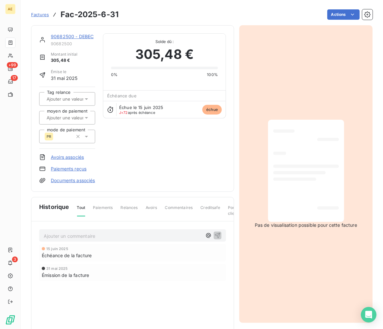
click at [62, 168] on link "Paiements reçus" at bounding box center [69, 169] width 36 height 6
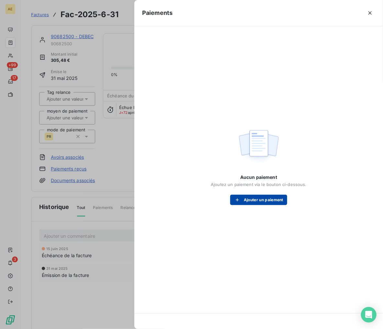
click at [263, 196] on button "Ajouter un paiement" at bounding box center [258, 200] width 57 height 10
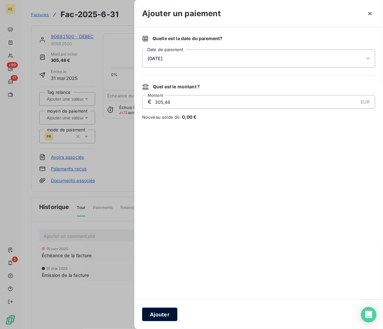
click at [154, 315] on button "Ajouter" at bounding box center [159, 315] width 35 height 14
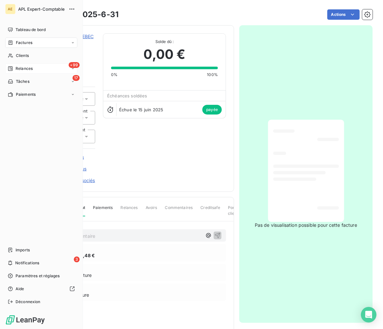
click at [20, 66] on span "Relances" at bounding box center [24, 69] width 17 height 6
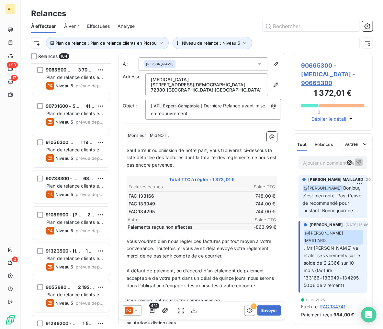
scroll to position [180, 0]
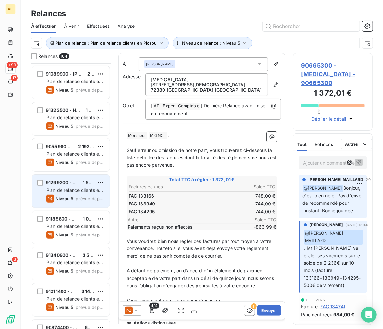
click at [72, 186] on div "91299200 - NICOLAS DEFEBVRE 1 560,00 € Plan de relance clients en Picsou Niveau…" at bounding box center [71, 191] width 78 height 33
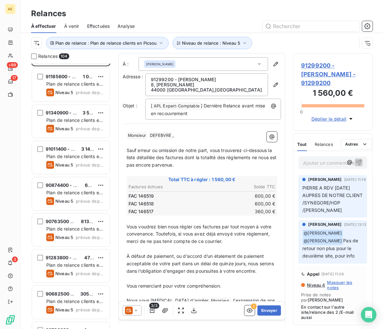
scroll to position [324, 0]
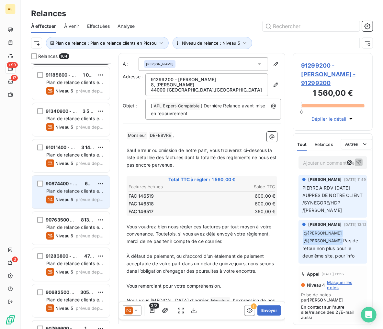
click at [73, 194] on div "Plan de relance clients en Picsou" at bounding box center [75, 191] width 58 height 6
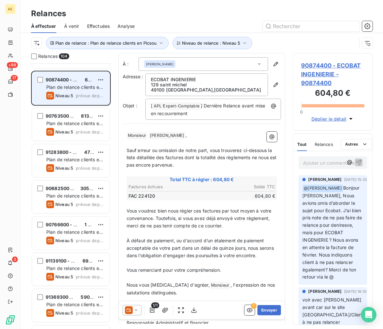
scroll to position [432, 0]
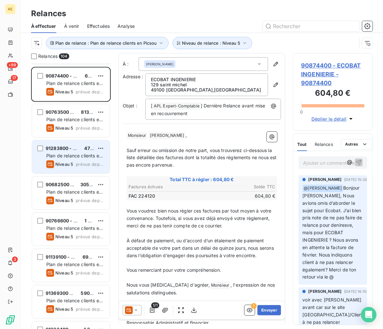
click at [72, 161] on div "Niveau 5" at bounding box center [59, 164] width 27 height 8
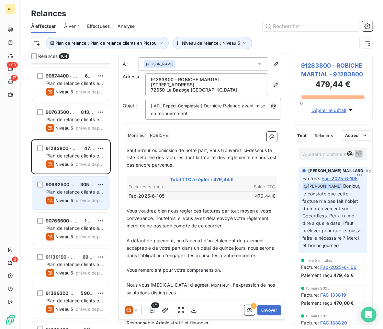
click at [71, 191] on span "Plan de relance clients en Picsou" at bounding box center [74, 195] width 57 height 12
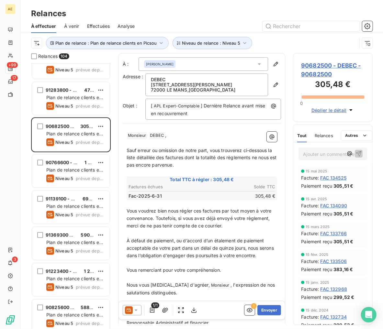
scroll to position [503, 0]
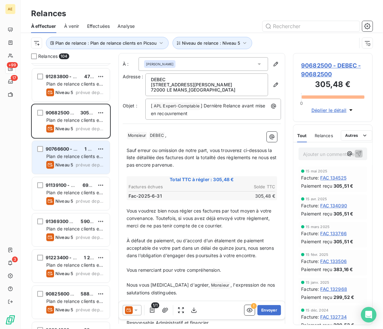
click at [70, 155] on span "Plan de relance clients en Picsou" at bounding box center [74, 160] width 57 height 12
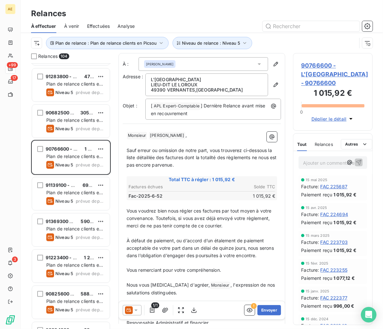
click at [314, 80] on span "90766600 - L'ABBAYE DU LOROUX - 90766600" at bounding box center [332, 74] width 63 height 26
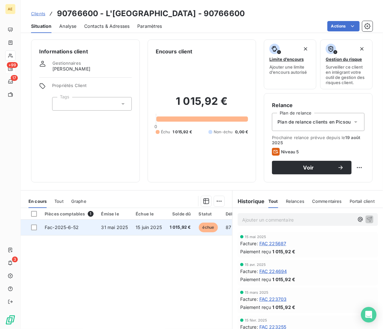
click at [154, 229] on span "15 juin 2025" at bounding box center [149, 226] width 26 height 5
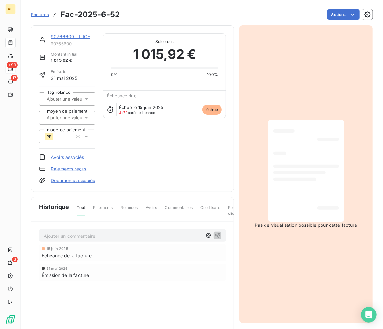
click at [66, 167] on link "Paiements reçus" at bounding box center [69, 169] width 36 height 6
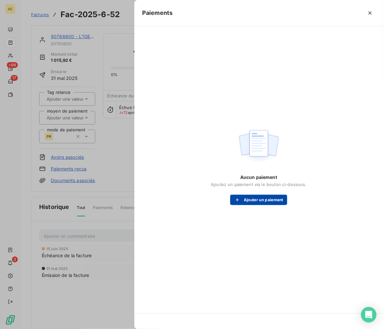
click at [252, 196] on button "Ajouter un paiement" at bounding box center [258, 200] width 57 height 10
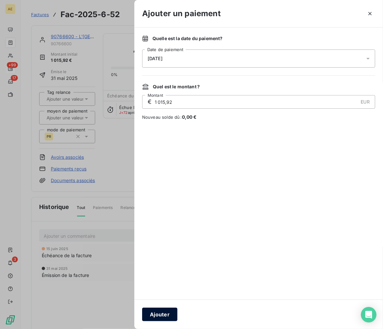
click at [157, 313] on button "Ajouter" at bounding box center [159, 315] width 35 height 14
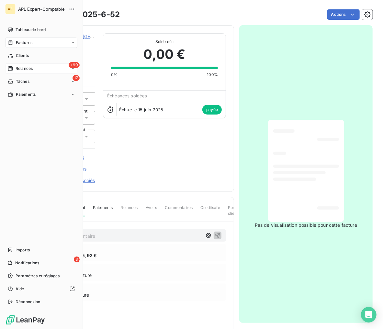
click at [23, 69] on span "Relances" at bounding box center [24, 69] width 17 height 6
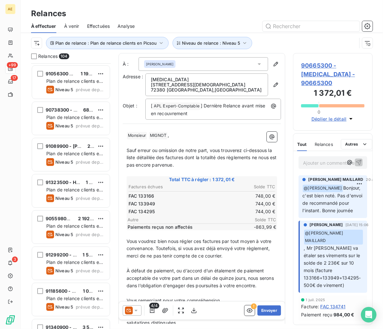
scroll to position [144, 0]
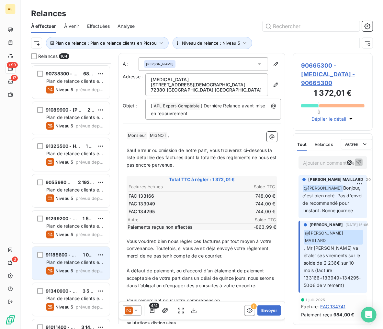
click at [74, 263] on span "Plan de relance clients en Picsou" at bounding box center [74, 265] width 57 height 12
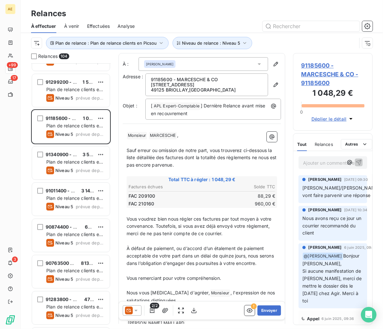
scroll to position [288, 0]
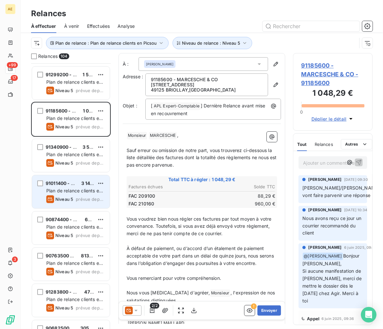
click at [73, 190] on span "Plan de relance clients en Picsou" at bounding box center [74, 194] width 57 height 12
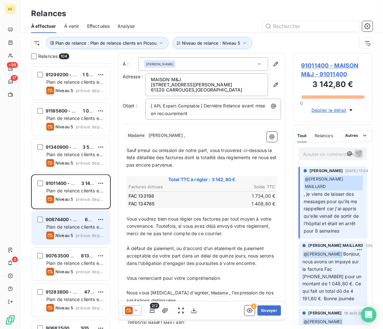
click at [71, 227] on span "Plan de relance clients en Picsou" at bounding box center [74, 230] width 57 height 12
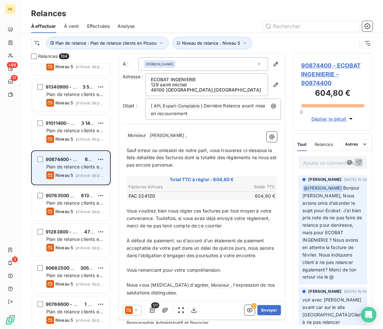
scroll to position [360, 0]
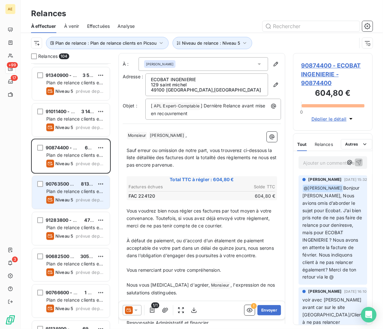
click at [70, 193] on span "Plan de relance clients en Picsou" at bounding box center [74, 195] width 57 height 12
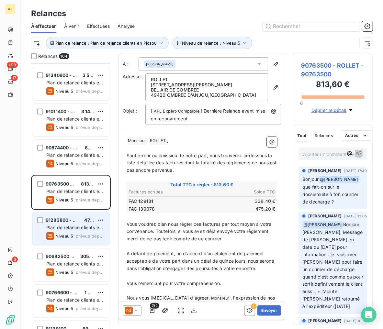
click at [70, 226] on span "Plan de relance clients en Picsou" at bounding box center [74, 231] width 57 height 12
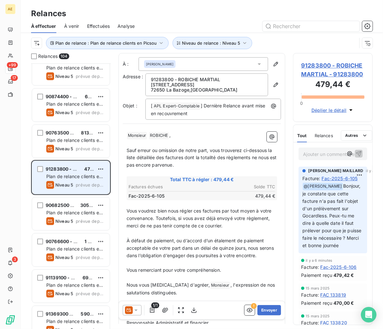
scroll to position [432, 0]
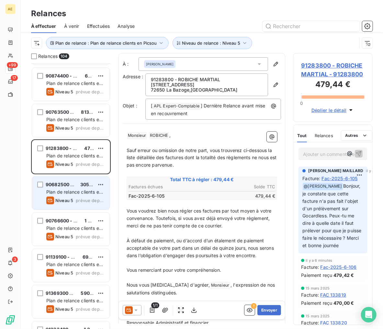
click at [67, 188] on div "90682500 - DEBEC" at bounding box center [60, 184] width 29 height 6
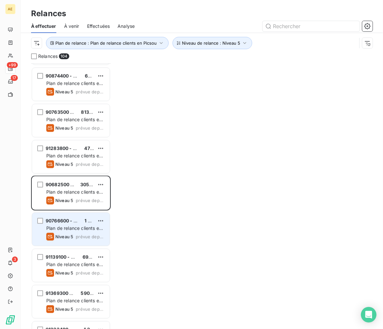
click at [73, 228] on span "Plan de relance clients en Picsou" at bounding box center [74, 231] width 57 height 12
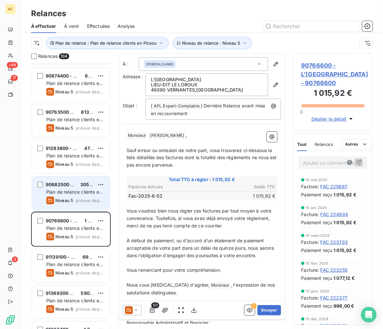
click at [71, 195] on div "90682500 - DEBEC 305,48 € Plan de relance clients en Picsou Niveau 5 prévue dep…" at bounding box center [71, 193] width 78 height 33
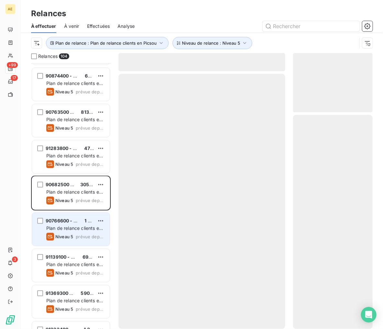
click at [67, 227] on span "Plan de relance clients en Picsou" at bounding box center [74, 231] width 57 height 12
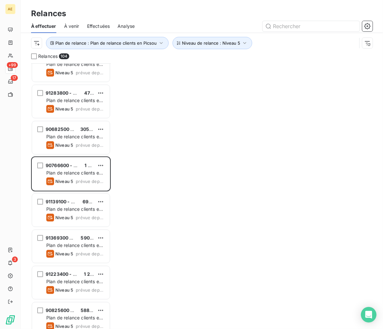
scroll to position [503, 0]
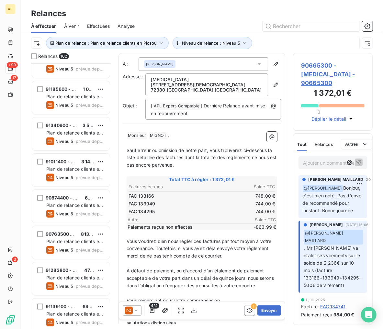
scroll to position [360, 0]
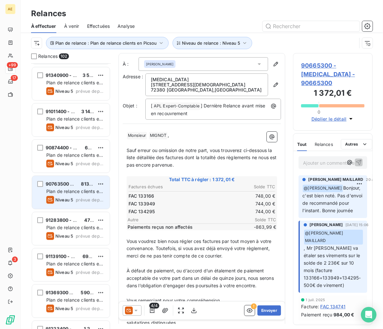
click at [70, 189] on span "Plan de relance clients en Picsou" at bounding box center [74, 195] width 57 height 12
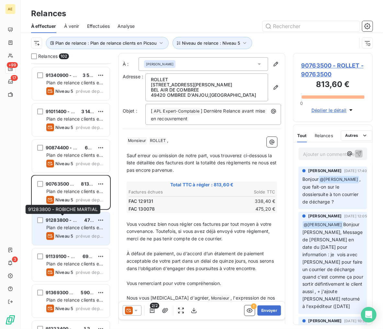
click at [73, 221] on span "91283800 - ROBICHE MARTIAL" at bounding box center [80, 219] width 69 height 5
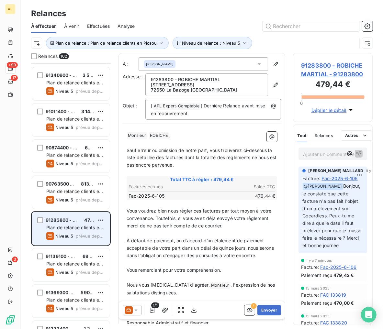
scroll to position [396, 0]
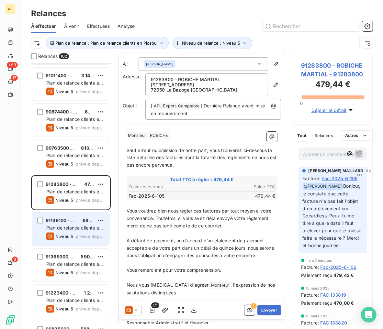
click at [73, 220] on span "91139100 - DM ALU SARL" at bounding box center [74, 220] width 56 height 5
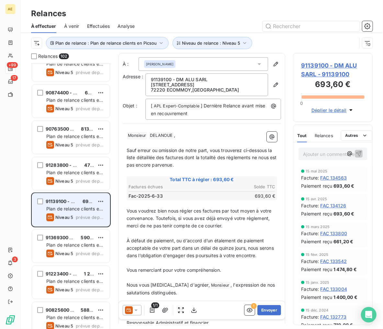
scroll to position [432, 0]
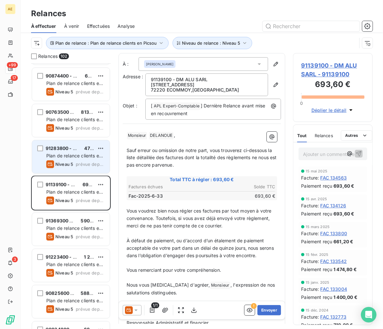
click at [66, 146] on span "91283800 - ROBICHE MARTIAL" at bounding box center [80, 148] width 69 height 5
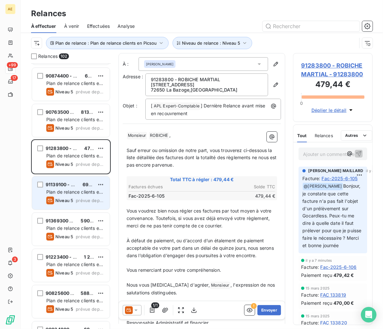
click at [66, 199] on span "Niveau 5" at bounding box center [64, 200] width 18 height 5
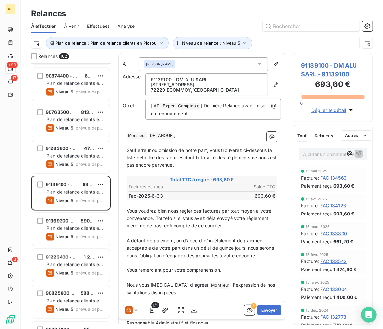
click at [347, 109] on icon "button" at bounding box center [350, 110] width 6 height 6
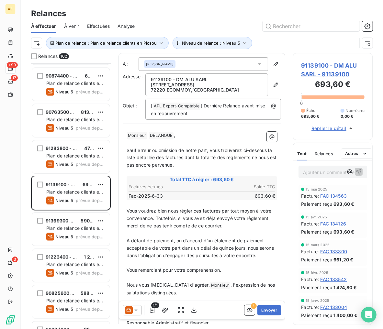
click at [350, 127] on icon "button" at bounding box center [350, 128] width 6 height 6
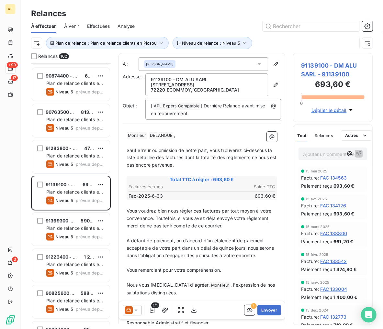
click at [340, 68] on span "91139100 - DM ALU SARL - 91139100" at bounding box center [332, 69] width 63 height 17
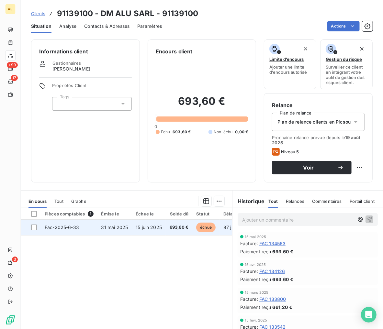
click at [136, 228] on span "15 juin 2025" at bounding box center [149, 226] width 26 height 5
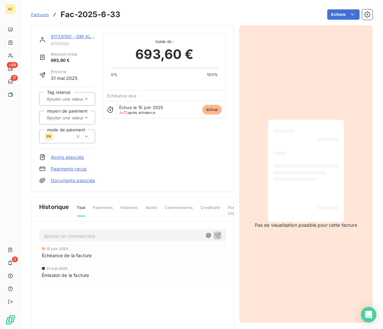
click at [71, 169] on link "Paiements reçus" at bounding box center [69, 169] width 36 height 6
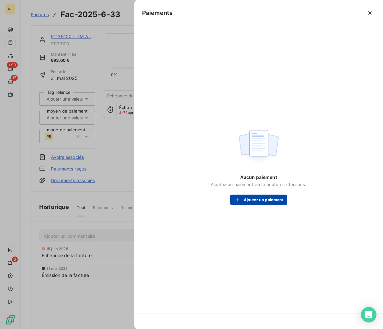
click at [240, 201] on div "button" at bounding box center [239, 200] width 10 height 6
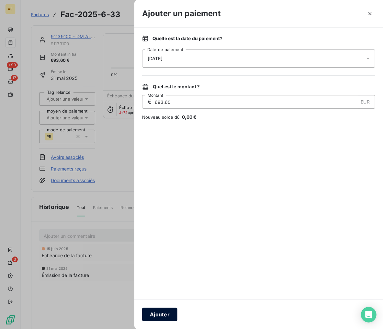
click at [173, 312] on button "Ajouter" at bounding box center [159, 315] width 35 height 14
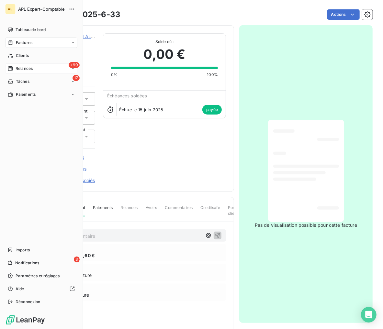
click at [16, 69] on span "Relances" at bounding box center [24, 69] width 17 height 6
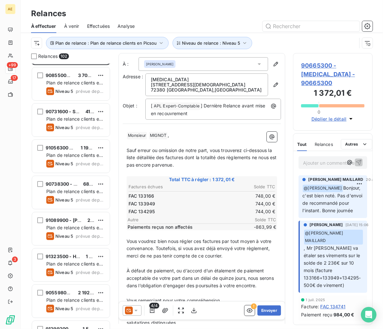
scroll to position [36, 0]
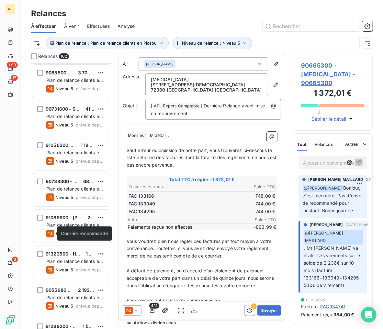
click at [69, 227] on div "Courrier recommandé Courrier recommandé" at bounding box center [84, 233] width 55 height 14
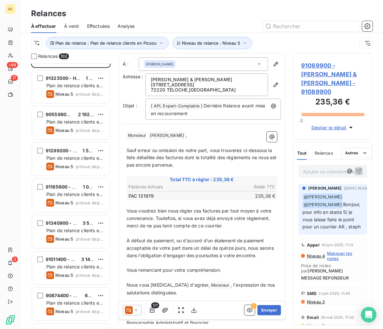
scroll to position [252, 0]
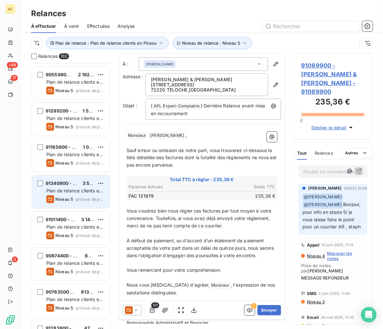
click at [69, 194] on div "91340900 - [PERSON_NAME] 3 579,66 € Plan de relance clients en Picsou Niveau 5 …" at bounding box center [71, 191] width 78 height 33
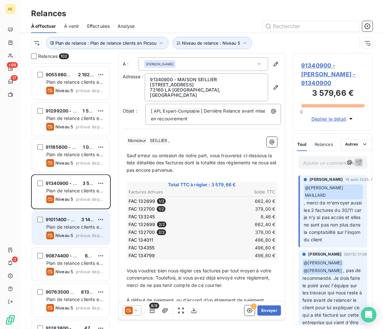
click at [71, 226] on span "Plan de relance clients en Picsou" at bounding box center [74, 230] width 57 height 12
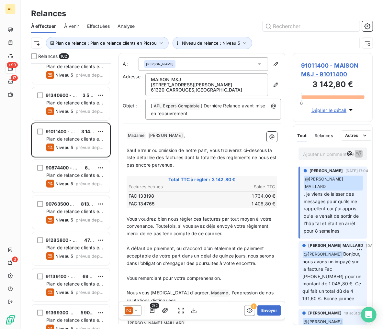
scroll to position [360, 0]
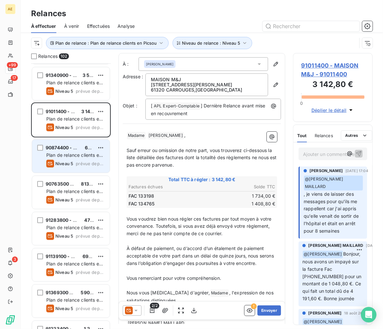
click at [72, 152] on span "Plan de relance clients en Picsou" at bounding box center [74, 158] width 57 height 12
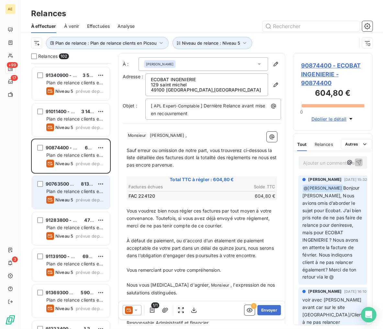
click at [72, 189] on span "Plan de relance clients en Picsou" at bounding box center [74, 195] width 57 height 12
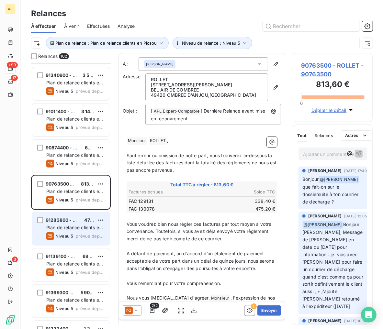
click at [72, 225] on span "Plan de relance clients en Picsou" at bounding box center [74, 231] width 57 height 12
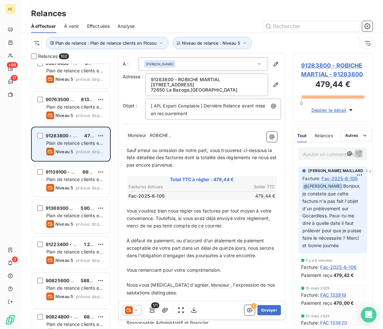
scroll to position [503, 0]
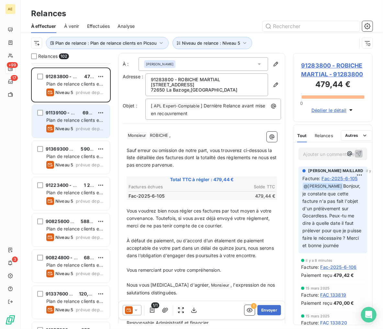
click at [67, 125] on div "Niveau 5" at bounding box center [59, 129] width 27 height 8
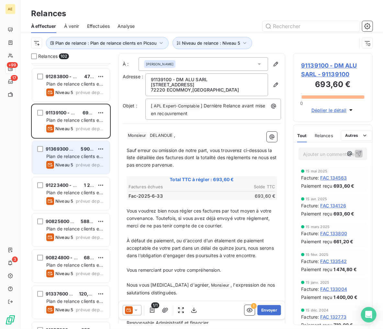
click at [72, 158] on span "Plan de relance clients en Picsou" at bounding box center [74, 160] width 57 height 12
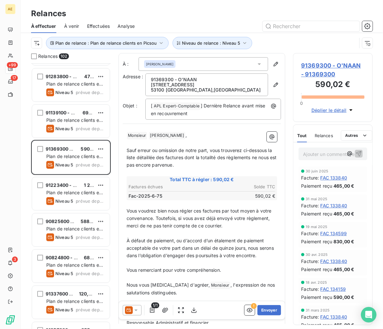
click at [331, 71] on span "91369300 - O'NAAN - 91369300" at bounding box center [332, 69] width 63 height 17
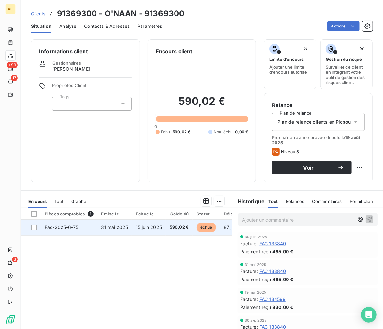
click at [118, 230] on td "31 mai 2025" at bounding box center [114, 228] width 35 height 16
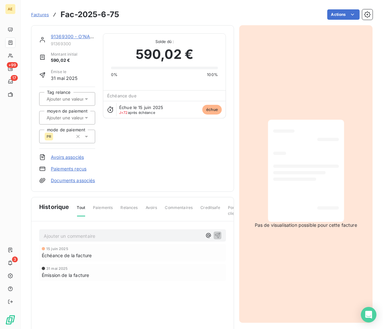
click at [75, 171] on link "Paiements reçus" at bounding box center [69, 169] width 36 height 6
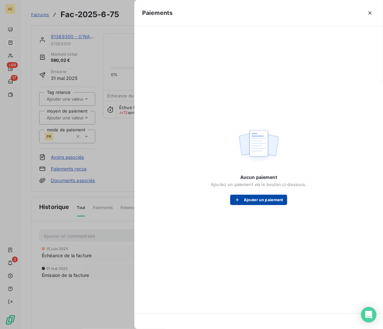
click at [249, 203] on button "Ajouter un paiement" at bounding box center [258, 200] width 57 height 10
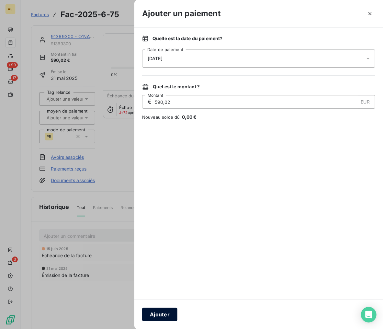
click at [159, 313] on button "Ajouter" at bounding box center [159, 315] width 35 height 14
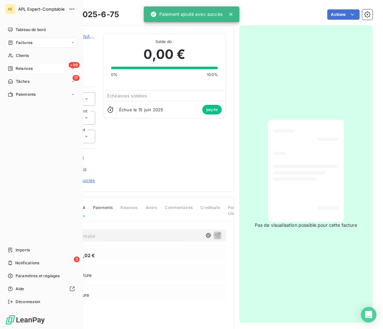
click at [23, 70] on span "Relances" at bounding box center [24, 69] width 17 height 6
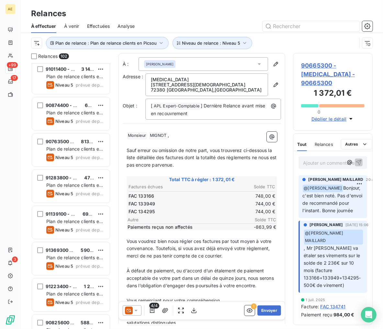
scroll to position [467, 0]
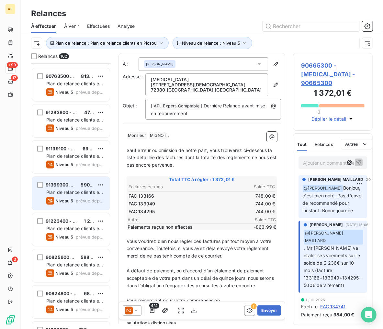
click at [65, 193] on span "Plan de relance clients en Picsou" at bounding box center [74, 196] width 57 height 12
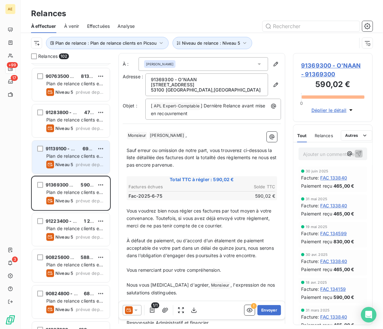
click at [67, 158] on span "Plan de relance clients en Picsou" at bounding box center [74, 159] width 57 height 12
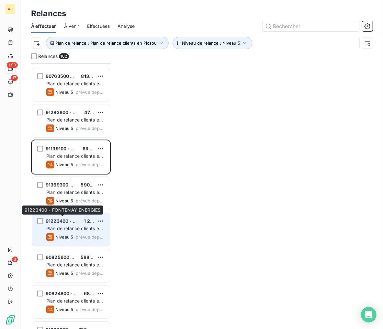
click at [66, 224] on div "91223400 - FONTENAY ENERGIES" at bounding box center [62, 221] width 33 height 6
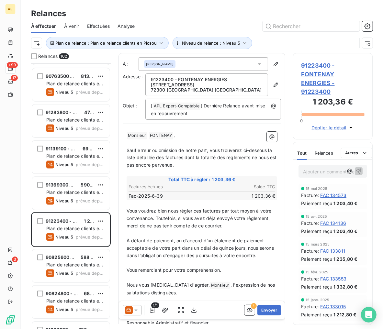
click at [321, 75] on span "91223400 - FONTENAY ENERGIES - 91223400" at bounding box center [332, 78] width 63 height 35
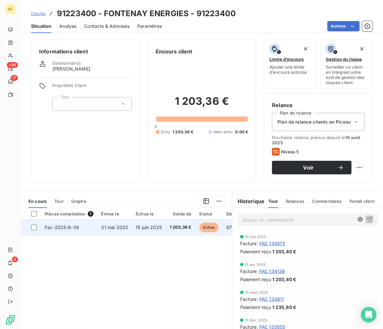
click at [127, 225] on td "31 mai 2025" at bounding box center [114, 228] width 35 height 16
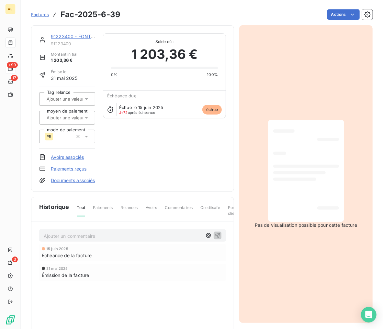
click at [72, 169] on link "Paiements reçus" at bounding box center [69, 169] width 36 height 6
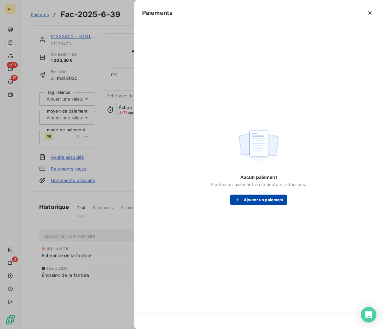
click at [273, 201] on button "Ajouter un paiement" at bounding box center [258, 200] width 57 height 10
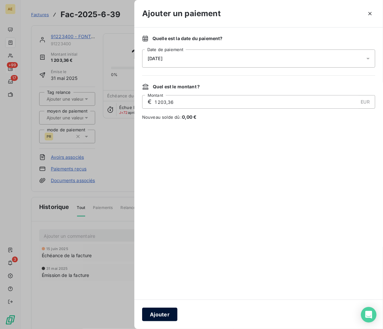
click at [158, 314] on button "Ajouter" at bounding box center [159, 315] width 35 height 14
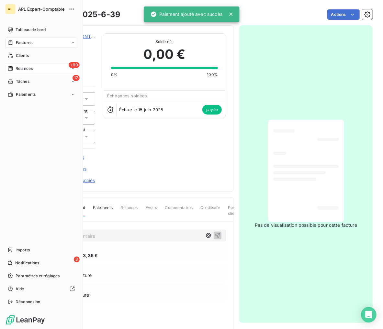
click at [26, 69] on span "Relances" at bounding box center [24, 69] width 17 height 6
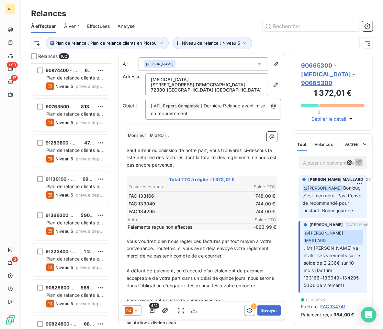
scroll to position [467, 0]
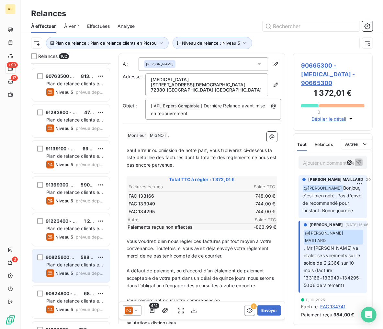
click at [62, 258] on span "90825600 - GUENE" at bounding box center [68, 257] width 44 height 5
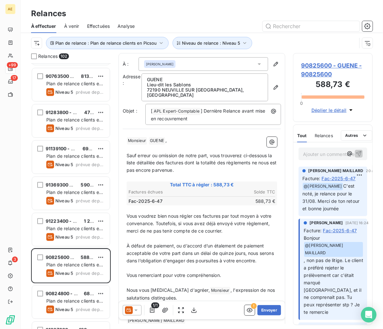
click at [328, 71] on span "90825600 - GUENE - 90825600" at bounding box center [332, 69] width 63 height 17
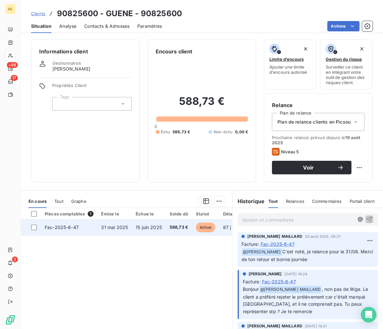
click at [126, 227] on span "31 mai 2025" at bounding box center [114, 226] width 27 height 5
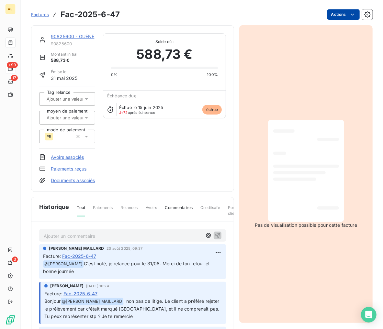
click at [345, 10] on html "AE +99 17 3 Factures Fac-2025-6-47 Actions 90825600 - GUENE 90825600 Montant in…" at bounding box center [191, 164] width 383 height 329
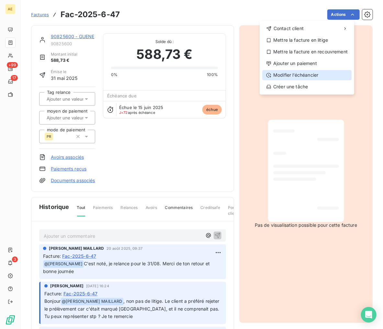
click at [307, 73] on div "Modifier l’échéancier" at bounding box center [306, 75] width 89 height 10
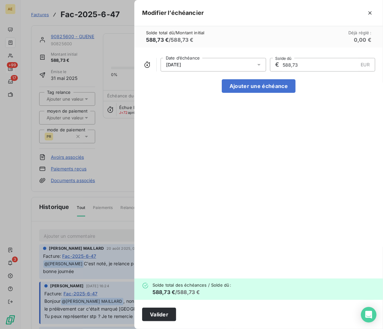
click at [260, 63] on icon at bounding box center [259, 64] width 6 height 6
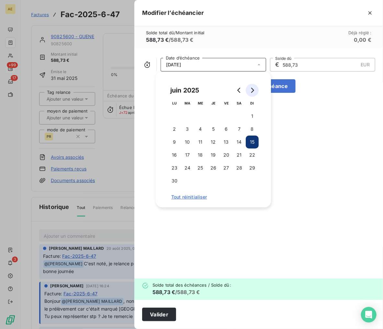
click at [254, 91] on icon "Go to next month" at bounding box center [251, 90] width 5 height 5
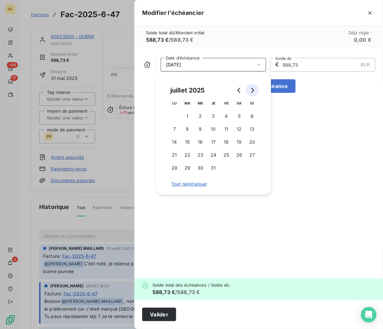
click at [254, 91] on icon "Go to next month" at bounding box center [251, 90] width 5 height 5
click at [246, 166] on button "31" at bounding box center [252, 167] width 13 height 13
click at [159, 319] on button "Valider" at bounding box center [159, 315] width 34 height 14
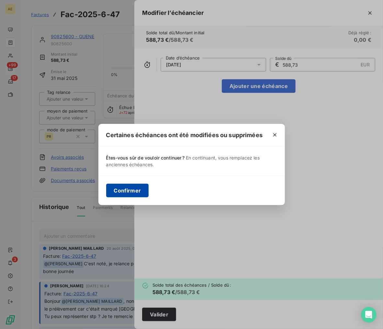
click at [125, 192] on button "Confirmer" at bounding box center [127, 191] width 43 height 14
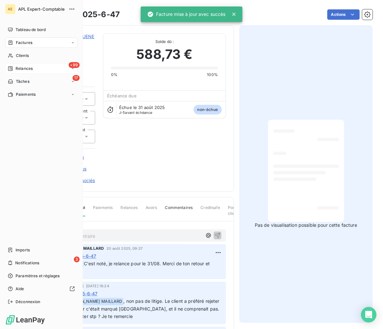
click at [25, 66] on span "Relances" at bounding box center [24, 69] width 17 height 6
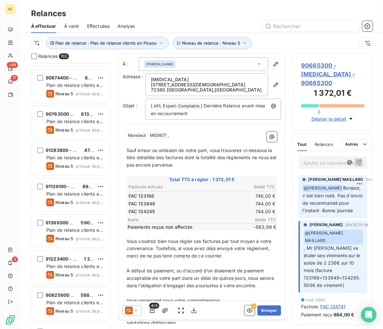
scroll to position [432, 0]
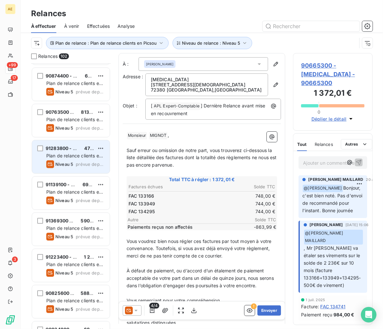
click at [57, 146] on span "91283800 - ROBICHE MARTIAL" at bounding box center [80, 148] width 69 height 5
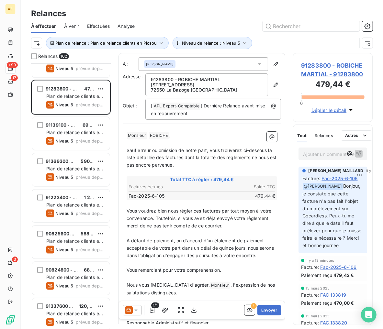
scroll to position [539, 0]
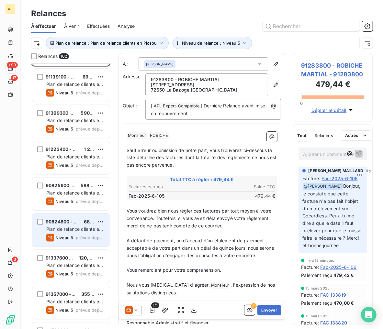
click at [63, 224] on span "90824800 - ELIAS" at bounding box center [79, 221] width 67 height 5
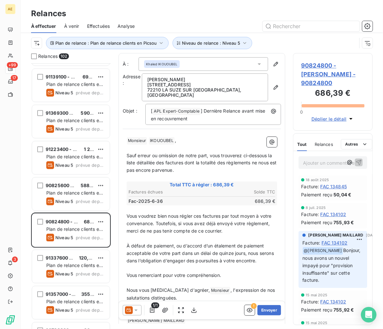
click at [320, 66] on span "90824800 - ELIAS - 90824800" at bounding box center [332, 74] width 63 height 26
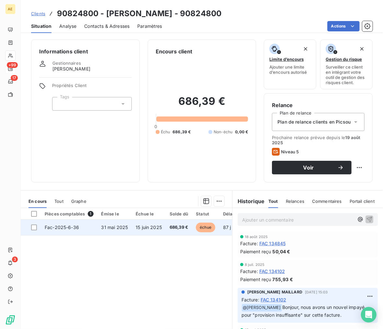
click at [134, 228] on td "15 juin 2025" at bounding box center [149, 228] width 34 height 16
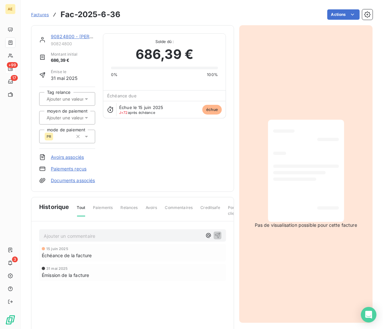
click at [81, 169] on link "Paiements reçus" at bounding box center [69, 169] width 36 height 6
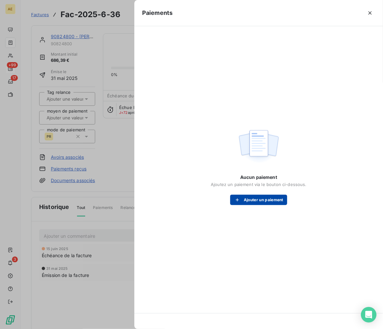
click at [251, 204] on button "Ajouter un paiement" at bounding box center [258, 200] width 57 height 10
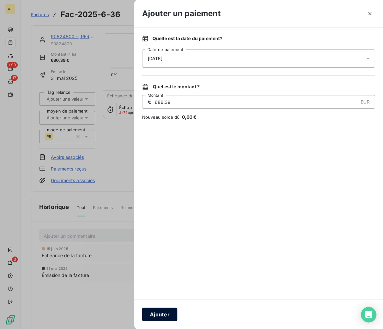
click at [172, 315] on button "Ajouter" at bounding box center [159, 315] width 35 height 14
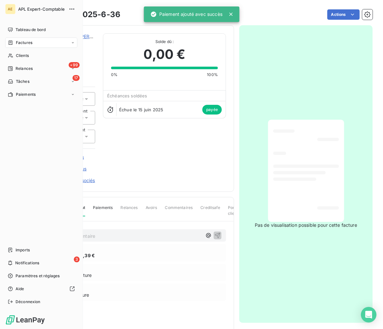
drag, startPoint x: 23, startPoint y: 64, endPoint x: 78, endPoint y: 107, distance: 69.6
click at [23, 64] on div "+99 Relances" at bounding box center [41, 68] width 72 height 10
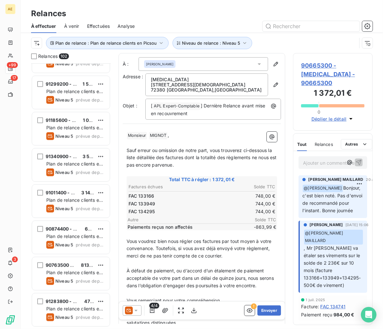
scroll to position [288, 0]
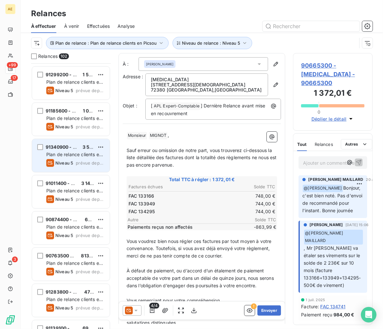
click at [74, 161] on div "Niveau 5 prévue depuis 34 jours" at bounding box center [75, 163] width 58 height 8
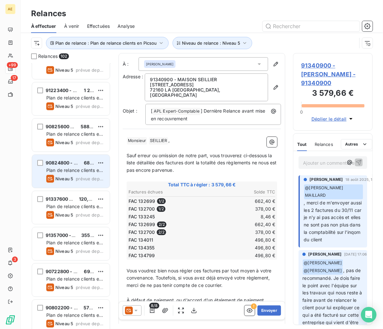
scroll to position [611, 0]
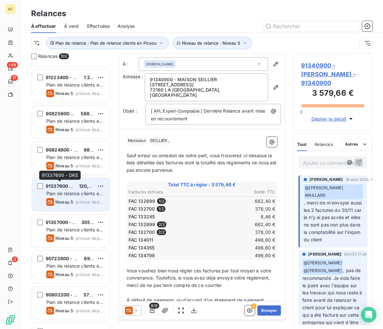
click at [71, 188] on span "91337600 - DKS" at bounding box center [64, 185] width 36 height 5
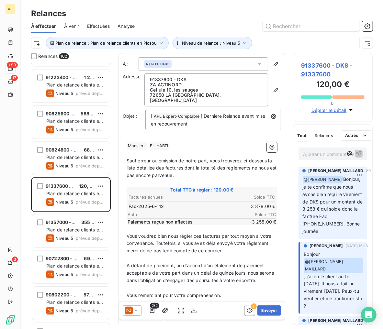
click at [317, 63] on span "91337600 - DKS - 91337600" at bounding box center [332, 69] width 63 height 17
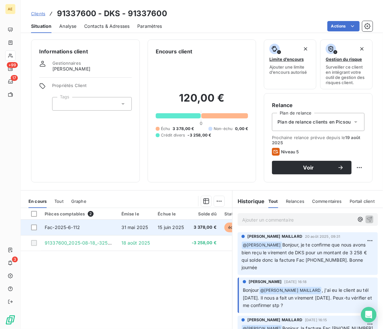
click at [106, 222] on td "Fac-2025-6-112" at bounding box center [79, 228] width 77 height 16
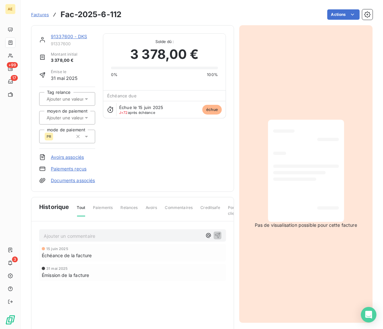
click at [63, 169] on link "Paiements reçus" at bounding box center [69, 169] width 36 height 6
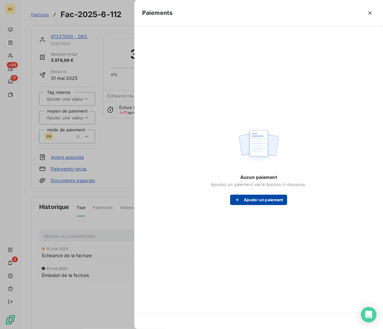
click at [251, 197] on button "Ajouter un paiement" at bounding box center [258, 200] width 57 height 10
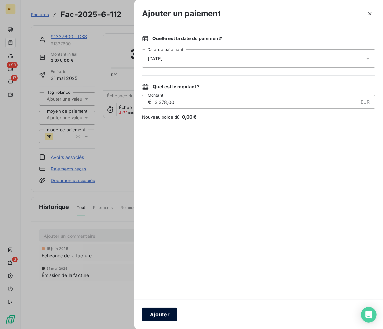
click at [162, 311] on button "Ajouter" at bounding box center [159, 315] width 35 height 14
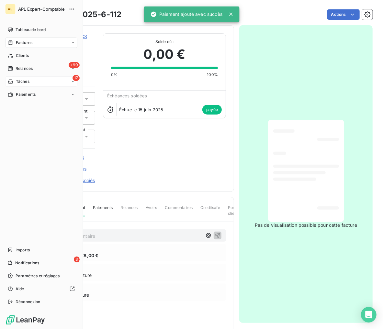
drag, startPoint x: 25, startPoint y: 66, endPoint x: 62, endPoint y: 82, distance: 39.6
click at [25, 66] on span "Relances" at bounding box center [24, 69] width 17 height 6
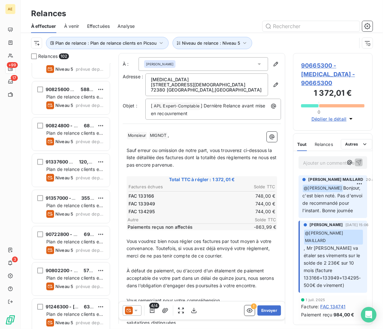
scroll to position [647, 0]
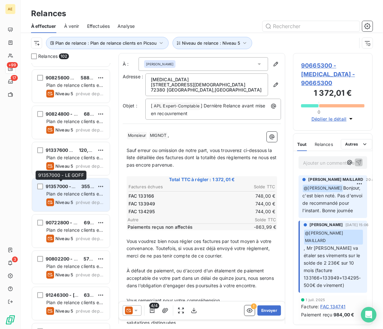
click at [63, 188] on span "91357000 - LE GOFF" at bounding box center [69, 185] width 46 height 5
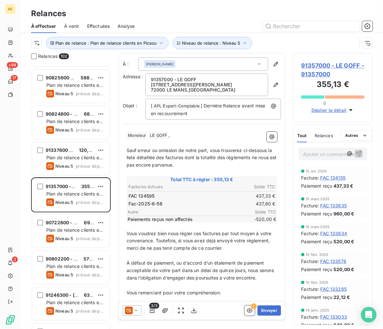
click at [323, 71] on span "91357000 - LE GOFF - 91357000" at bounding box center [332, 69] width 63 height 17
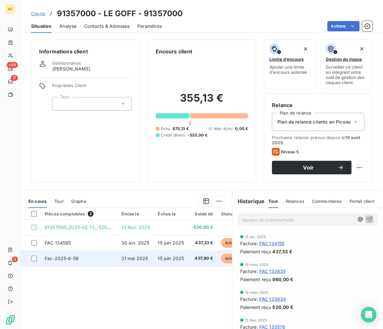
click at [75, 253] on td "Fac-2025-6-56" at bounding box center [79, 259] width 77 height 16
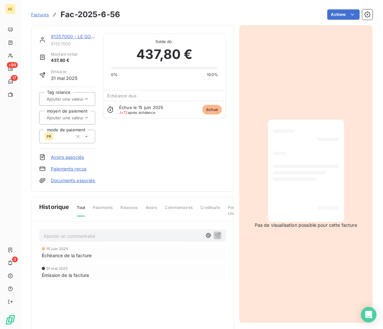
click at [67, 170] on link "Paiements reçus" at bounding box center [69, 169] width 36 height 6
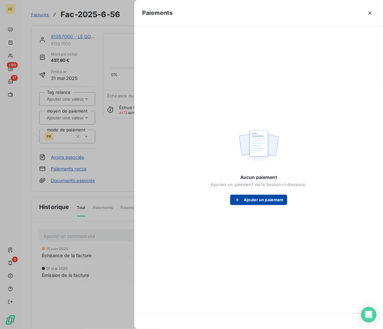
click at [257, 197] on button "Ajouter un paiement" at bounding box center [258, 200] width 57 height 10
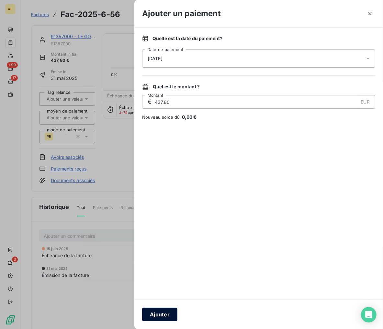
click at [157, 314] on button "Ajouter" at bounding box center [159, 315] width 35 height 14
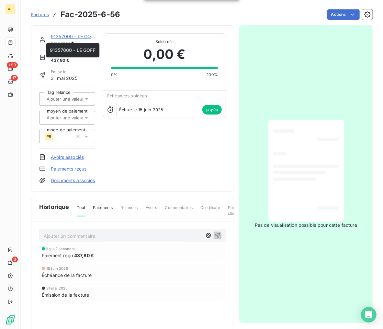
click at [60, 36] on link "91357000 - LE GOFF" at bounding box center [74, 36] width 46 height 5
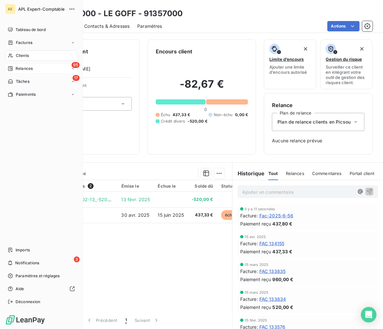
click at [27, 68] on span "Relances" at bounding box center [24, 69] width 17 height 6
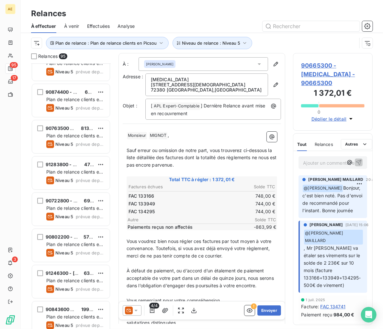
scroll to position [432, 0]
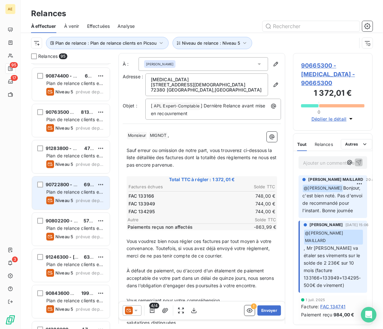
click at [66, 183] on span "90722800 - A VEAU PAPILLES" at bounding box center [79, 184] width 67 height 5
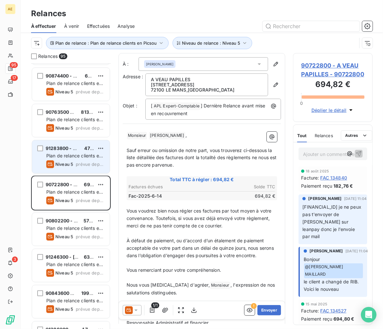
click at [62, 147] on span "91283800 - ROBICHE MARTIAL" at bounding box center [80, 148] width 69 height 5
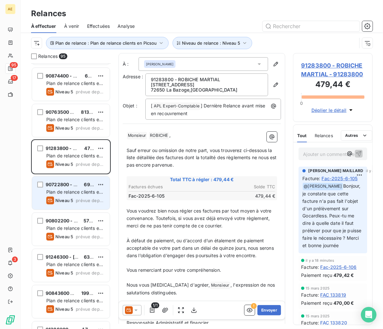
click at [65, 180] on div "90722800 - A VEAU PAPILLES 694,82 € Plan de relance clients en Picsou Niveau 5 …" at bounding box center [71, 193] width 78 height 33
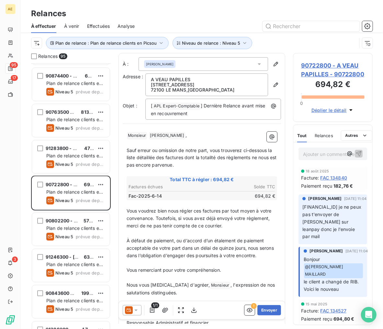
click at [321, 79] on span "90722800 - A VEAU PAPILLES - 90722800" at bounding box center [332, 69] width 63 height 17
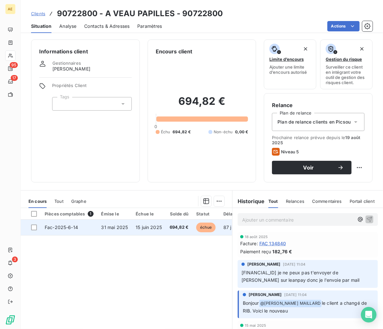
click at [136, 232] on td "15 juin 2025" at bounding box center [149, 228] width 34 height 16
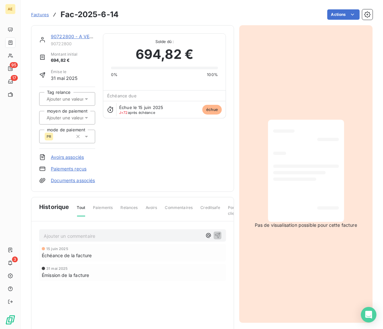
click at [61, 169] on link "Paiements reçus" at bounding box center [69, 169] width 36 height 6
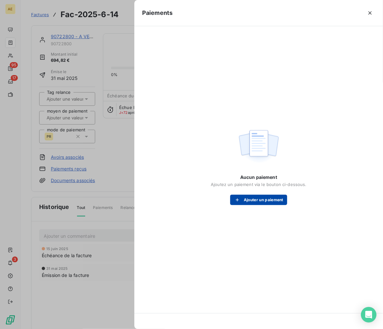
click at [235, 201] on icon "button" at bounding box center [237, 200] width 6 height 6
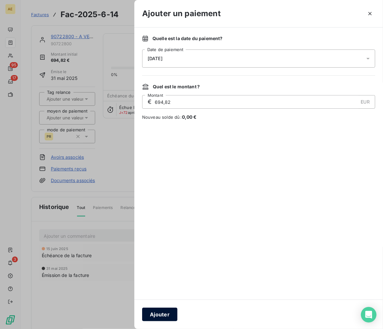
click at [167, 314] on button "Ajouter" at bounding box center [159, 315] width 35 height 14
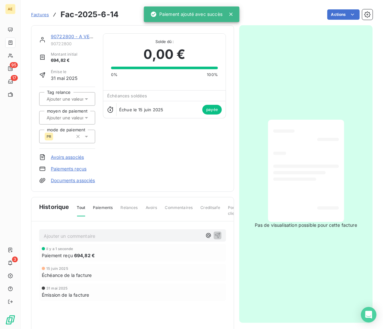
click at [73, 38] on link "90722800 - A VEAU PAPILLES" at bounding box center [85, 36] width 68 height 5
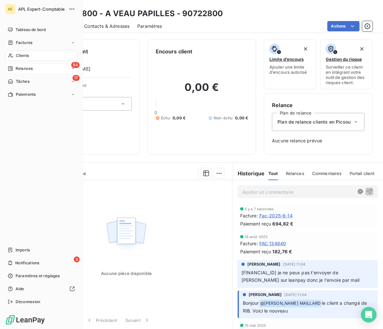
click at [22, 67] on span "Relances" at bounding box center [24, 69] width 17 height 6
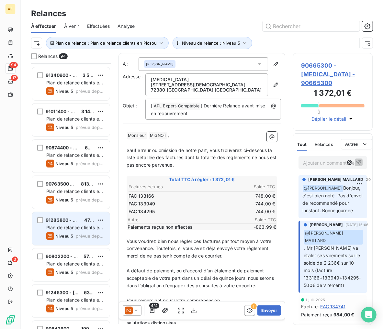
scroll to position [432, 0]
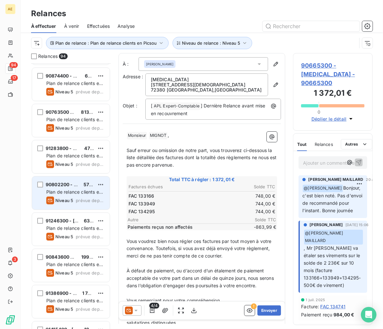
click at [60, 182] on span "90802200 - LES MARMITES" at bounding box center [77, 184] width 62 height 5
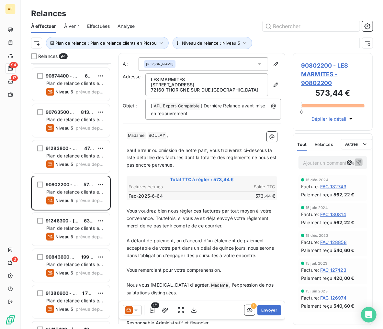
click at [323, 78] on span "90802200 - LES MARMITES - 90802200" at bounding box center [332, 74] width 63 height 26
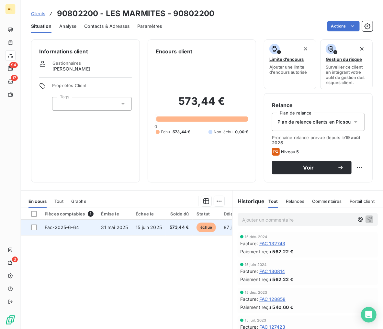
click at [80, 225] on td "Fac-2025-6-64" at bounding box center [69, 228] width 57 height 16
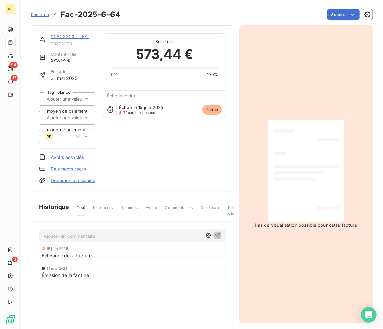
click at [54, 167] on link "Paiements reçus" at bounding box center [69, 169] width 36 height 6
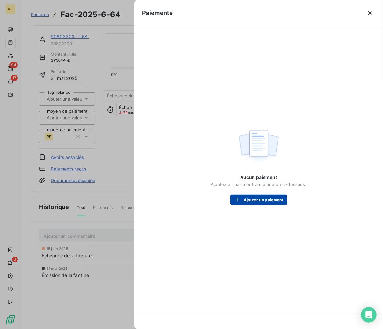
click at [249, 201] on button "Ajouter un paiement" at bounding box center [258, 200] width 57 height 10
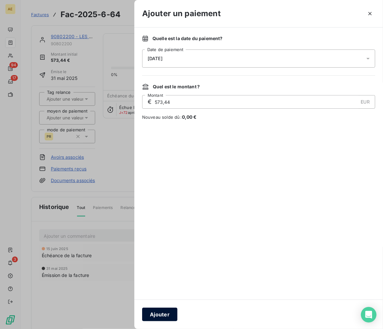
click at [164, 314] on button "Ajouter" at bounding box center [159, 315] width 35 height 14
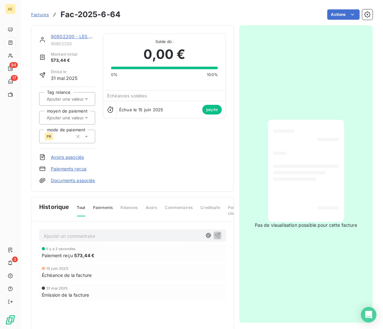
click at [60, 35] on link "90802200 - LES MARMITES" at bounding box center [82, 36] width 62 height 5
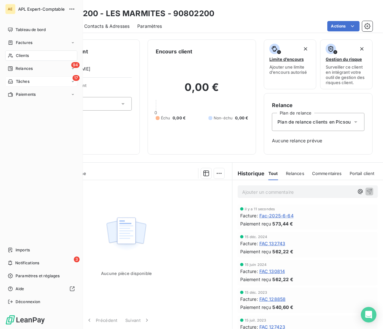
drag, startPoint x: 14, startPoint y: 68, endPoint x: 30, endPoint y: 79, distance: 19.6
click at [14, 68] on div "Relances" at bounding box center [20, 69] width 25 height 6
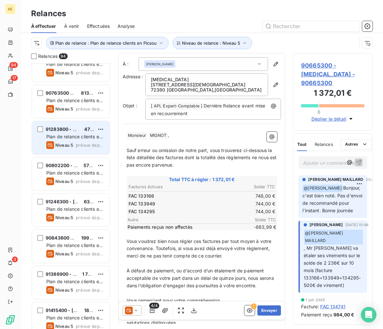
scroll to position [467, 0]
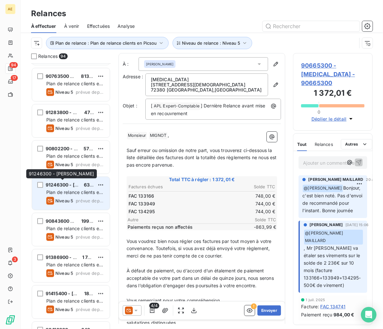
click at [61, 186] on span "91246300 - GREORY MICKAEL" at bounding box center [79, 184] width 66 height 5
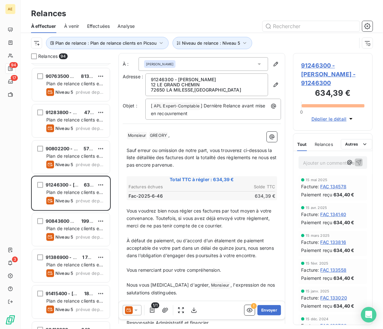
click at [332, 71] on span "91246300 - GREORY MICKAEL - 91246300" at bounding box center [332, 74] width 63 height 26
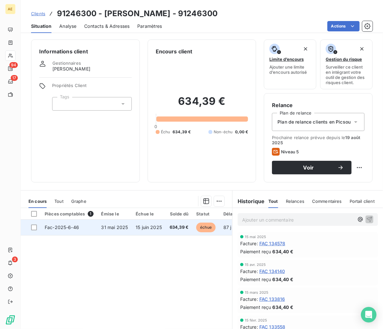
click at [105, 226] on span "31 mai 2025" at bounding box center [114, 226] width 27 height 5
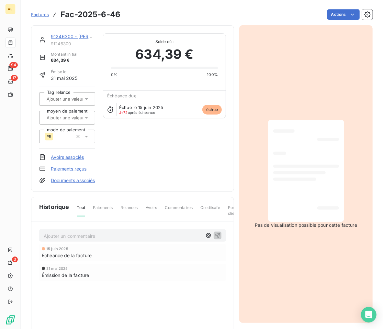
click at [60, 166] on link "Paiements reçus" at bounding box center [69, 169] width 36 height 6
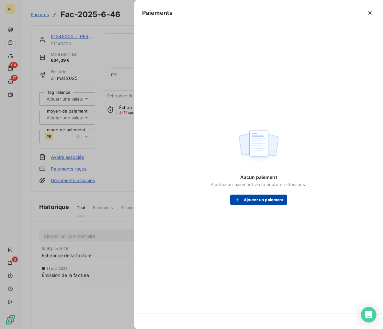
click at [268, 198] on button "Ajouter un paiement" at bounding box center [258, 200] width 57 height 10
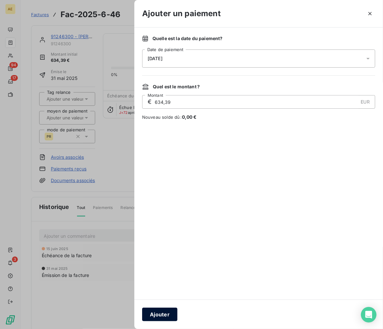
click at [163, 310] on button "Ajouter" at bounding box center [159, 315] width 35 height 14
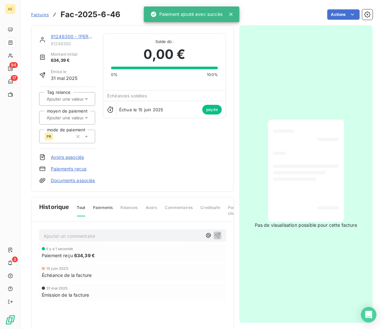
click at [58, 35] on link "91246300 - GREORY MICKAEL" at bounding box center [83, 36] width 65 height 5
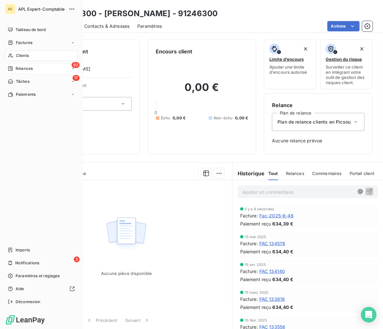
click at [16, 68] on span "Relances" at bounding box center [24, 69] width 17 height 6
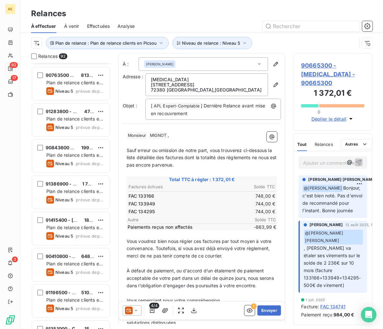
scroll to position [503, 0]
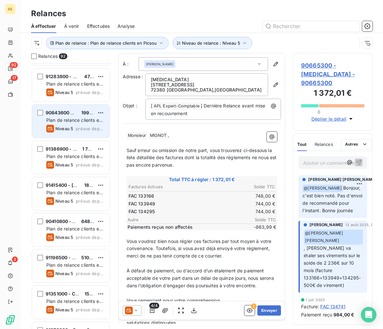
click at [63, 114] on span "90843600 - BOUCLE" at bounding box center [69, 112] width 47 height 5
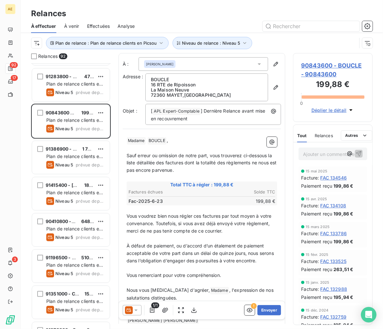
click at [333, 65] on span "90843600 - BOUCLE - 90843600" at bounding box center [332, 69] width 63 height 17
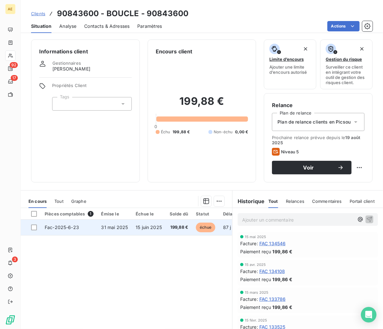
click at [150, 235] on td "15 juin 2025" at bounding box center [149, 228] width 34 height 16
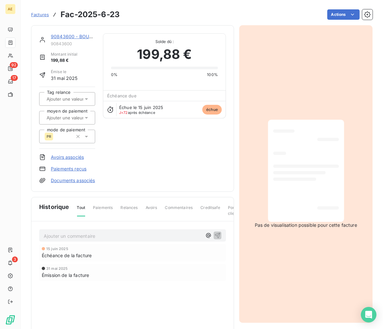
click at [61, 169] on link "Paiements reçus" at bounding box center [69, 169] width 36 height 6
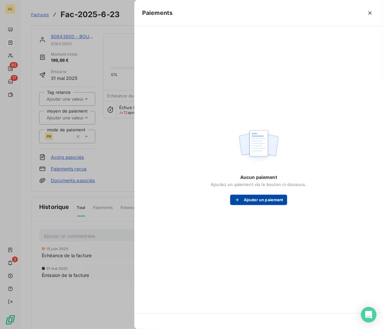
click at [251, 196] on button "Ajouter un paiement" at bounding box center [258, 200] width 57 height 10
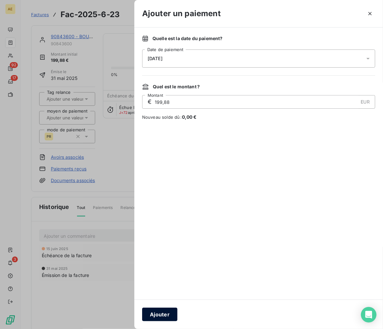
click at [153, 312] on button "Ajouter" at bounding box center [159, 315] width 35 height 14
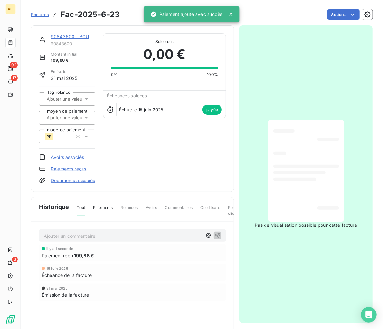
click at [77, 34] on link "90843600 - BOUCLE" at bounding box center [74, 36] width 47 height 5
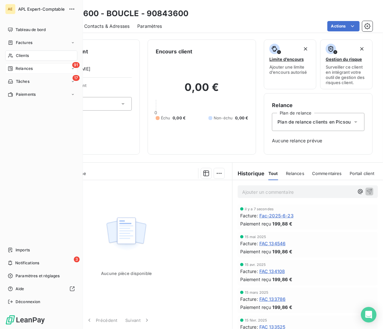
click at [23, 69] on span "Relances" at bounding box center [24, 69] width 17 height 6
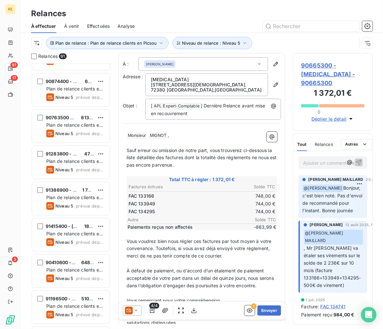
scroll to position [467, 0]
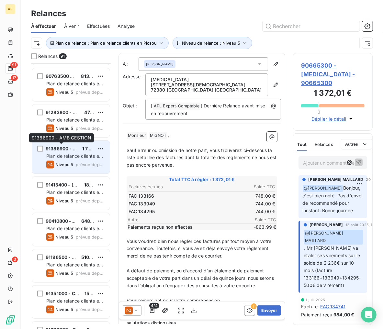
click at [58, 147] on span "91386900 - AMB GESTION" at bounding box center [76, 148] width 60 height 5
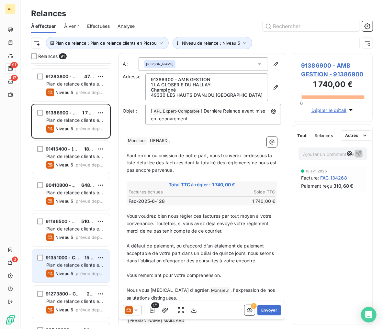
scroll to position [467, 0]
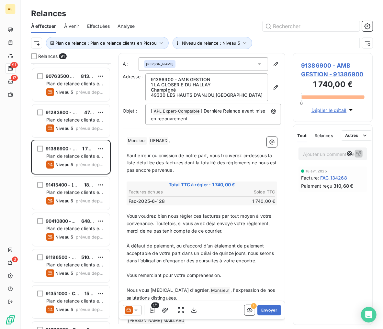
click at [338, 75] on span "91386900 - AMB GESTION - 91386900" at bounding box center [332, 69] width 63 height 17
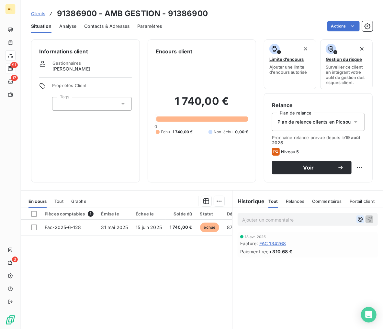
click at [357, 219] on icon "button" at bounding box center [360, 219] width 6 height 6
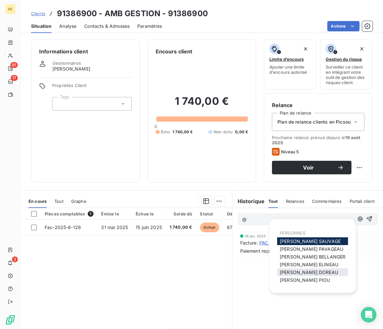
click at [307, 273] on span "[PERSON_NAME]" at bounding box center [308, 271] width 58 height 5
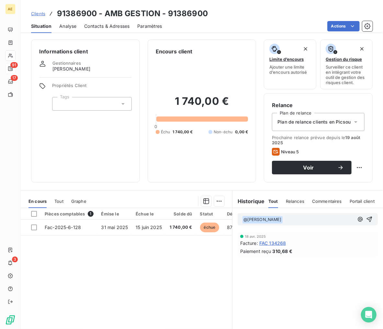
click at [290, 217] on p "﻿ @ [PERSON_NAME] ﻿ ﻿" at bounding box center [298, 220] width 112 height 8
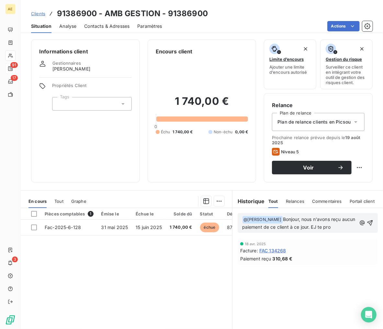
click at [325, 225] on span "Bonjour, nous n'avons reçu aucun paiement de ce client à ce jour. EJ te pro" at bounding box center [299, 222] width 115 height 13
click at [344, 227] on p "﻿ @ [PERSON_NAME] ﻿ Bonjour, nous n'avons reçu aucun paiement de ce client à ce…" at bounding box center [299, 223] width 114 height 15
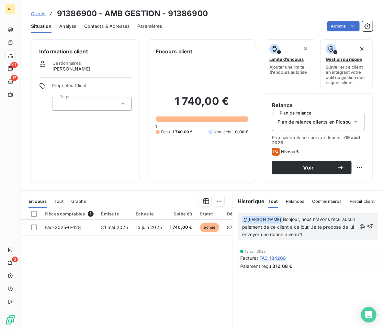
click at [300, 234] on span "Bonjour, nous n'avons reçu aucun paiement de ce client à ce jour. Je te propose…" at bounding box center [299, 226] width 115 height 21
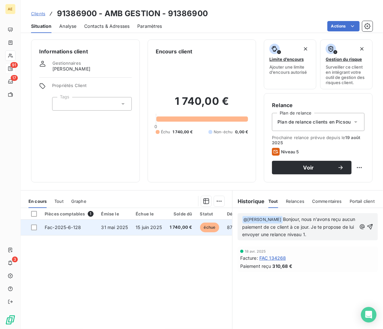
click at [156, 229] on span "15 juin 2025" at bounding box center [149, 226] width 26 height 5
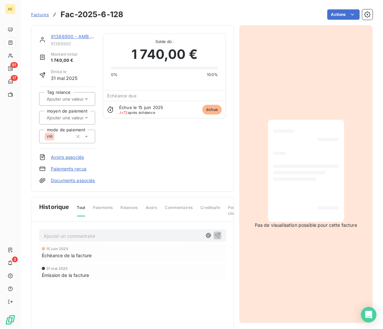
click at [70, 181] on link "Documents associés" at bounding box center [73, 180] width 44 height 6
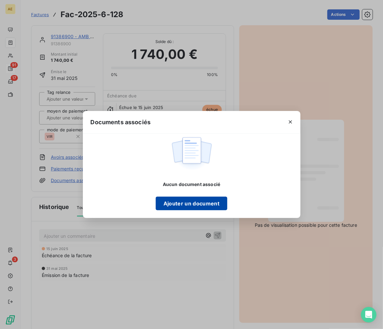
click at [208, 204] on button "Ajouter un document" at bounding box center [191, 204] width 71 height 14
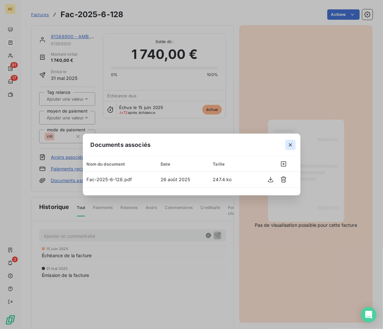
click at [287, 145] on icon "button" at bounding box center [290, 145] width 6 height 6
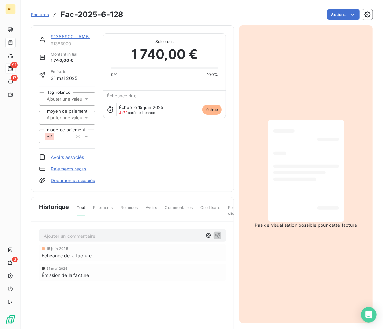
click at [62, 36] on link "91386900 - AMB GESTION" at bounding box center [81, 36] width 60 height 5
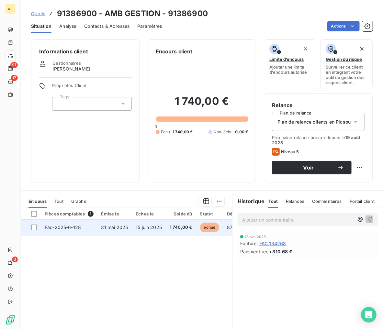
click at [121, 227] on span "31 mai 2025" at bounding box center [114, 226] width 27 height 5
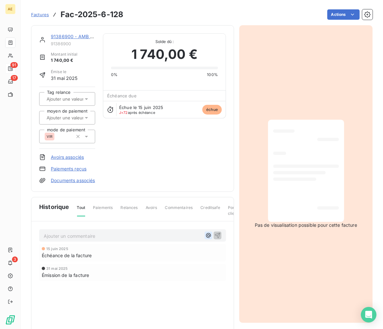
click at [206, 239] on icon "button" at bounding box center [208, 235] width 6 height 6
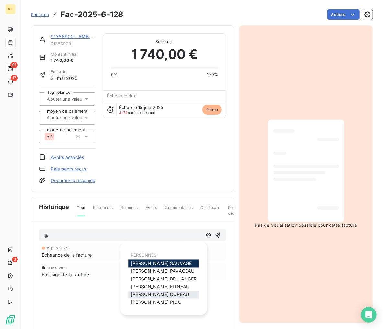
click at [155, 292] on span "[PERSON_NAME]" at bounding box center [160, 294] width 58 height 5
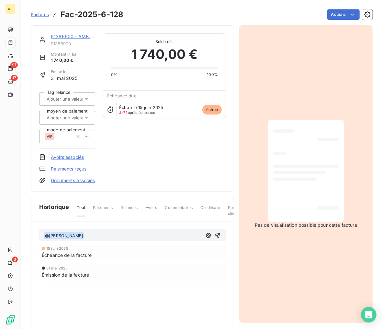
click at [115, 240] on p "﻿ @ [PERSON_NAME] ﻿ ﻿" at bounding box center [123, 236] width 158 height 8
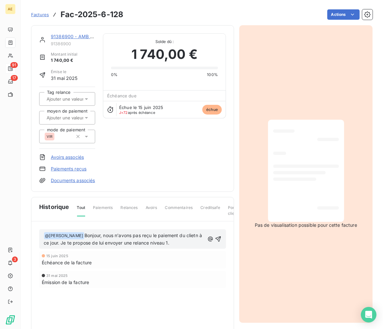
click at [191, 241] on span "Bonjour, nous n'avons pas reçu le paiement du clietn à ce jour. Je te propose d…" at bounding box center [123, 239] width 159 height 13
click at [215, 242] on icon "button" at bounding box center [218, 239] width 6 height 6
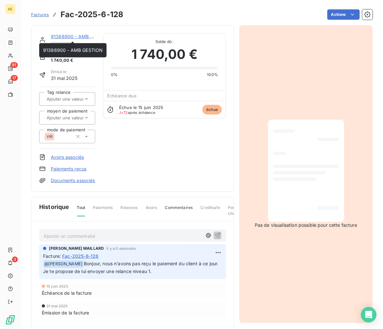
click at [72, 35] on link "91386900 - AMB GESTION" at bounding box center [81, 36] width 60 height 5
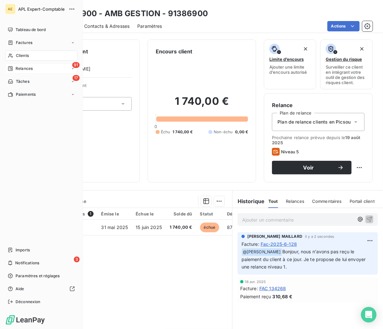
click at [17, 70] on span "Relances" at bounding box center [24, 69] width 17 height 6
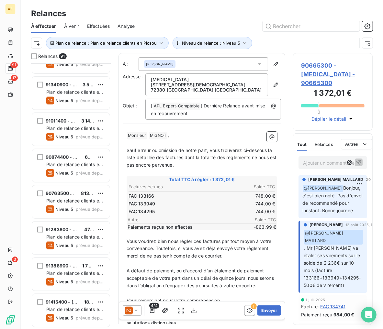
scroll to position [360, 0]
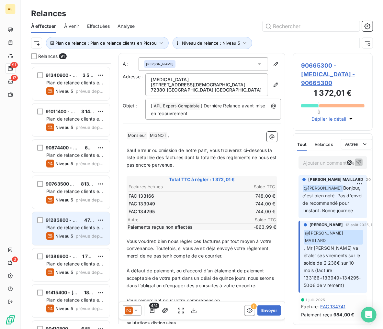
click at [66, 224] on div "Plan de relance clients en Picsou" at bounding box center [75, 227] width 58 height 6
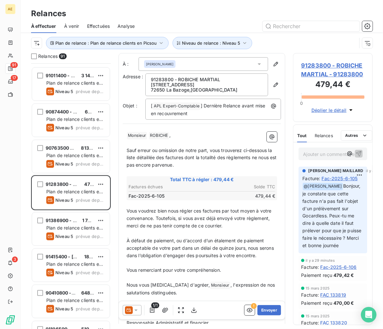
scroll to position [539, 0]
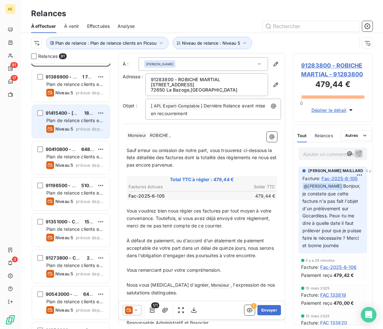
click at [65, 112] on span "91415400 - [PERSON_NAME]" at bounding box center [78, 112] width 65 height 5
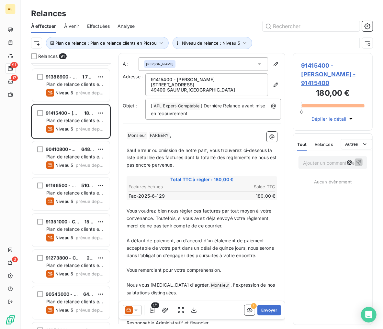
click at [337, 66] on span "91415400 - [PERSON_NAME] - 91415400" at bounding box center [332, 74] width 63 height 26
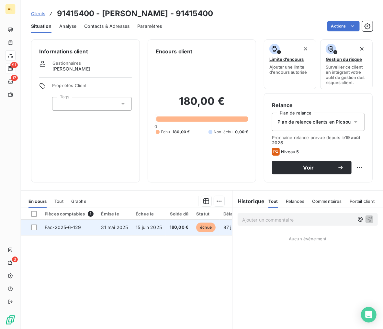
click at [144, 227] on span "15 juin 2025" at bounding box center [149, 226] width 26 height 5
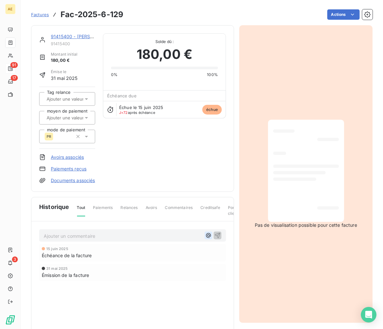
click at [205, 239] on icon "button" at bounding box center [208, 235] width 6 height 6
click at [62, 184] on link "Documents associés" at bounding box center [73, 180] width 44 height 6
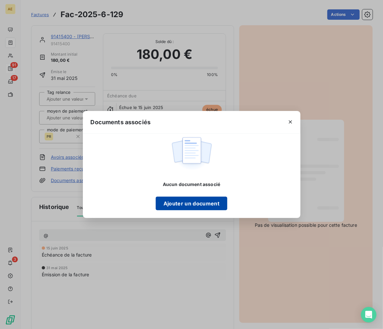
click at [178, 204] on button "Ajouter un document" at bounding box center [191, 204] width 71 height 14
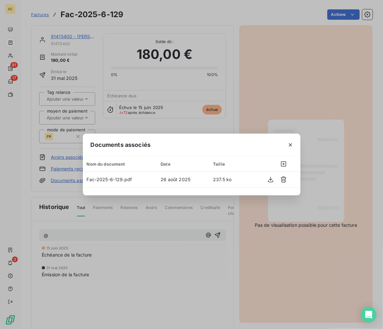
click at [149, 241] on div "Documents associés Nom du document Date Taille Fac-2025-6-129.pdf [DATE] 237.5 …" at bounding box center [191, 164] width 383 height 329
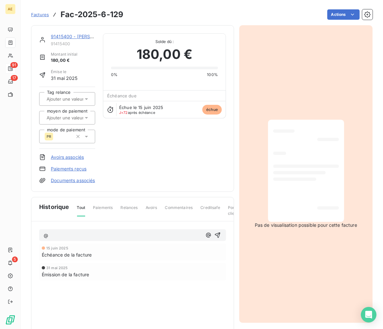
click at [62, 180] on link "Documents associés" at bounding box center [73, 180] width 44 height 6
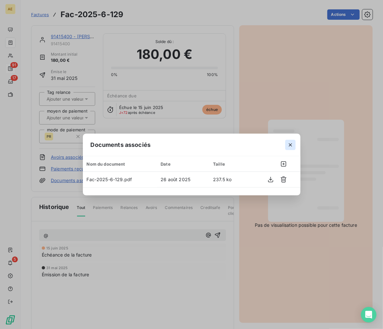
click at [289, 144] on icon "button" at bounding box center [290, 144] width 3 height 3
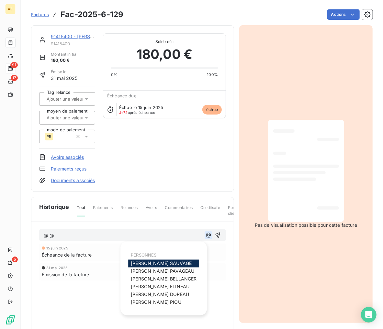
click at [205, 238] on icon "button" at bounding box center [208, 235] width 6 height 6
click at [164, 296] on span "[PERSON_NAME]" at bounding box center [160, 294] width 58 height 5
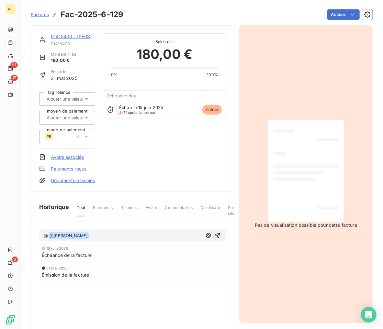
click at [118, 240] on p "@ @ [PERSON_NAME] ﻿ ﻿" at bounding box center [123, 236] width 158 height 8
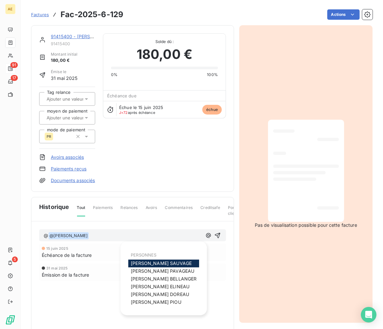
click at [48, 238] on span "@" at bounding box center [46, 235] width 5 height 5
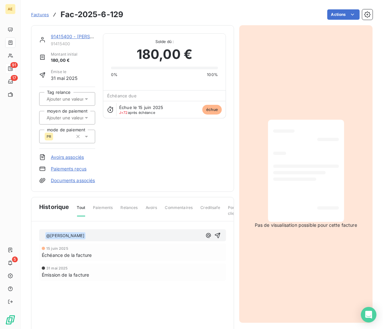
click at [97, 240] on p "@ [PERSON_NAME] ﻿ ﻿" at bounding box center [123, 236] width 158 height 8
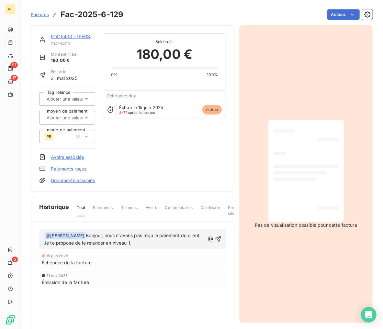
click at [202, 242] on span "Bonjour, nous n'avons pas reçu le paiement du client; Je te propose de le relan…" at bounding box center [123, 239] width 158 height 13
click at [215, 242] on icon "button" at bounding box center [218, 239] width 6 height 6
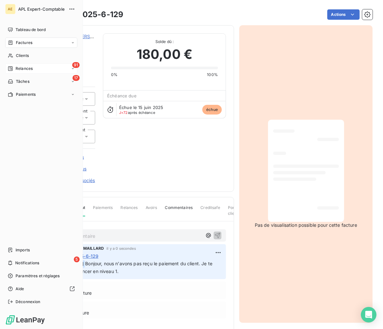
drag, startPoint x: 17, startPoint y: 70, endPoint x: 30, endPoint y: 72, distance: 12.9
click at [17, 70] on span "Relances" at bounding box center [24, 69] width 17 height 6
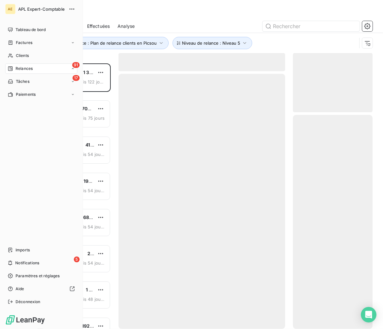
scroll to position [260, 74]
